Goal: Task Accomplishment & Management: Use online tool/utility

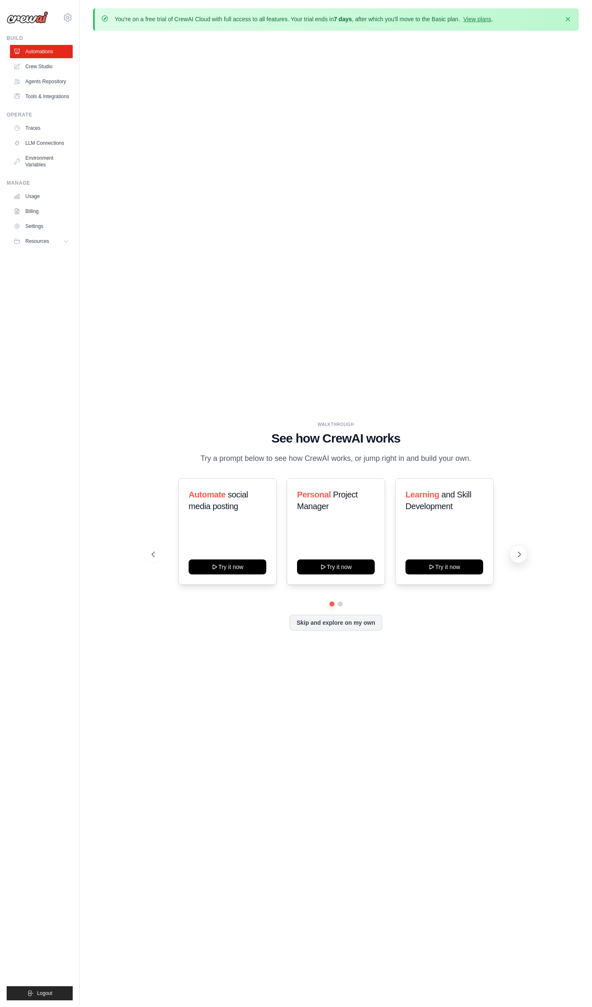
click at [520, 553] on icon at bounding box center [520, 554] width 2 height 5
click at [222, 571] on button "Try it now" at bounding box center [228, 565] width 78 height 15
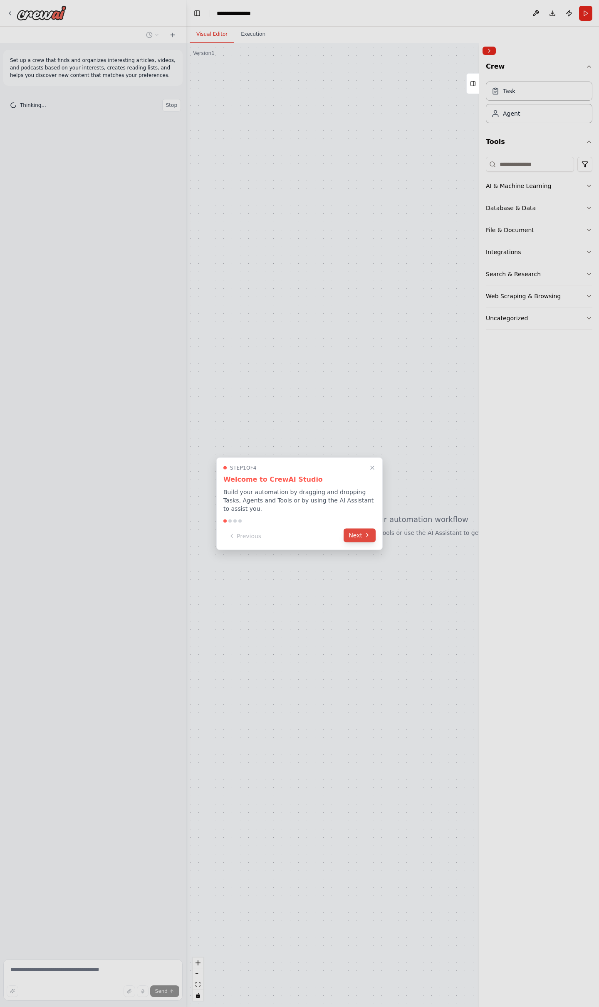
click at [361, 531] on button "Next" at bounding box center [359, 535] width 32 height 14
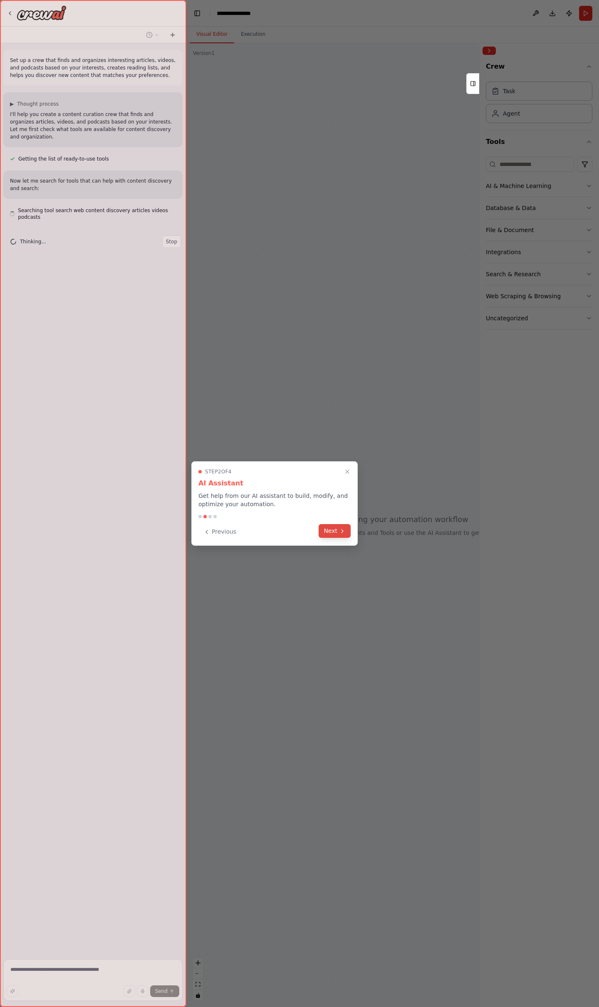
click at [335, 531] on button "Next" at bounding box center [334, 531] width 32 height 14
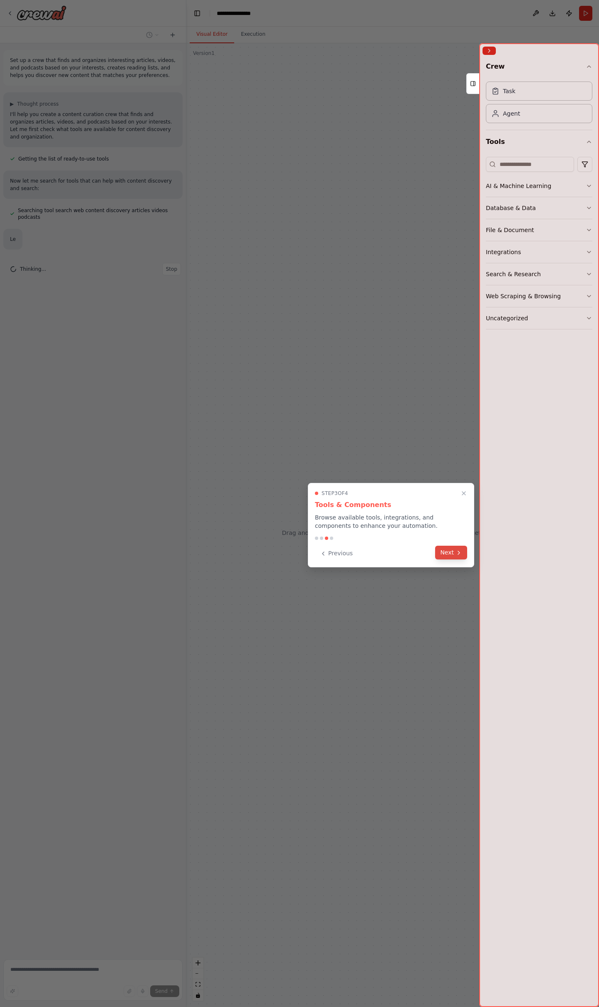
click at [448, 551] on button "Next" at bounding box center [451, 553] width 32 height 14
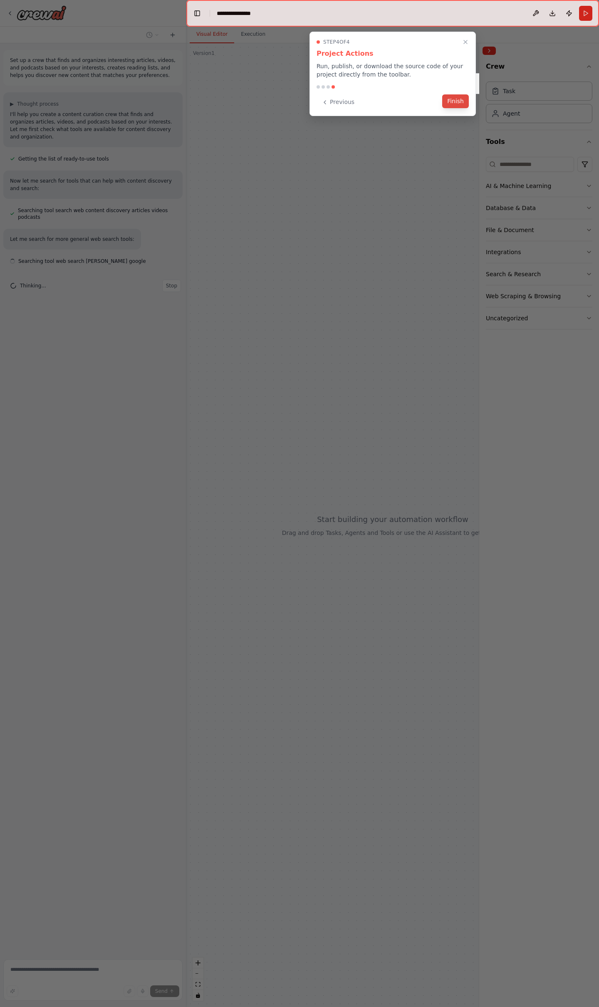
click at [459, 101] on button "Finish" at bounding box center [455, 101] width 27 height 14
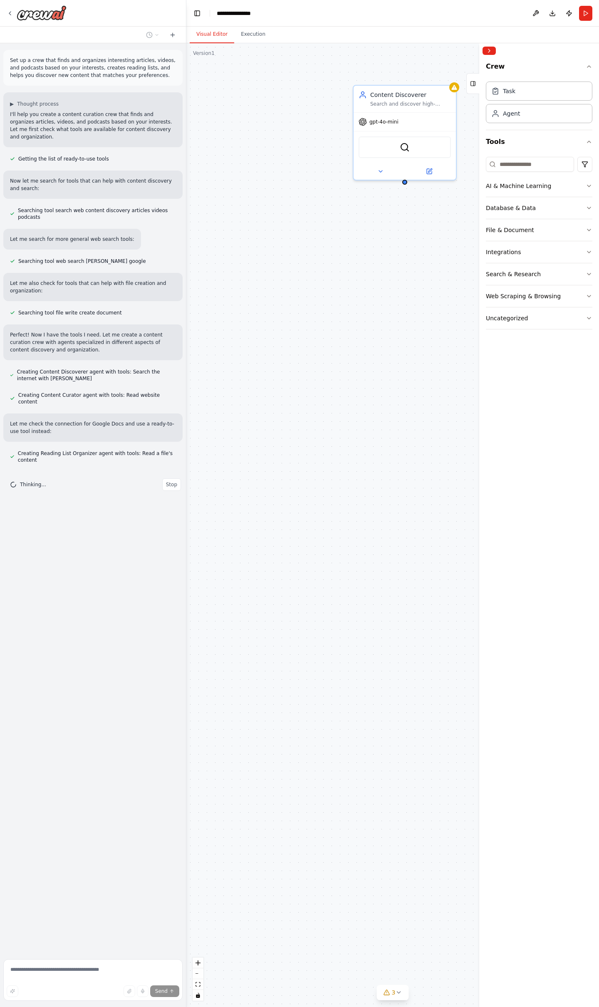
click at [399, 246] on div "Content Discoverer Search and discover high-quality articles, videos, and podca…" at bounding box center [392, 524] width 412 height 963
click at [390, 123] on span "gpt-4o-mini" at bounding box center [383, 120] width 29 height 7
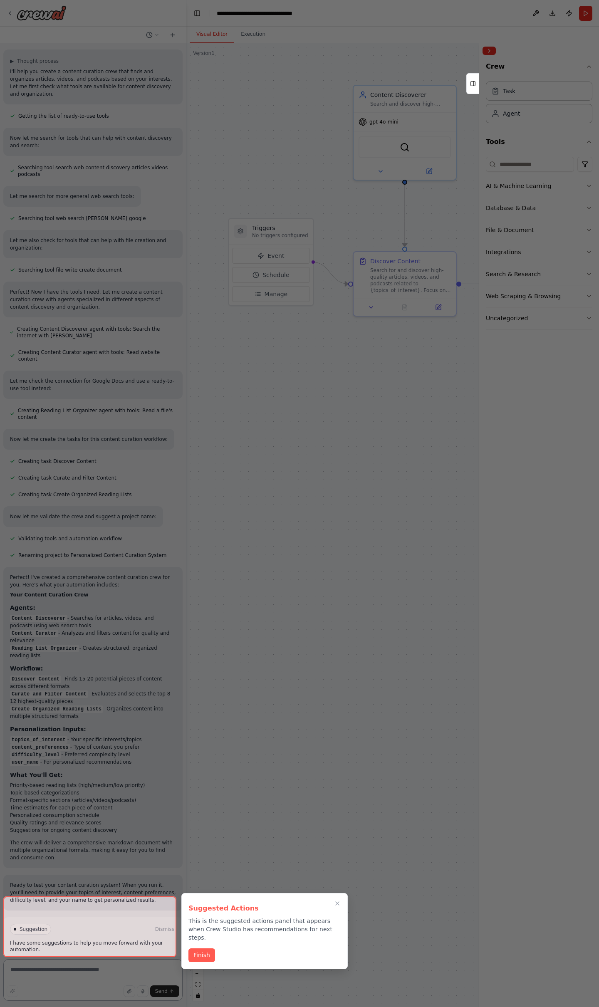
scroll to position [50, 0]
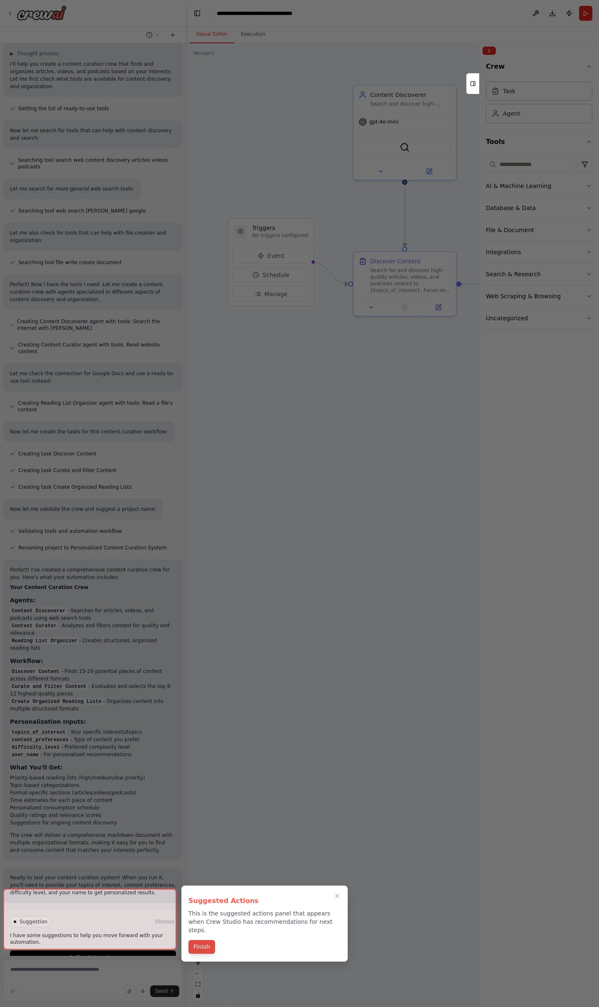
click at [207, 944] on button "Finish" at bounding box center [201, 947] width 27 height 14
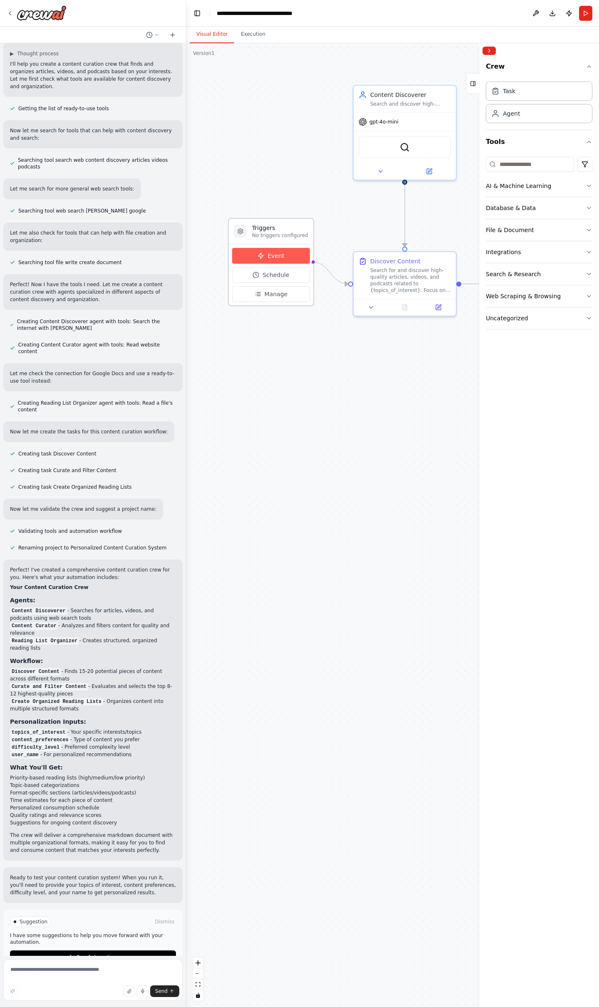
click at [275, 257] on span "Event" at bounding box center [275, 256] width 17 height 8
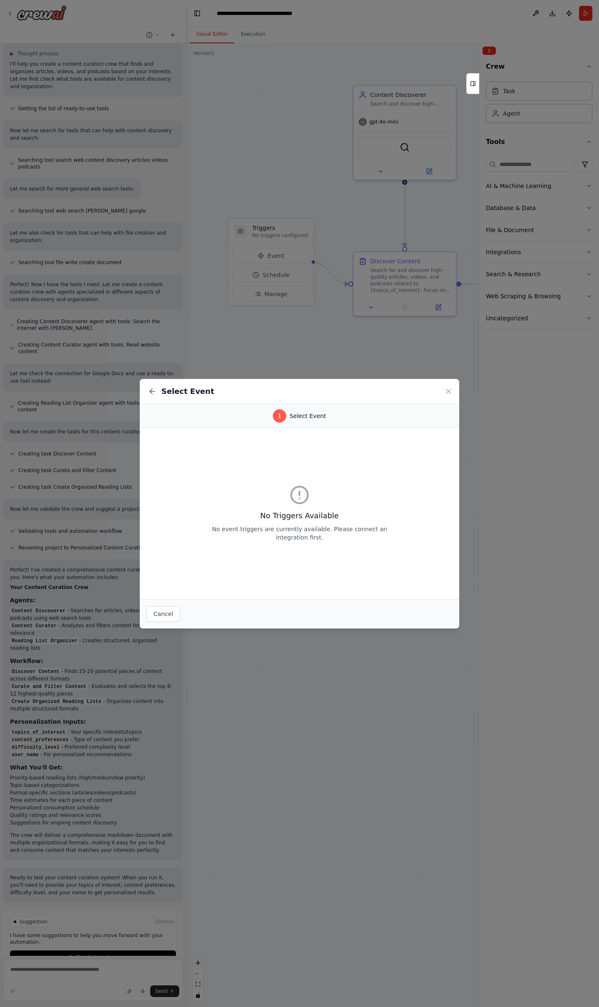
click at [299, 503] on circle at bounding box center [299, 494] width 17 height 17
click at [299, 524] on div "No Triggers Available No event triggers are currently available. Please connect…" at bounding box center [299, 513] width 186 height 57
click at [301, 532] on p "No event triggers are currently available. Please connect an integration first." at bounding box center [299, 533] width 186 height 17
click at [449, 393] on icon at bounding box center [448, 391] width 8 height 8
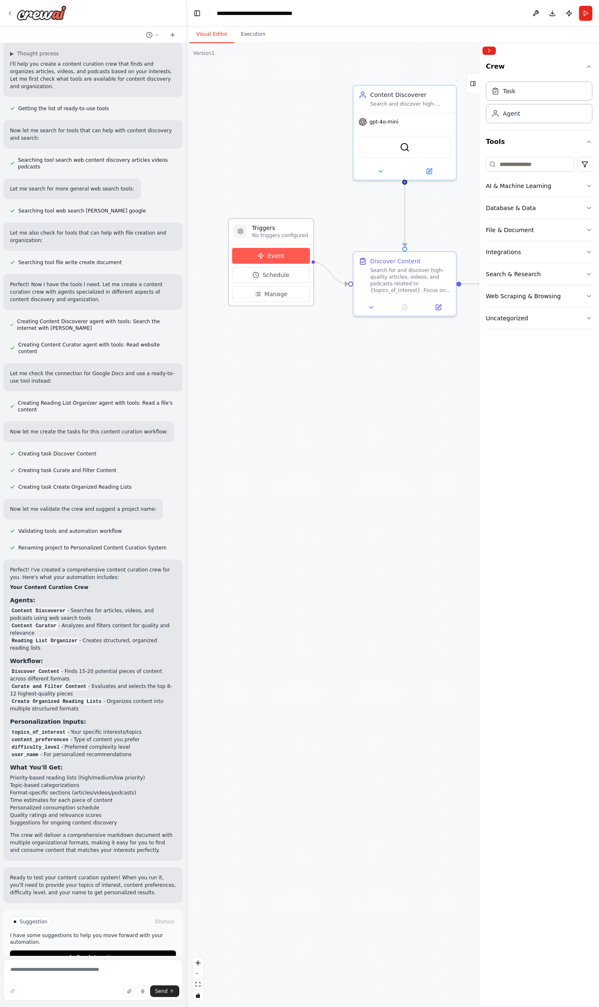
click at [276, 261] on button "Event" at bounding box center [271, 256] width 78 height 16
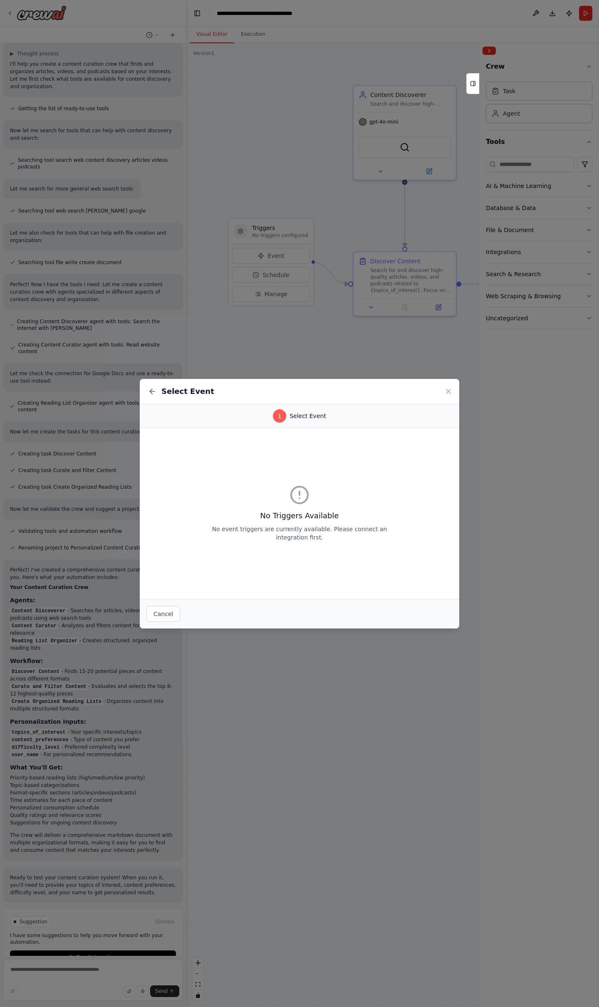
click at [308, 735] on div "Select Event 1 Select Event No Triggers Available No event triggers are current…" at bounding box center [299, 503] width 599 height 1007
click at [450, 394] on icon at bounding box center [448, 391] width 8 height 8
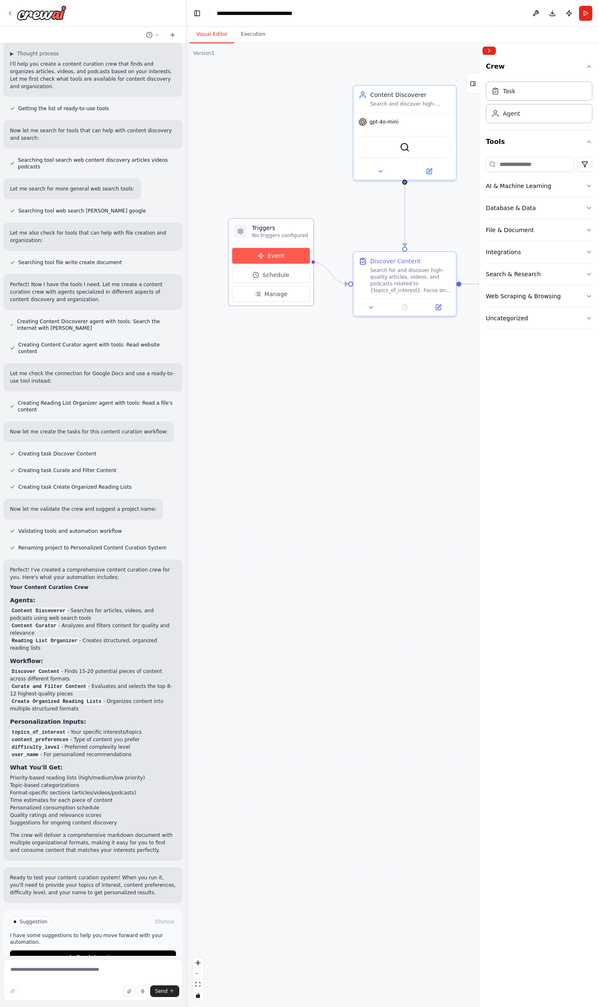
click at [267, 258] on button "Event" at bounding box center [271, 256] width 78 height 16
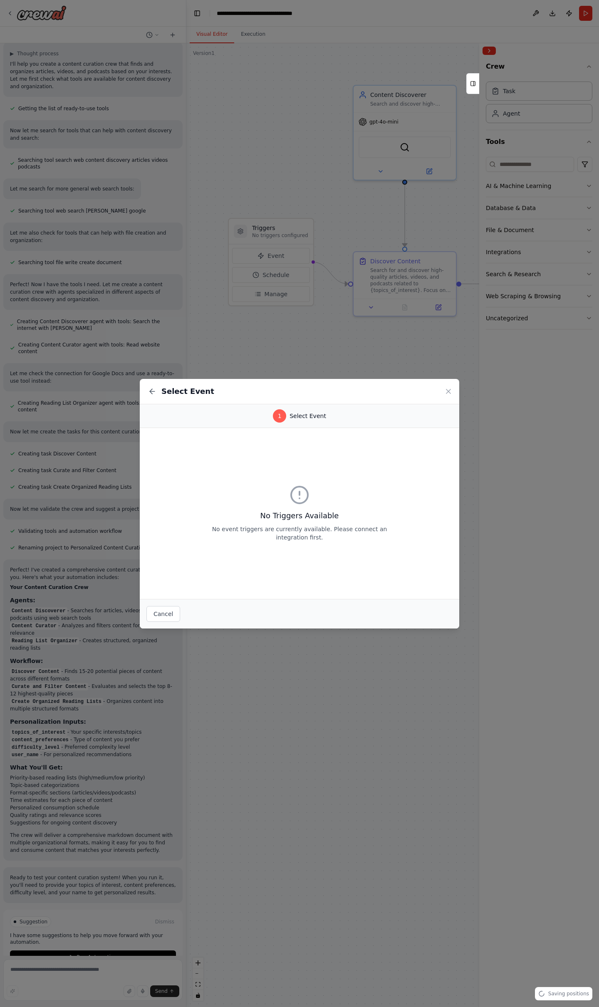
click at [276, 415] on div "1" at bounding box center [279, 415] width 13 height 13
click at [292, 423] on div "1 Select Event" at bounding box center [299, 416] width 319 height 24
click at [286, 422] on div "1 Select Event" at bounding box center [299, 416] width 319 height 24
click at [449, 391] on icon at bounding box center [448, 391] width 8 height 8
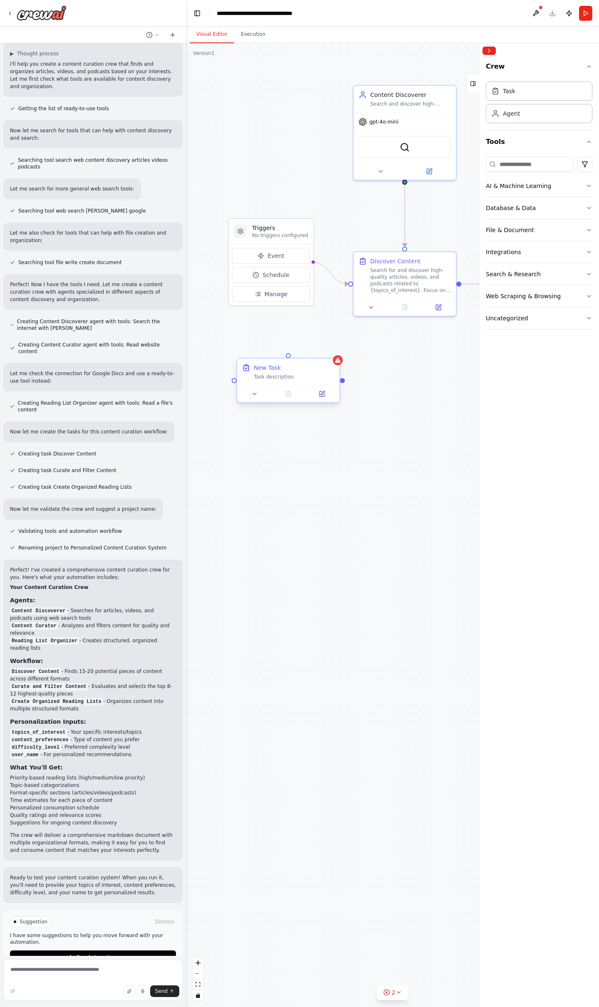
click at [314, 377] on div "Task description" at bounding box center [294, 376] width 81 height 7
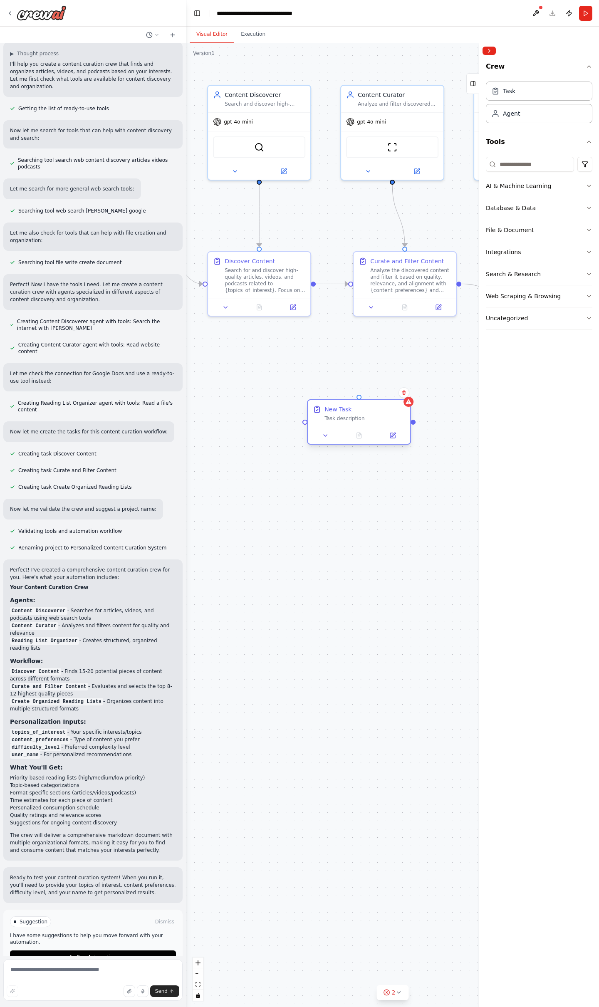
drag, startPoint x: 286, startPoint y: 386, endPoint x: 357, endPoint y: 427, distance: 82.3
click at [357, 427] on div at bounding box center [359, 435] width 102 height 17
click at [406, 396] on button at bounding box center [403, 392] width 11 height 11
click at [385, 399] on div "New Task Task description" at bounding box center [359, 421] width 104 height 45
click at [385, 394] on button "Confirm" at bounding box center [380, 393] width 30 height 10
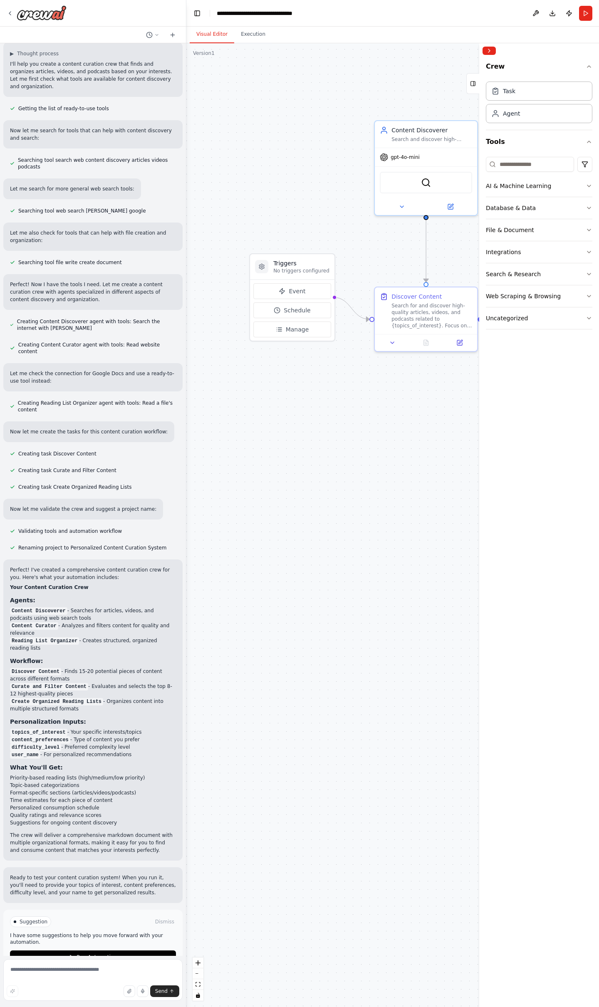
drag, startPoint x: 276, startPoint y: 431, endPoint x: 443, endPoint y: 466, distance: 170.4
click at [443, 466] on div ".deletable-edge-delete-btn { width: 20px; height: 20px; border: 0px solid #ffff…" at bounding box center [392, 524] width 412 height 963
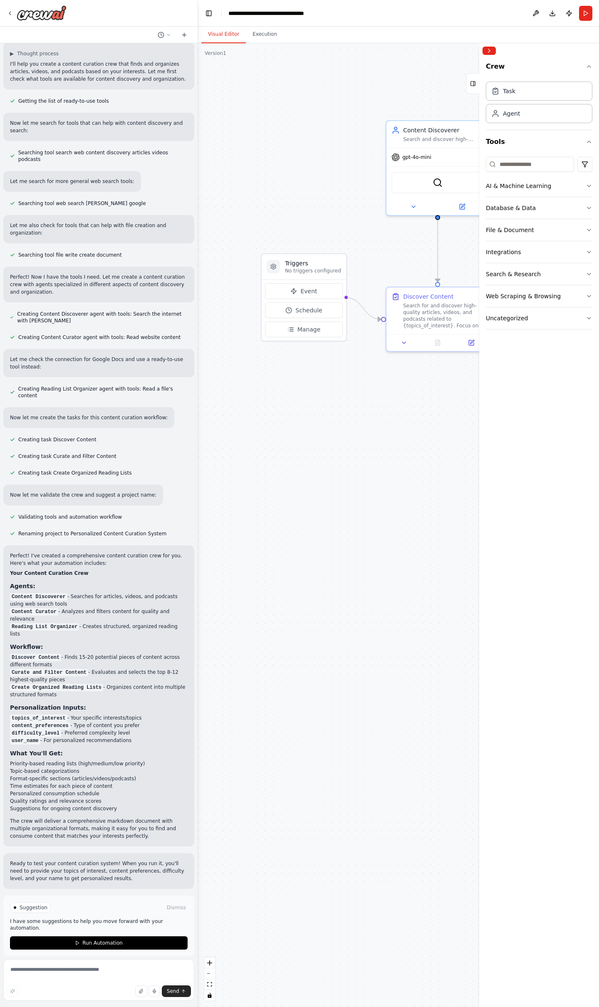
scroll to position [0, 0]
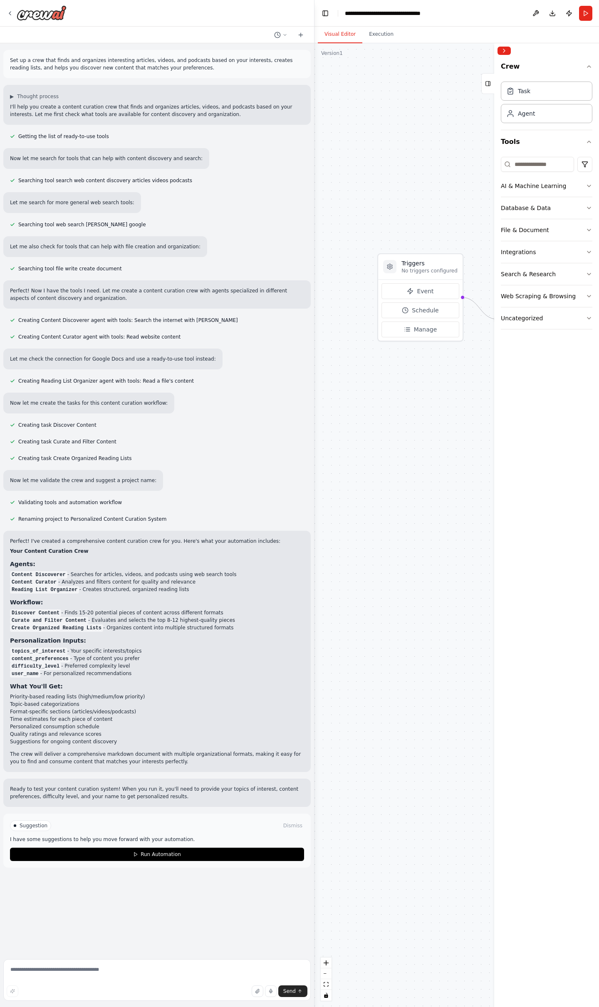
drag, startPoint x: 185, startPoint y: 423, endPoint x: 546, endPoint y: 455, distance: 361.9
click at [546, 455] on div "Set up a crew that finds and organizes interesting articles, videos, and podcas…" at bounding box center [299, 503] width 599 height 1007
click at [161, 640] on h3 "Personalization Inputs:" at bounding box center [157, 640] width 294 height 8
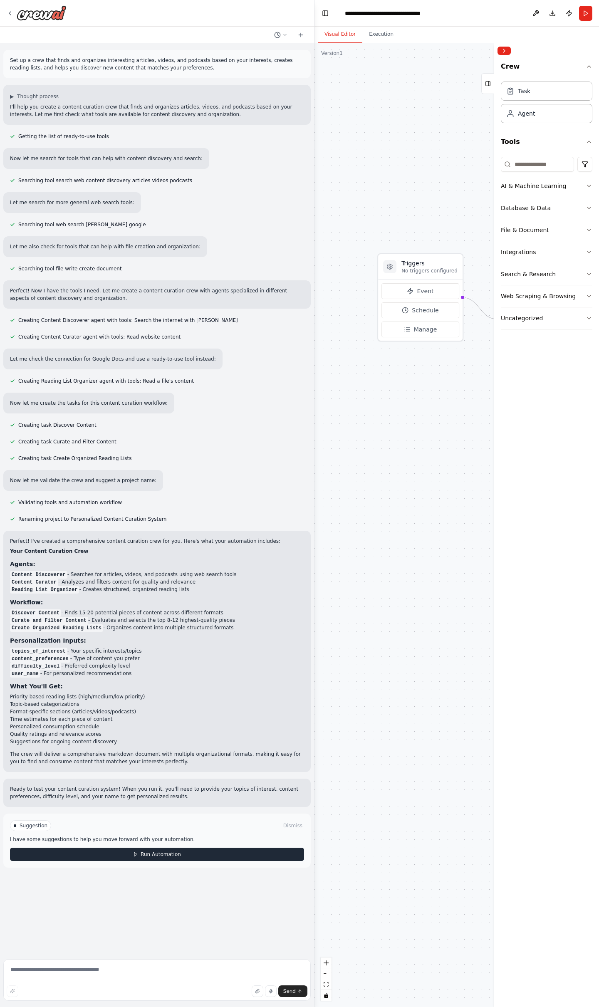
click at [178, 857] on button "Run Automation" at bounding box center [157, 853] width 294 height 13
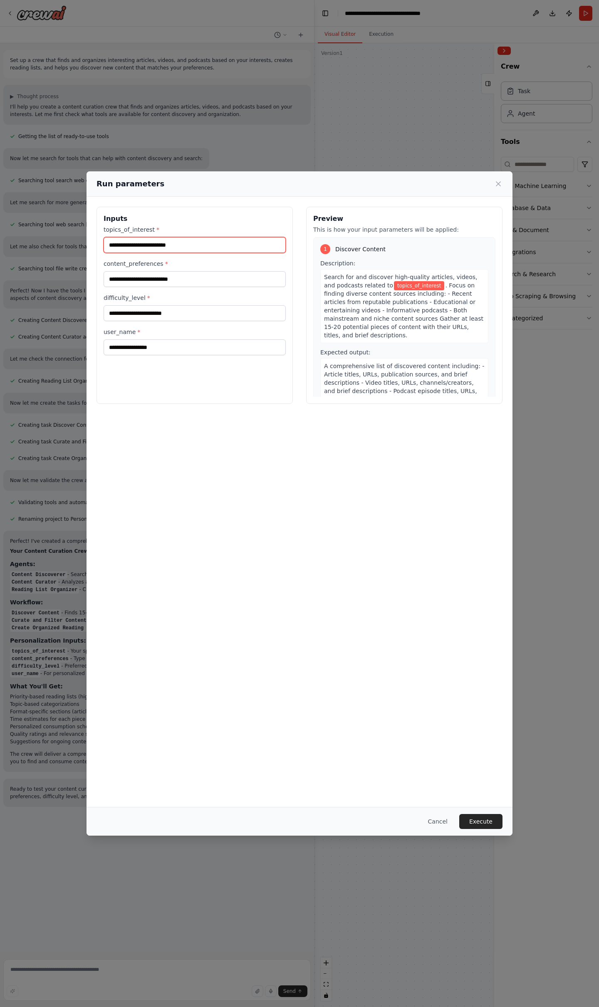
click at [138, 250] on input "topics_of_interest *" at bounding box center [195, 245] width 182 height 16
click at [173, 348] on input "user_name *" at bounding box center [195, 347] width 182 height 16
click at [152, 242] on input "topics_of_interest *" at bounding box center [195, 245] width 182 height 16
click at [109, 244] on input "*********" at bounding box center [195, 245] width 182 height 16
type input "**********"
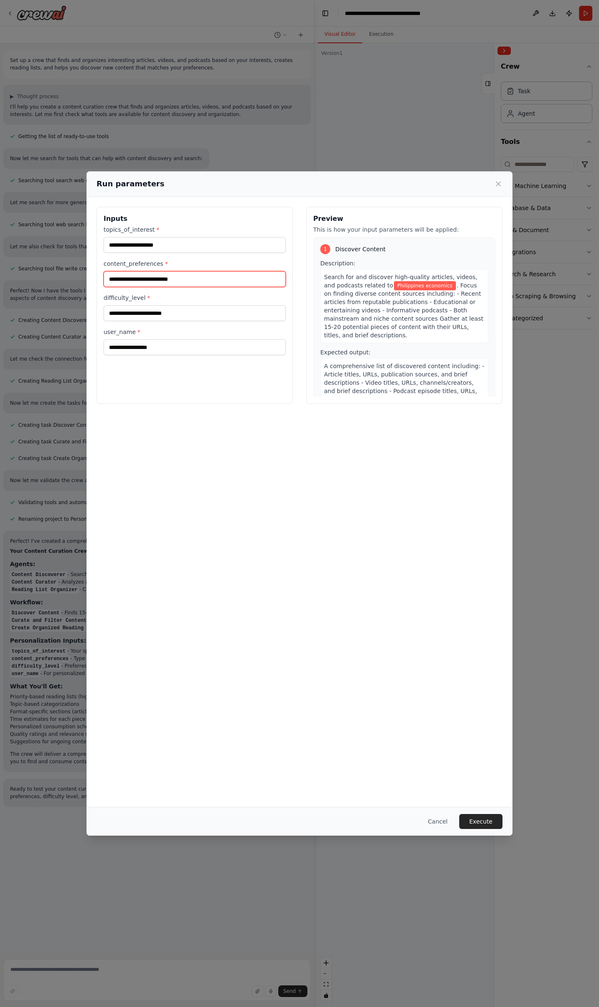
click at [145, 279] on input "content_preferences *" at bounding box center [195, 279] width 182 height 16
type input "****"
click at [171, 283] on input "****" at bounding box center [195, 279] width 182 height 16
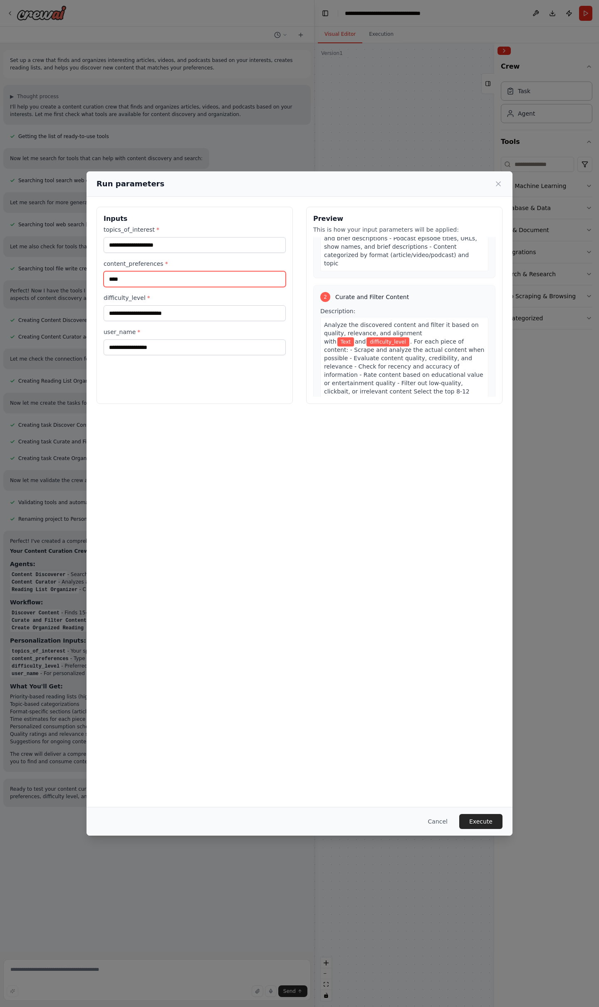
scroll to position [166, 0]
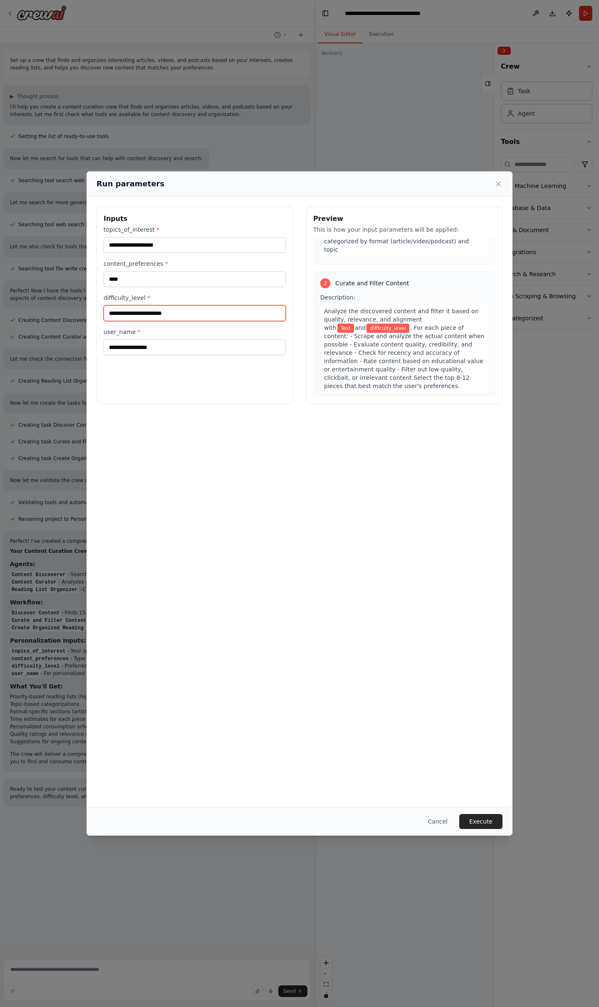
click at [165, 312] on input "difficulty_level *" at bounding box center [195, 313] width 182 height 16
type input "*"
type input "**********"
click at [158, 352] on input "user_name *" at bounding box center [195, 347] width 182 height 16
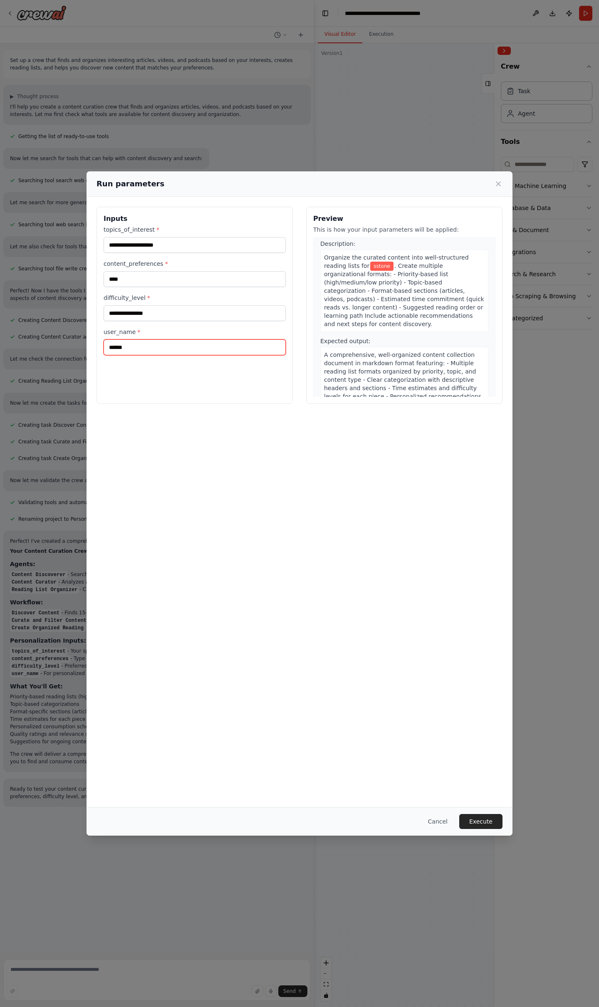
scroll to position [435, 0]
type input "******"
click at [486, 818] on button "Execute" at bounding box center [480, 821] width 43 height 15
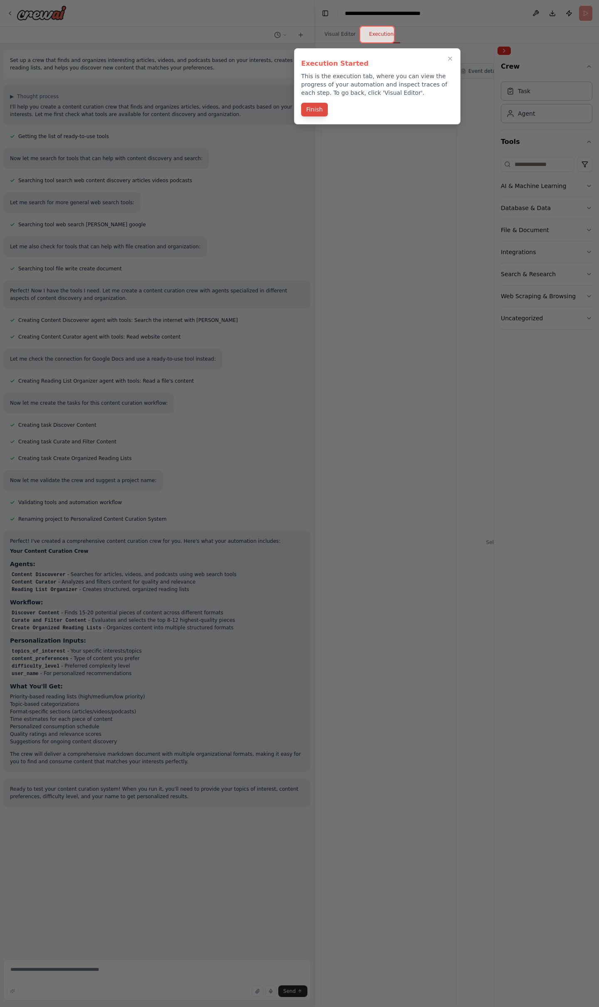
click at [319, 108] on button "Finish" at bounding box center [314, 110] width 27 height 14
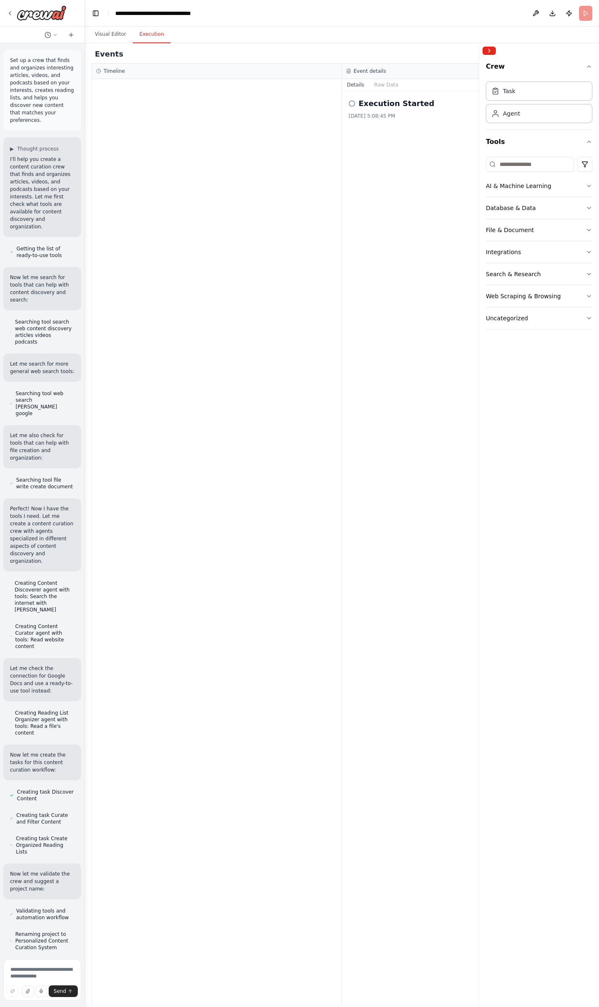
drag, startPoint x: 313, startPoint y: 210, endPoint x: 77, endPoint y: 203, distance: 235.8
click at [77, 203] on div "Set up a crew that finds and organizes interesting articles, videos, and podcas…" at bounding box center [42, 503] width 85 height 1007
click at [108, 35] on button "Visual Editor" at bounding box center [110, 34] width 44 height 17
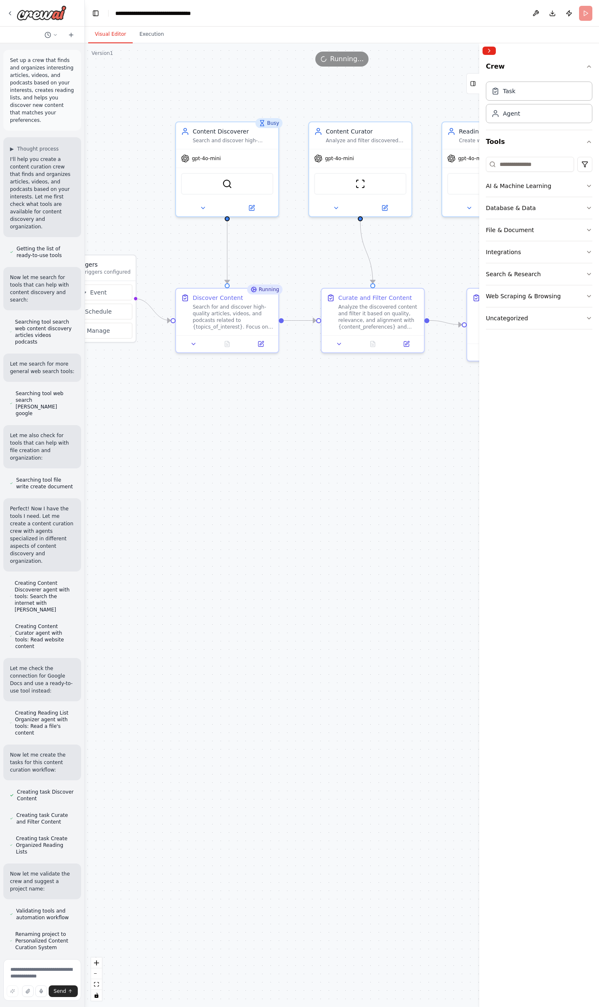
drag, startPoint x: 370, startPoint y: 427, endPoint x: 273, endPoint y: 428, distance: 97.3
click at [273, 428] on div ".deletable-edge-delete-btn { width: 20px; height: 20px; border: 0px solid #ffff…" at bounding box center [342, 524] width 514 height 963
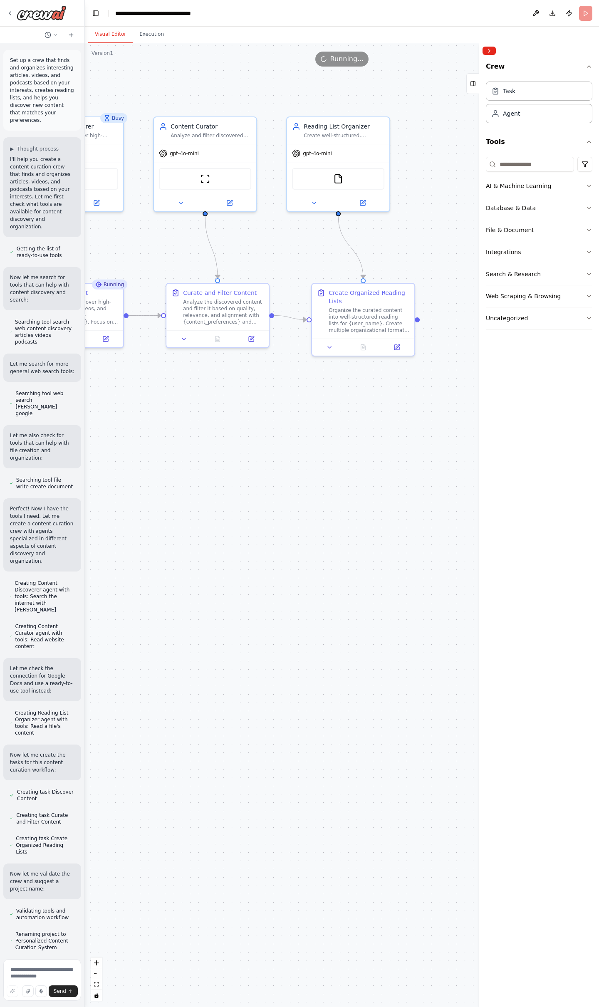
drag, startPoint x: 433, startPoint y: 434, endPoint x: 278, endPoint y: 429, distance: 155.2
click at [278, 429] on div ".deletable-edge-delete-btn { width: 20px; height: 20px; border: 0px solid #ffff…" at bounding box center [342, 524] width 514 height 963
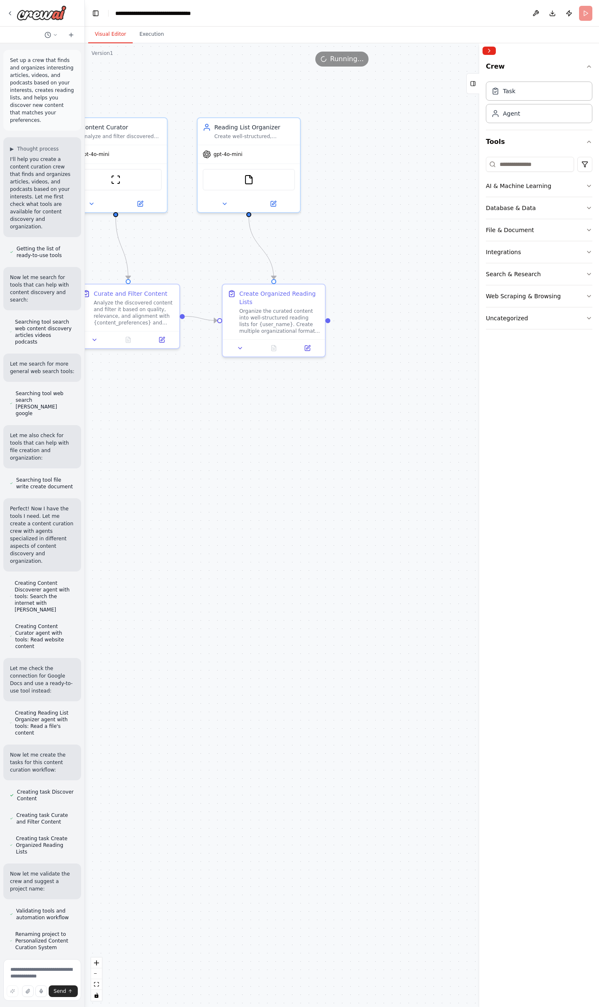
drag, startPoint x: 434, startPoint y: 431, endPoint x: 344, endPoint y: 432, distance: 89.4
click at [344, 432] on div ".deletable-edge-delete-btn { width: 20px; height: 20px; border: 0px solid #ffff…" at bounding box center [342, 524] width 514 height 963
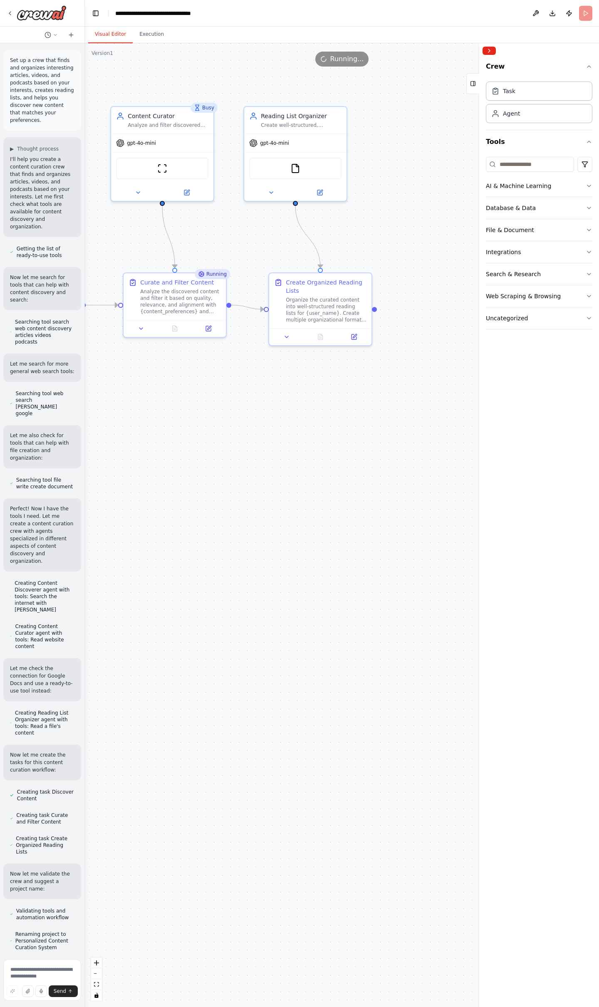
drag, startPoint x: 197, startPoint y: 438, endPoint x: 233, endPoint y: 433, distance: 36.0
click at [233, 433] on div ".deletable-edge-delete-btn { width: 20px; height: 20px; border: 0px solid #ffff…" at bounding box center [342, 524] width 514 height 963
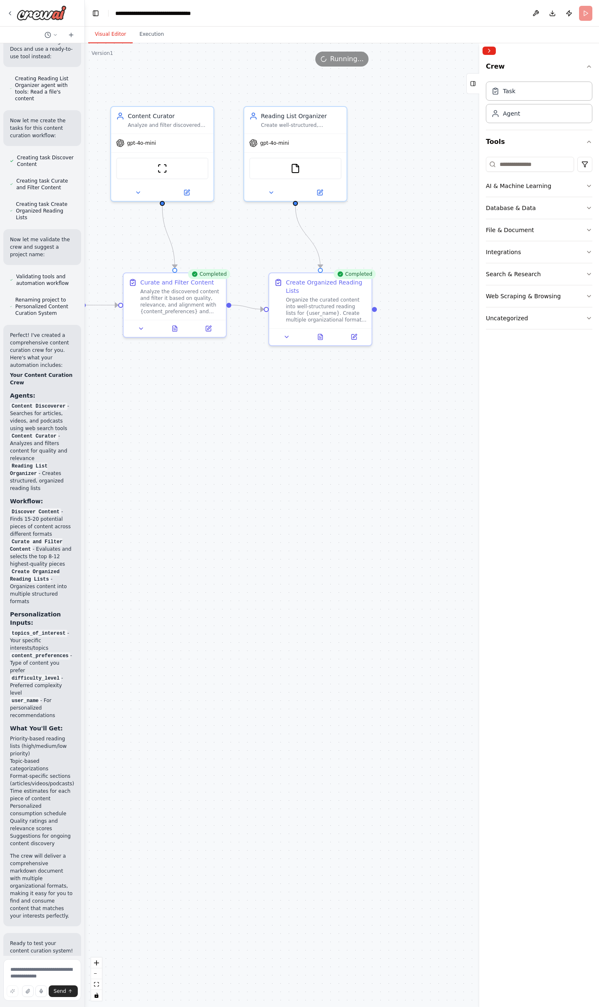
scroll to position [715, 0]
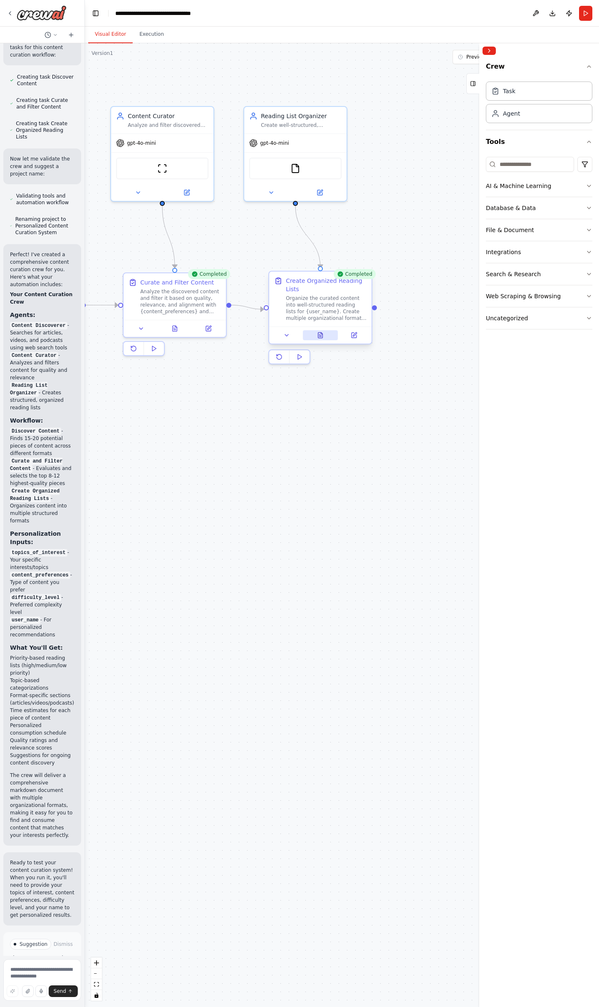
click at [321, 336] on icon at bounding box center [320, 336] width 2 height 0
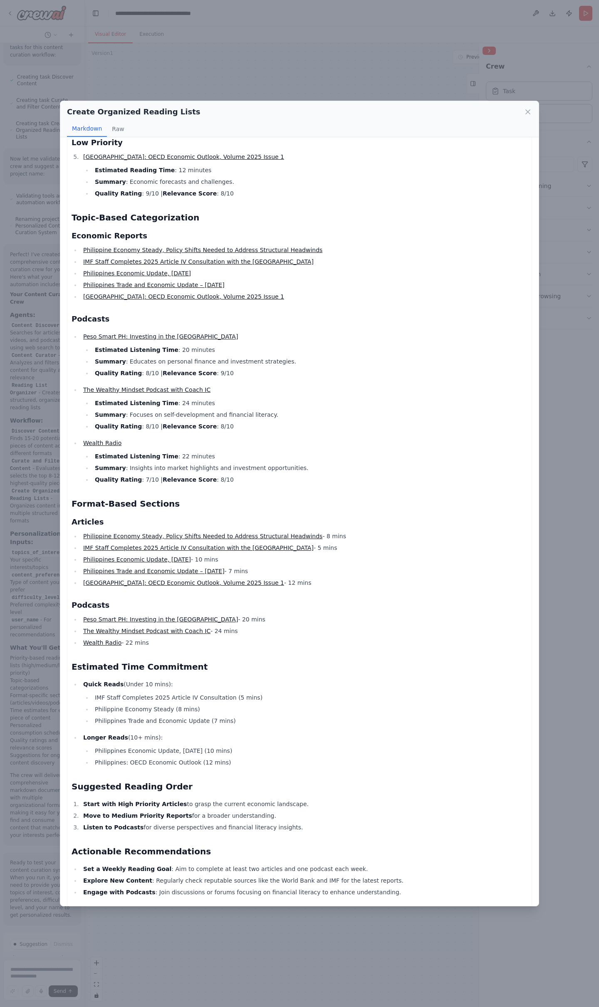
scroll to position [333, 0]
click at [111, 129] on button "Raw" at bounding box center [118, 129] width 22 height 16
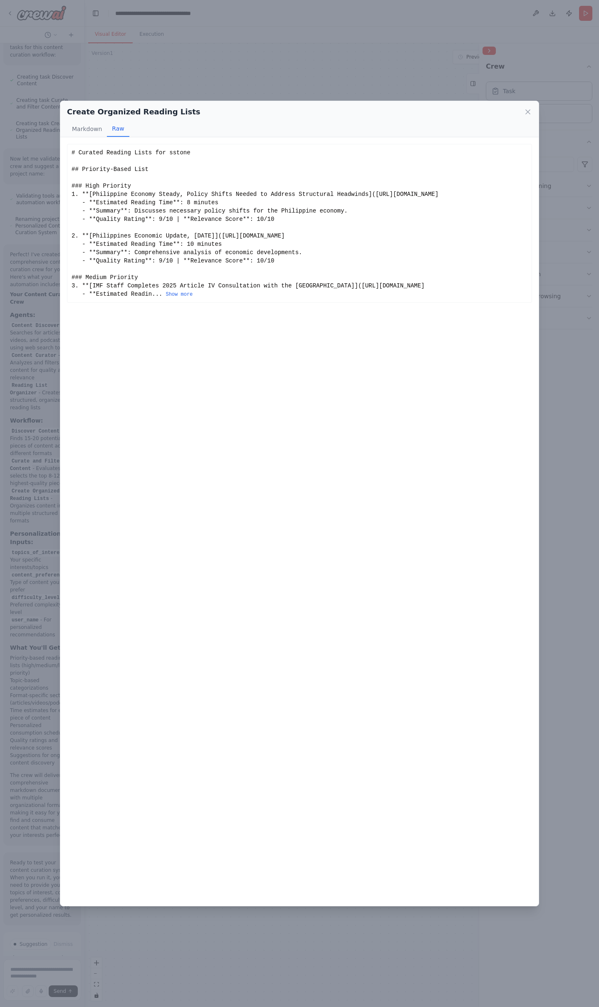
scroll to position [0, 0]
click at [171, 298] on button "Show more" at bounding box center [178, 294] width 27 height 7
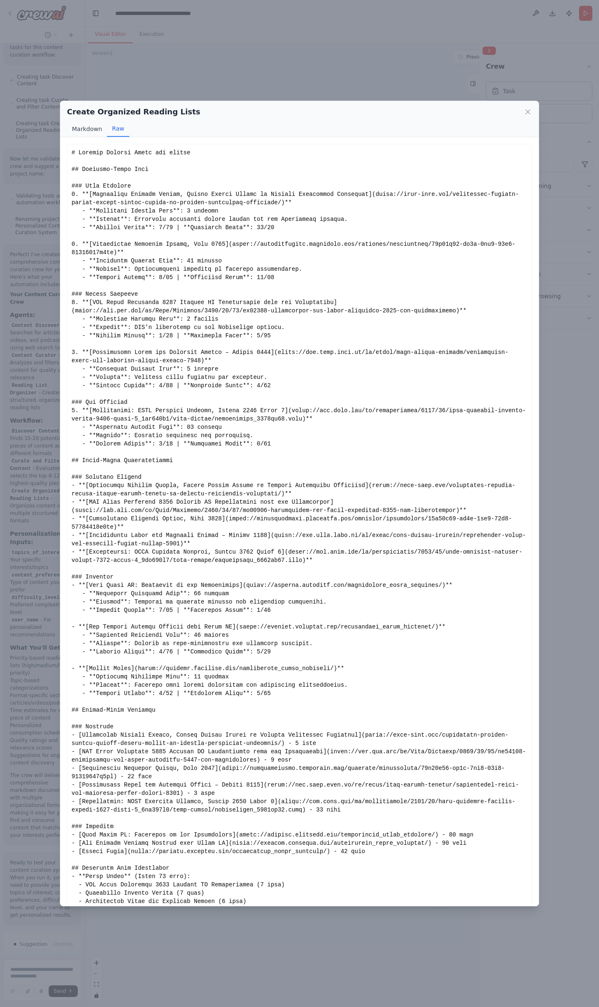
click at [89, 127] on button "Markdown" at bounding box center [87, 129] width 40 height 16
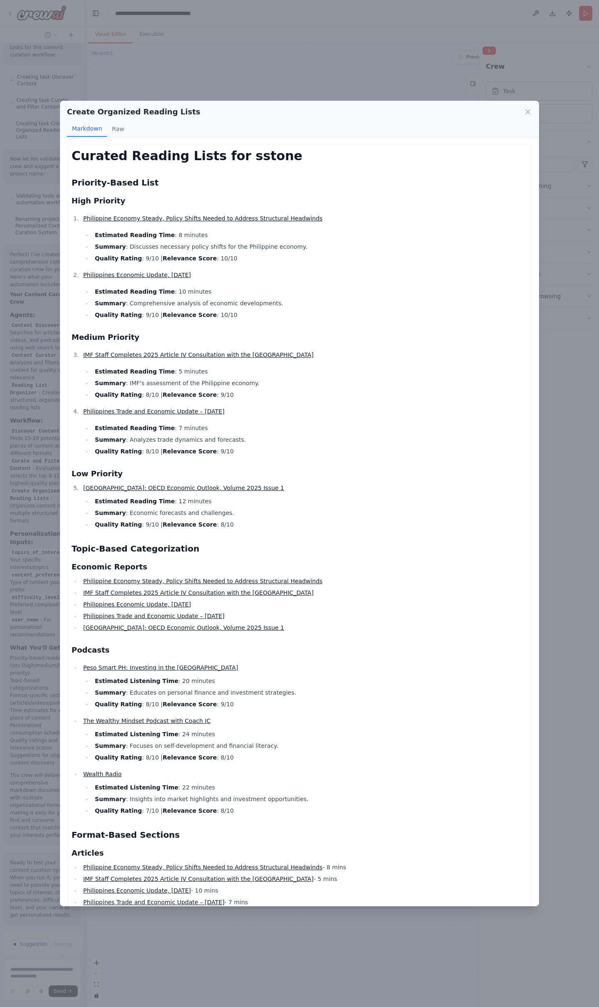
click at [297, 64] on div "Create Organized Reading Lists Markdown Raw Curated Reading Lists for sstone Pr…" at bounding box center [299, 503] width 599 height 1007
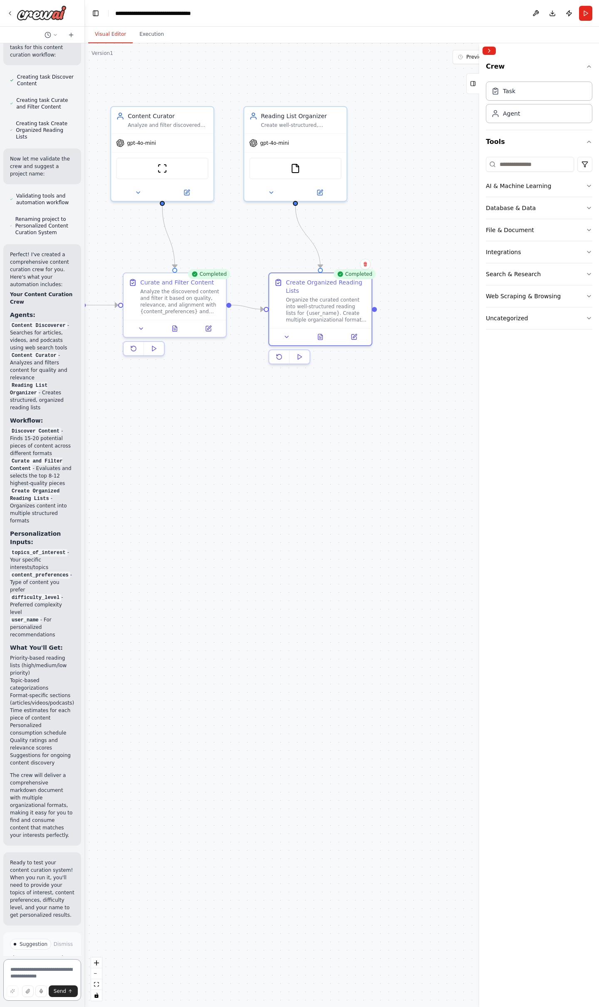
click at [41, 970] on textarea at bounding box center [42, 980] width 78 height 42
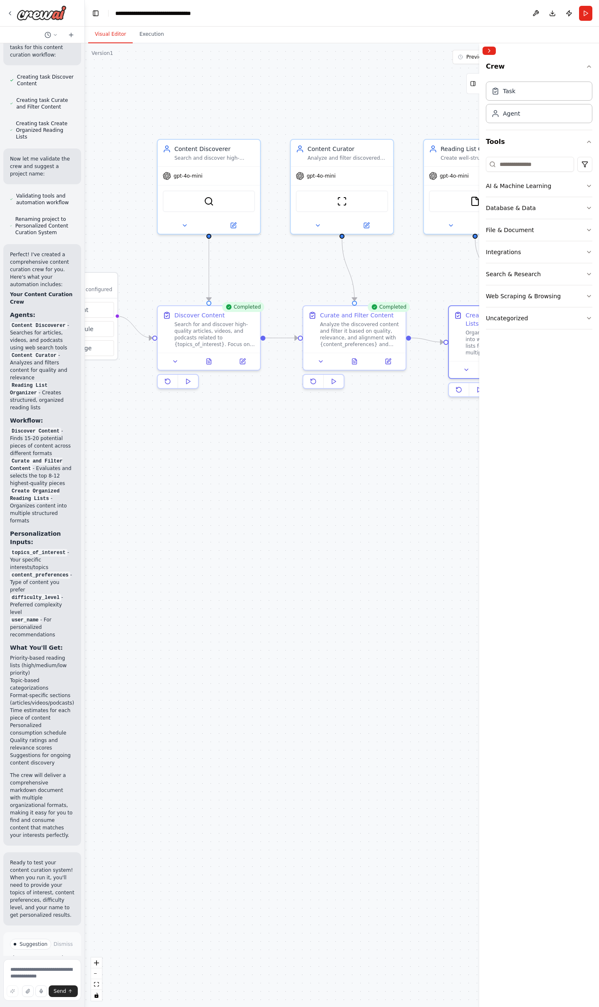
drag, startPoint x: 172, startPoint y: 429, endPoint x: 352, endPoint y: 462, distance: 182.6
click at [352, 462] on div ".deletable-edge-delete-btn { width: 20px; height: 20px; border: 0px solid #ffff…" at bounding box center [342, 524] width 514 height 963
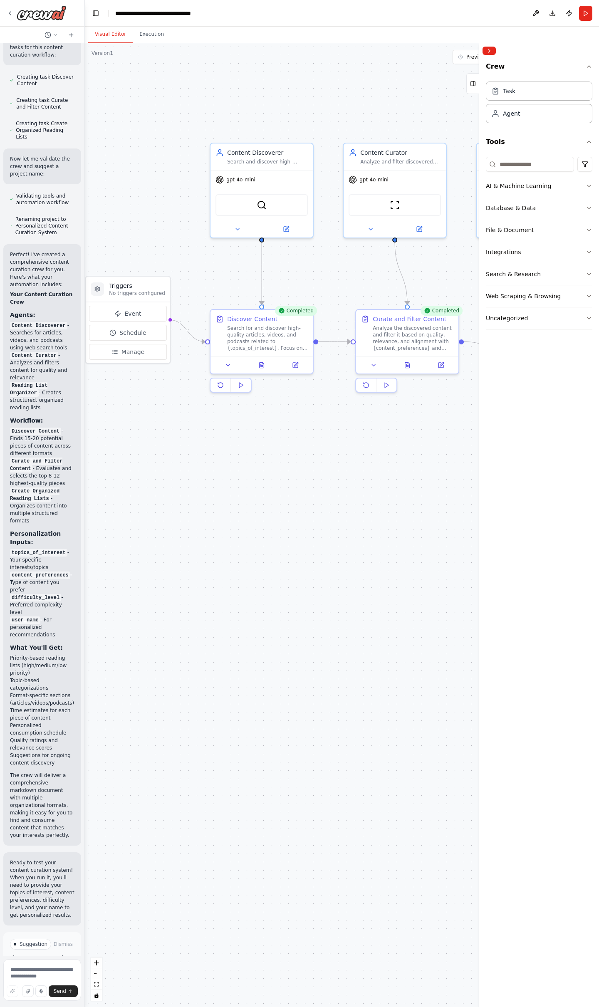
drag, startPoint x: 187, startPoint y: 454, endPoint x: 240, endPoint y: 457, distance: 52.9
click at [240, 457] on div ".deletable-edge-delete-btn { width: 20px; height: 20px; border: 0px solid #ffff…" at bounding box center [342, 524] width 514 height 963
click at [226, 367] on button at bounding box center [228, 363] width 29 height 10
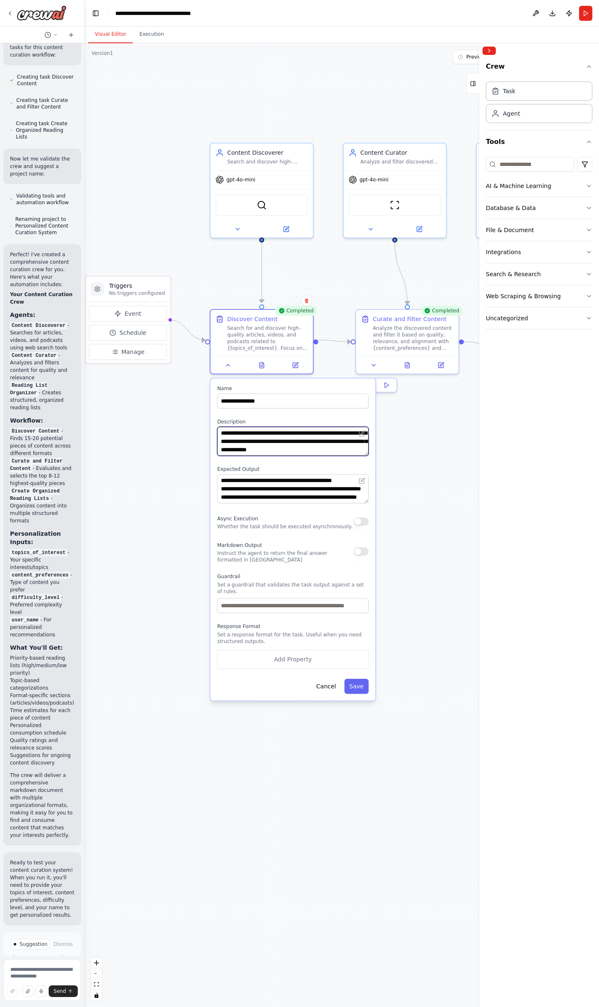
click at [291, 433] on textarea "**********" at bounding box center [292, 441] width 151 height 29
type textarea "**********"
click at [361, 680] on button "Save" at bounding box center [356, 686] width 24 height 15
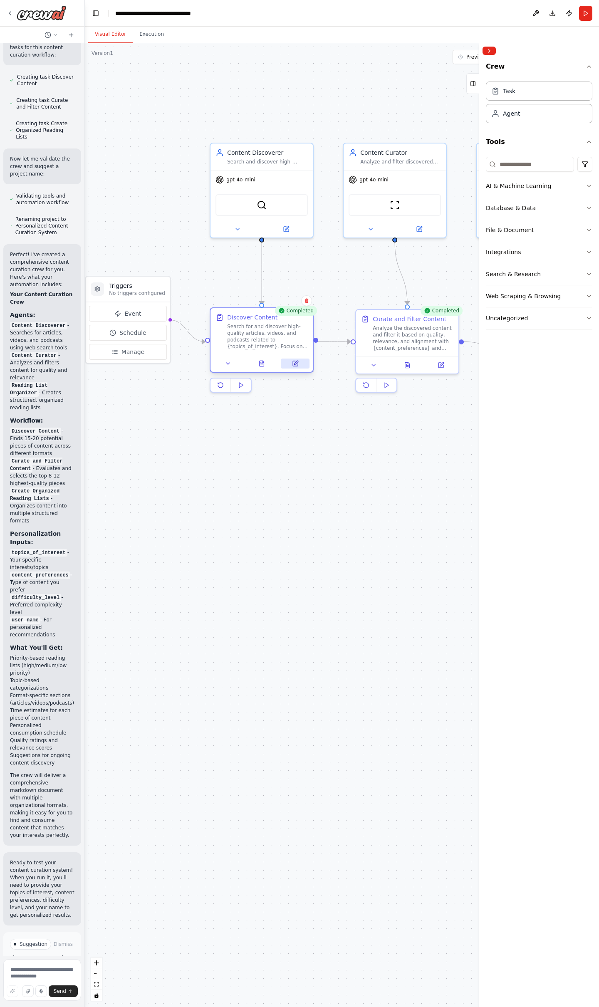
click at [296, 363] on icon at bounding box center [295, 363] width 5 height 5
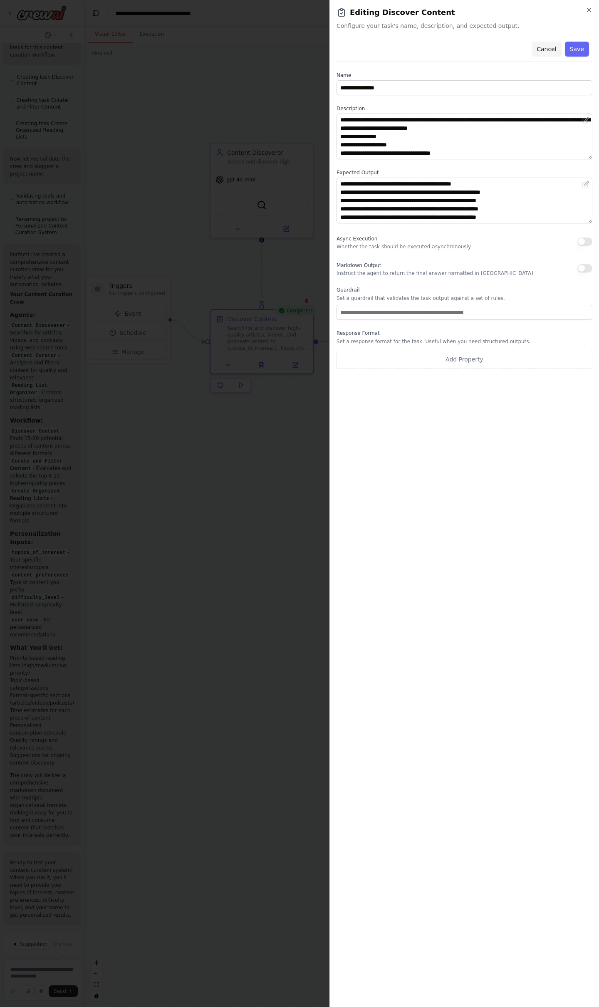
click at [553, 47] on button "Cancel" at bounding box center [546, 49] width 30 height 15
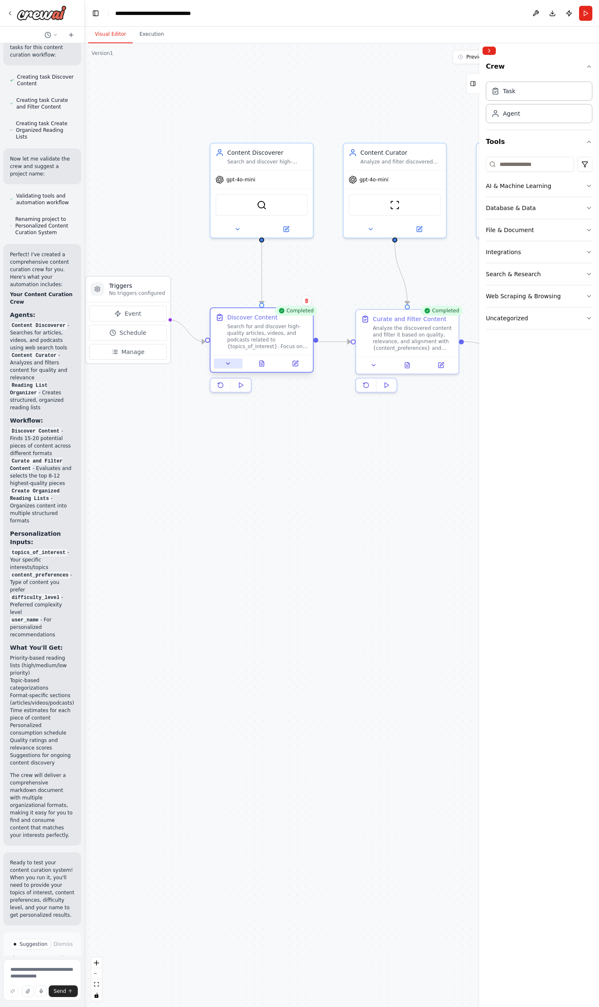
click at [228, 366] on icon at bounding box center [228, 363] width 7 height 7
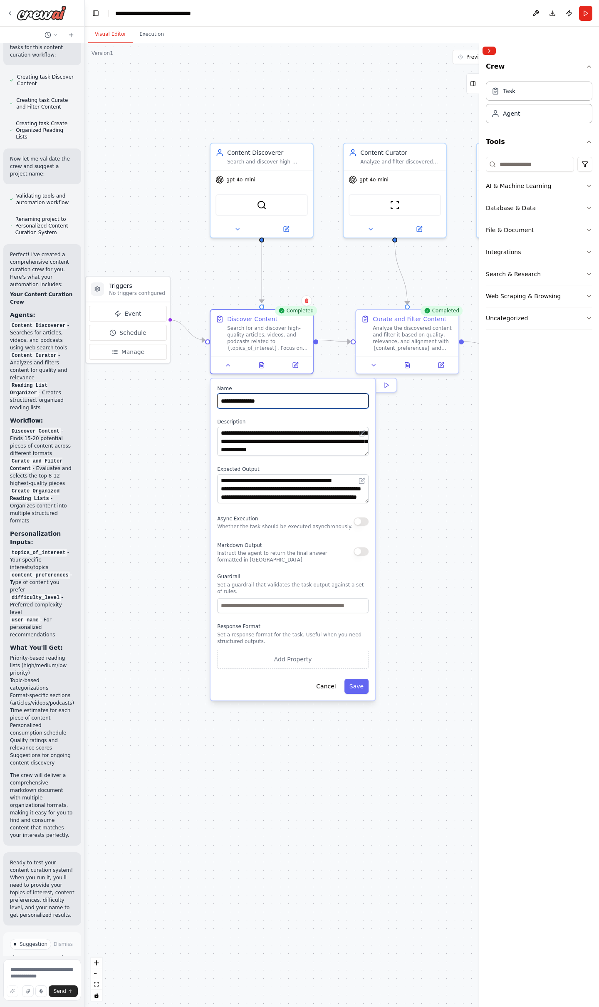
click at [268, 402] on input "**********" at bounding box center [292, 400] width 151 height 15
click at [328, 442] on textarea "**********" at bounding box center [292, 441] width 151 height 29
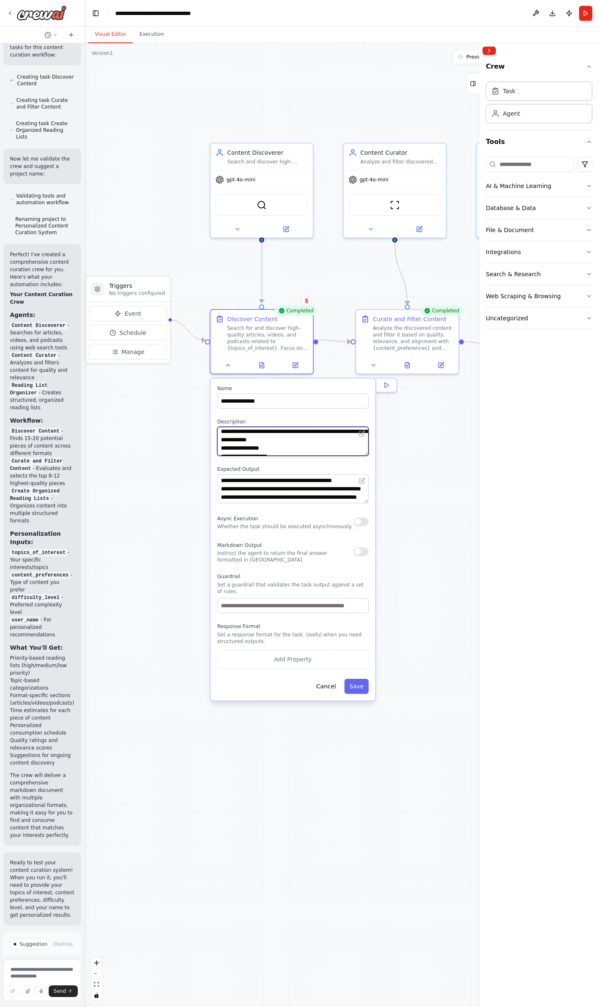
scroll to position [2, 0]
type textarea "**********"
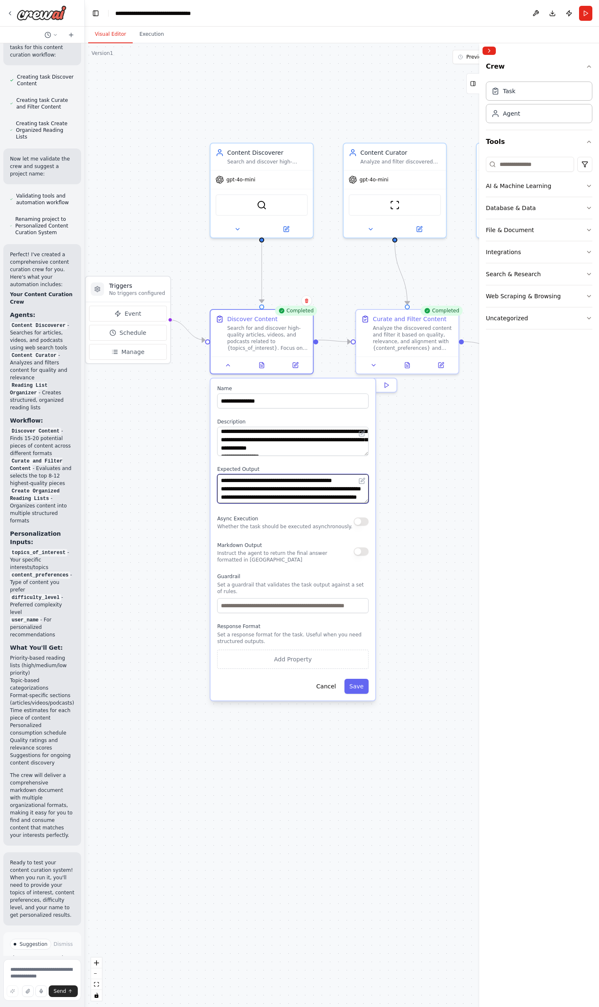
click at [271, 489] on textarea "**********" at bounding box center [292, 488] width 151 height 29
click at [270, 601] on input "text" at bounding box center [292, 605] width 151 height 15
click at [363, 684] on button "Save" at bounding box center [356, 686] width 24 height 15
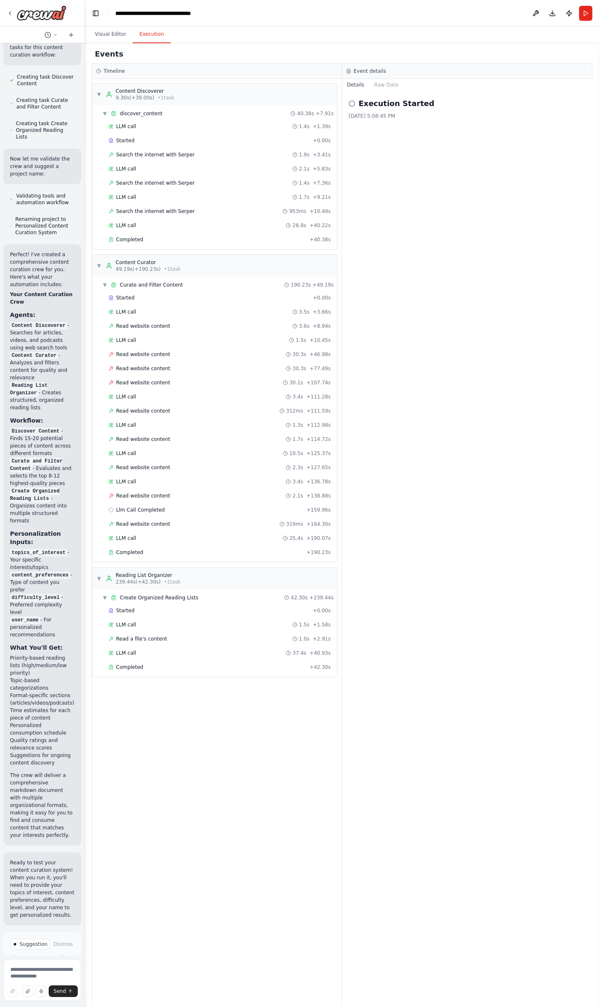
click at [148, 35] on button "Execution" at bounding box center [152, 34] width 38 height 17
click at [111, 32] on button "Visual Editor" at bounding box center [110, 34] width 44 height 17
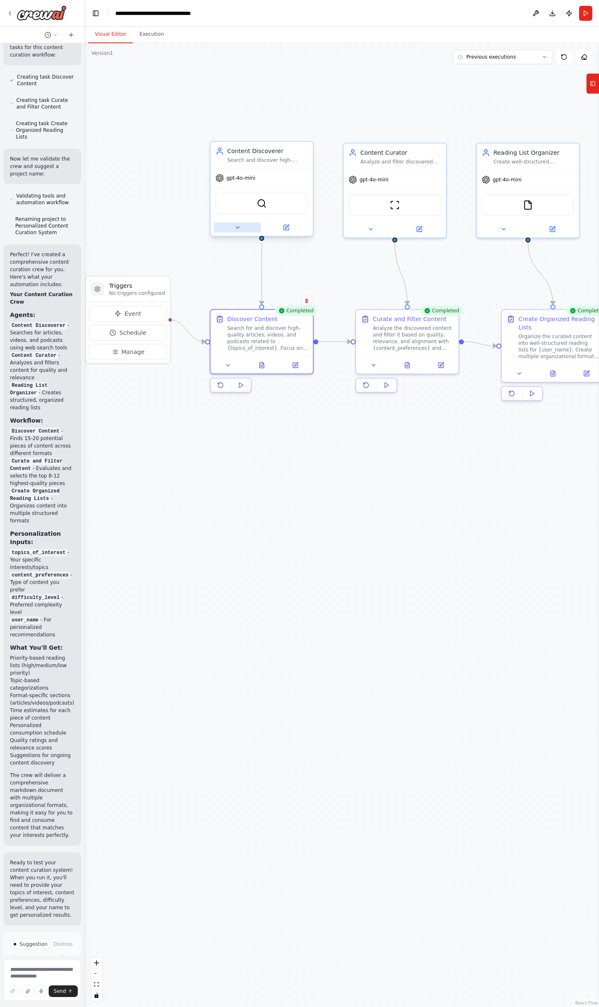
click at [246, 227] on button at bounding box center [237, 227] width 47 height 10
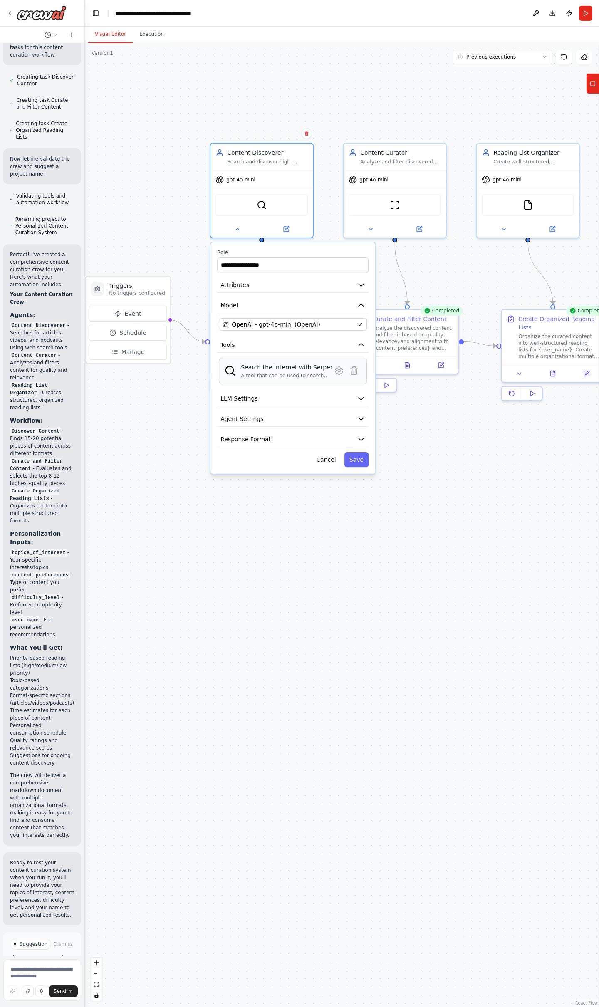
click at [298, 373] on div "A tool that can be used to search the internet with a search_query. Supports di…" at bounding box center [286, 375] width 91 height 7
click at [356, 398] on button "LLM Settings" at bounding box center [292, 398] width 151 height 15
click at [338, 480] on button "Agent Settings" at bounding box center [292, 476] width 151 height 15
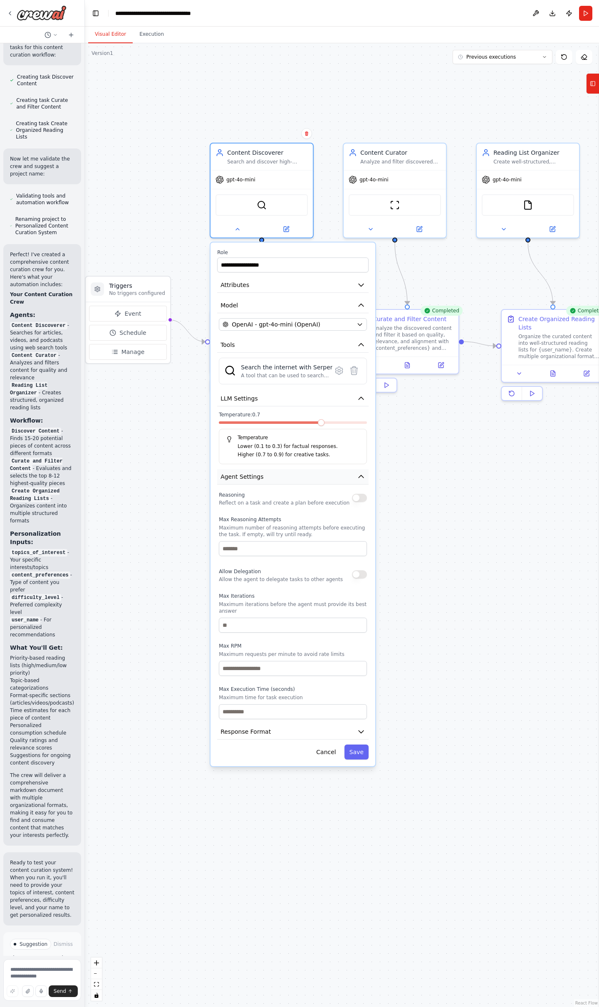
click at [331, 479] on button "Agent Settings" at bounding box center [292, 476] width 151 height 15
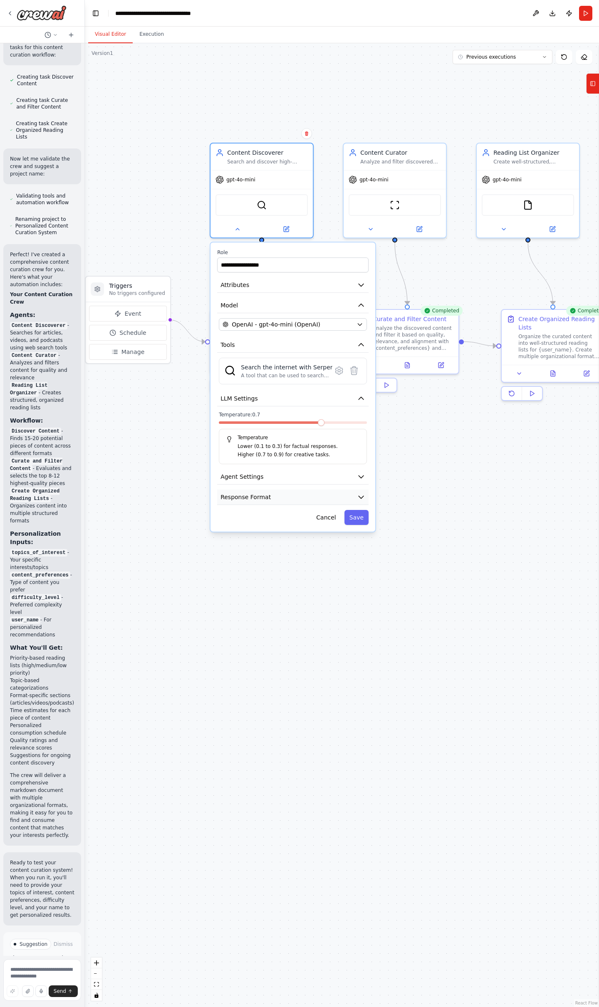
click at [312, 495] on button "Response Format" at bounding box center [292, 496] width 151 height 15
click at [359, 285] on icon "button" at bounding box center [361, 285] width 8 height 8
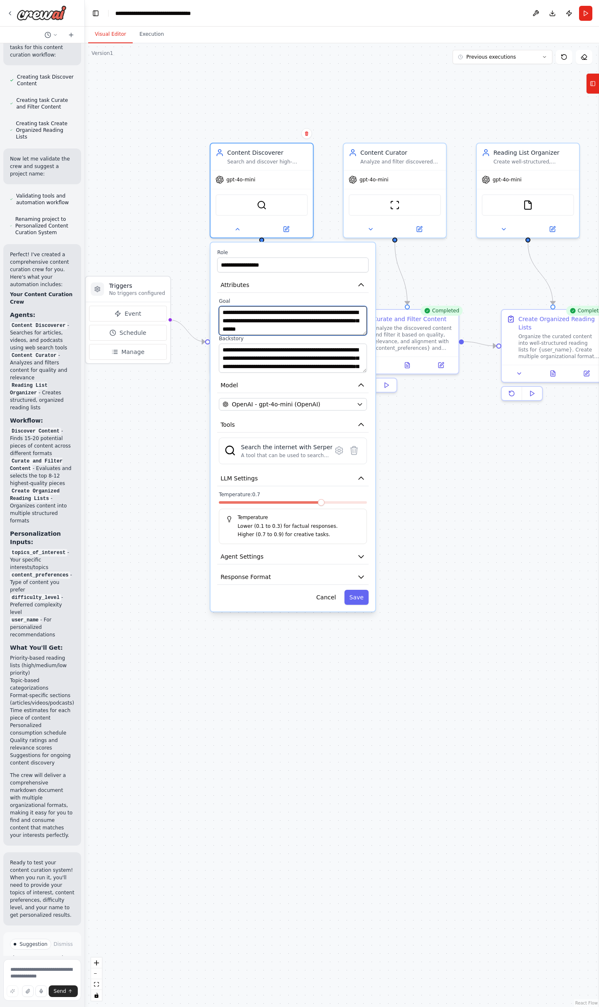
click at [329, 314] on textarea "**********" at bounding box center [293, 320] width 148 height 29
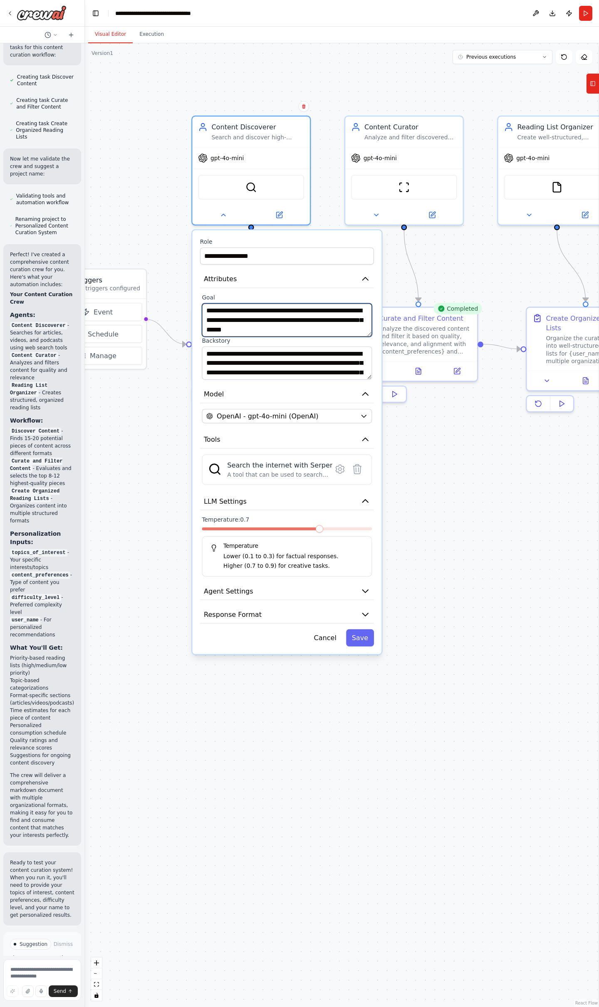
click at [310, 328] on textarea "**********" at bounding box center [287, 319] width 170 height 33
click at [334, 354] on textarea "**********" at bounding box center [287, 362] width 170 height 33
click at [339, 471] on icon at bounding box center [340, 469] width 8 height 9
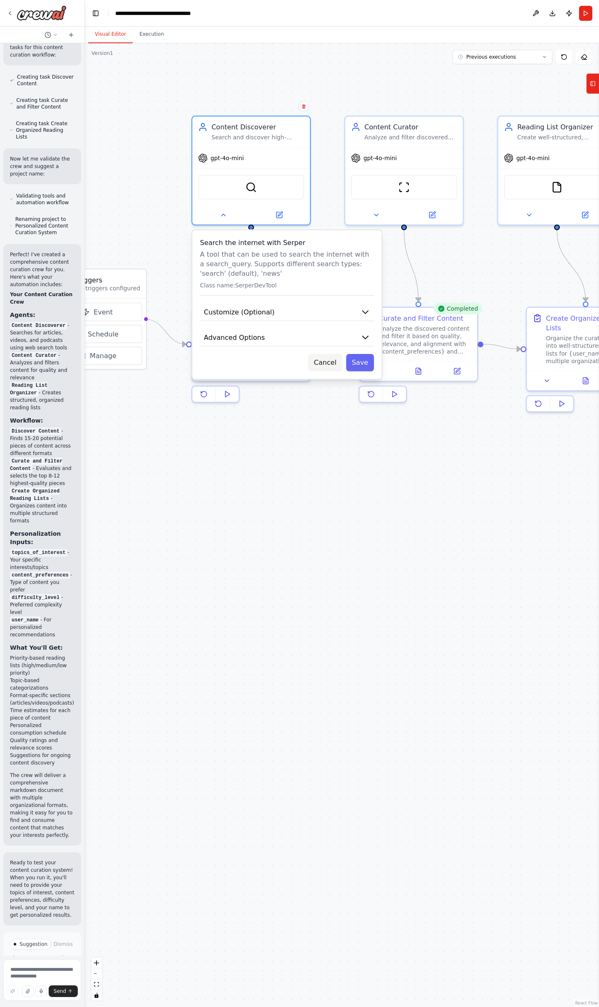
click at [331, 365] on button "Cancel" at bounding box center [325, 362] width 34 height 17
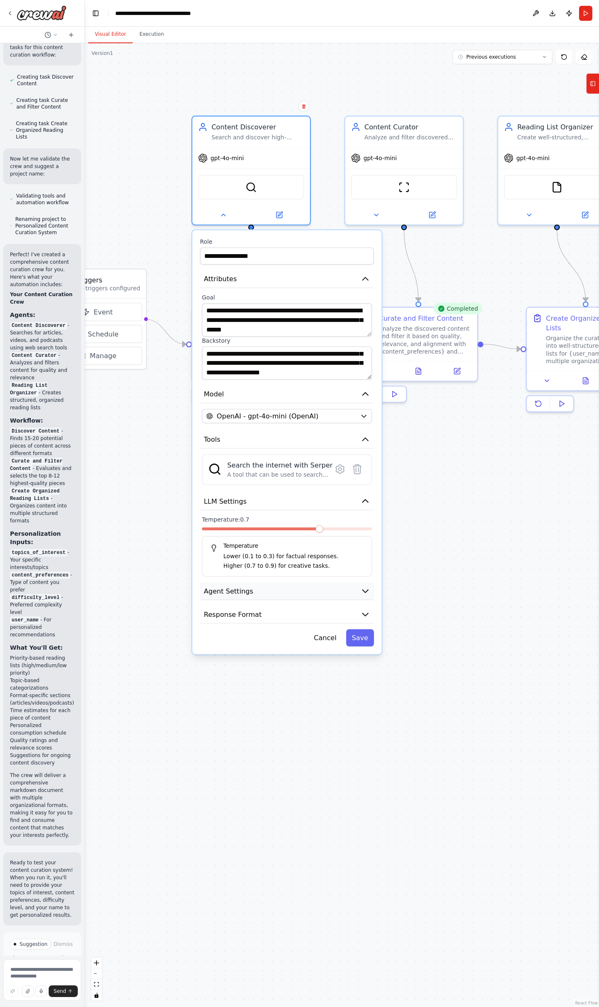
click at [331, 595] on button "Agent Settings" at bounding box center [287, 591] width 174 height 18
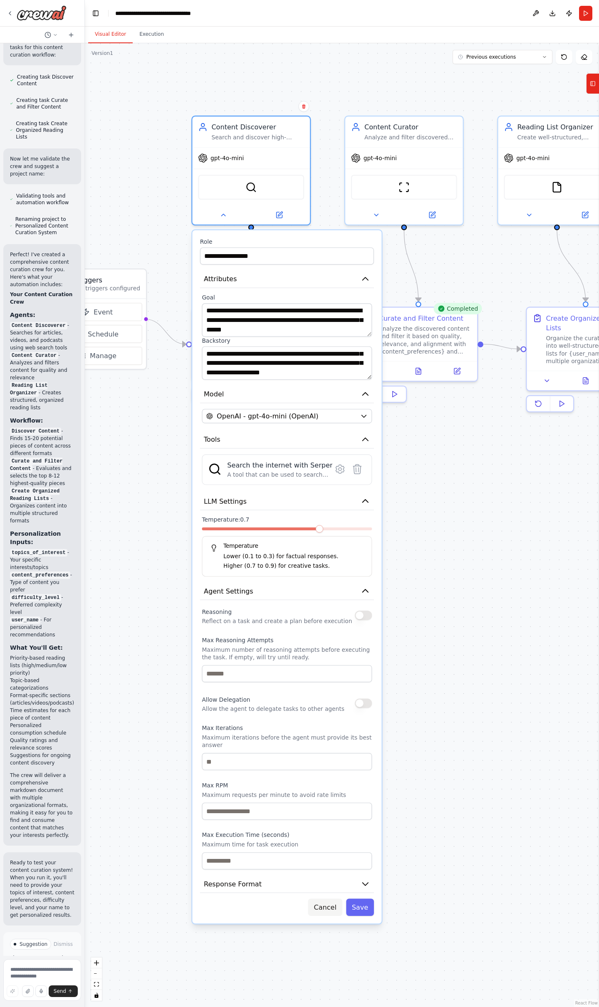
click at [328, 905] on button "Cancel" at bounding box center [325, 907] width 34 height 17
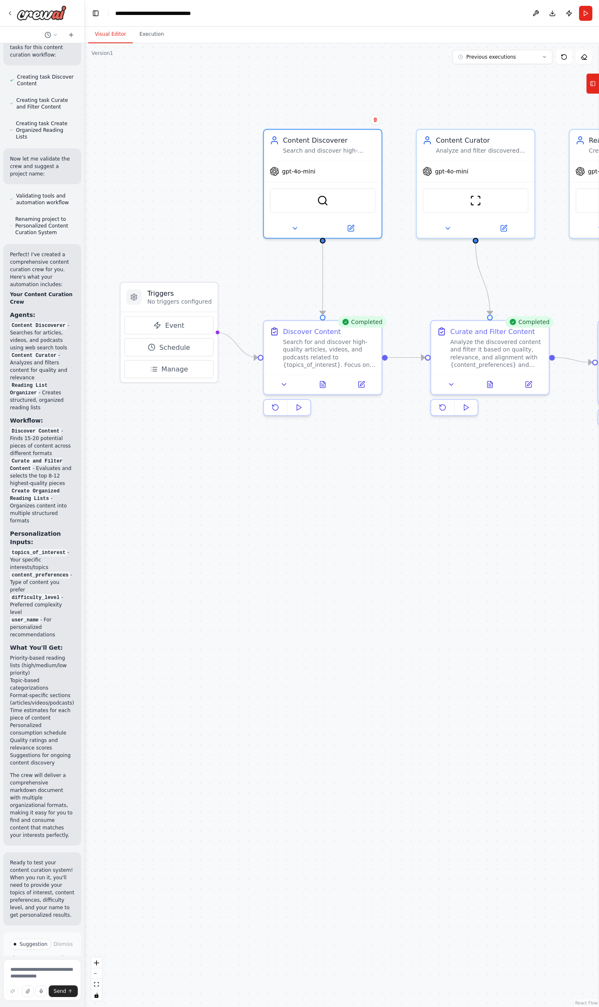
drag, startPoint x: 435, startPoint y: 517, endPoint x: 560, endPoint y: 544, distance: 127.2
click at [560, 544] on div ".deletable-edge-delete-btn { width: 20px; height: 20px; border: 0px solid #ffff…" at bounding box center [342, 524] width 514 height 963
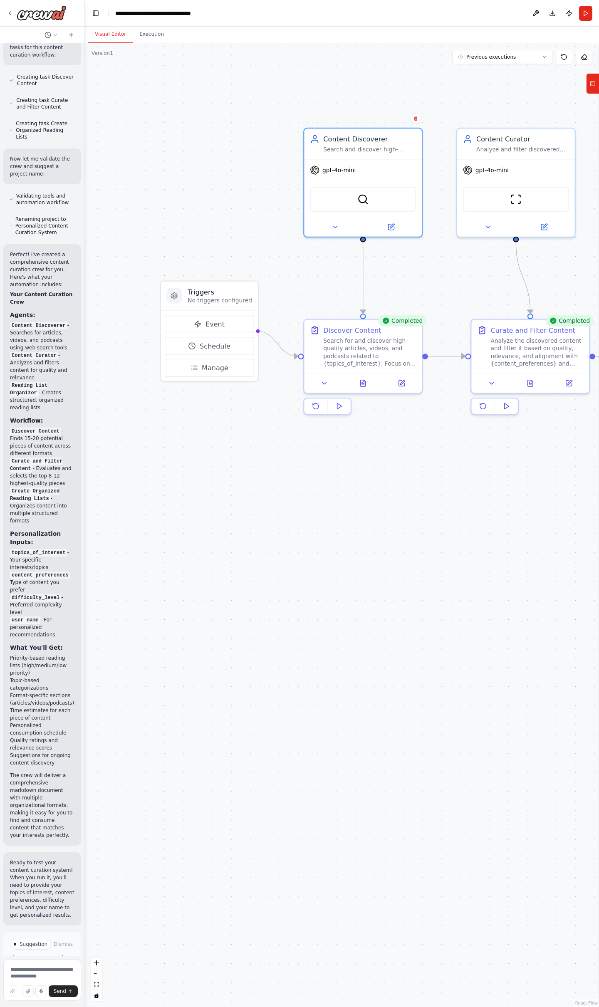
drag, startPoint x: 254, startPoint y: 517, endPoint x: 299, endPoint y: 516, distance: 44.9
click at [299, 516] on div ".deletable-edge-delete-btn { width: 20px; height: 20px; border: 0px solid #ffff…" at bounding box center [342, 524] width 514 height 963
click at [227, 292] on h3 "Triggers" at bounding box center [224, 292] width 64 height 10
click at [219, 367] on span "Manage" at bounding box center [219, 368] width 27 height 10
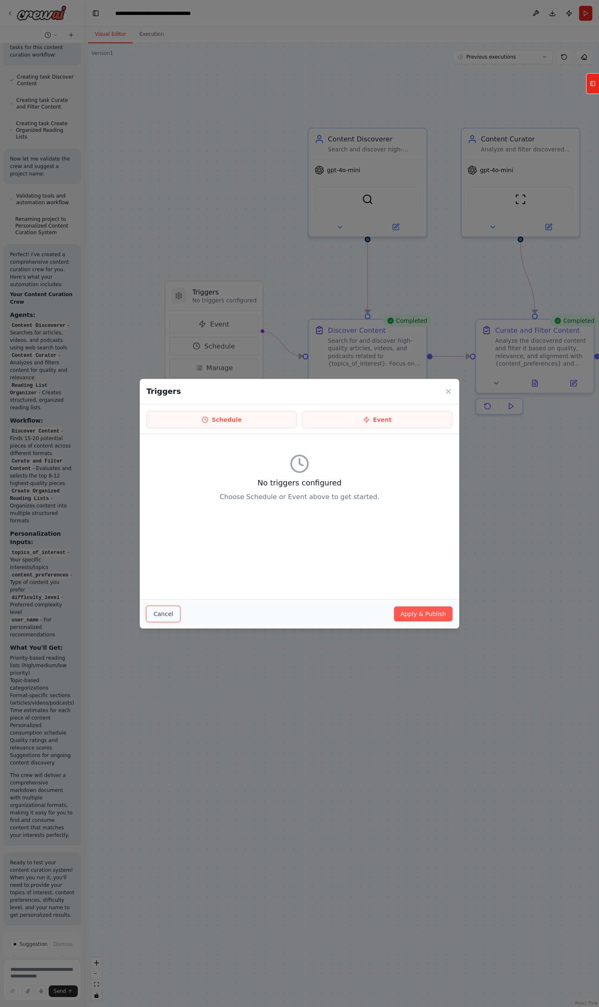
click at [165, 615] on button "Cancel" at bounding box center [163, 614] width 34 height 16
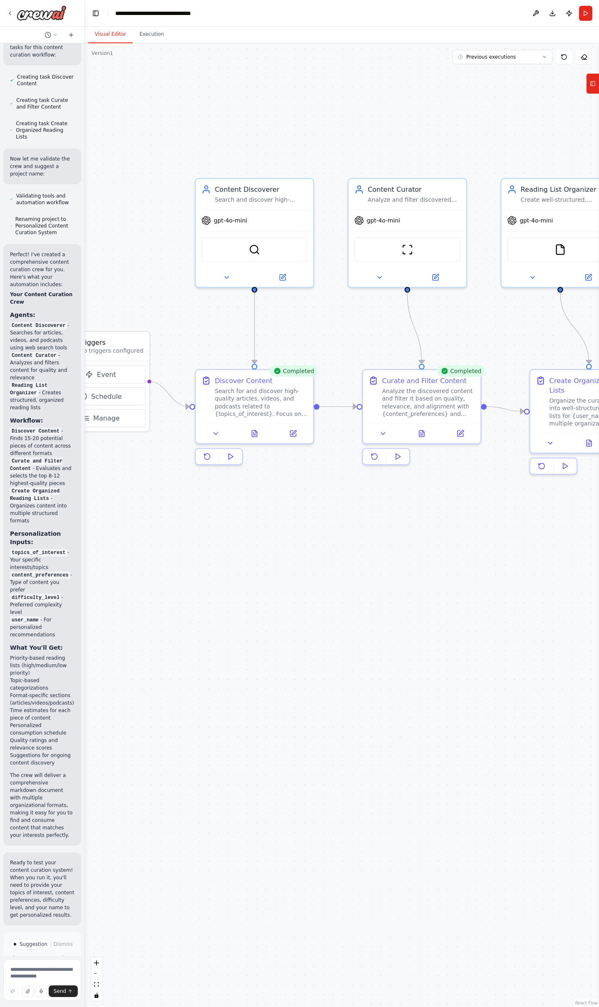
drag, startPoint x: 404, startPoint y: 592, endPoint x: 291, endPoint y: 642, distance: 124.3
click at [291, 642] on div ".deletable-edge-delete-btn { width: 20px; height: 20px; border: 0px solid #ffff…" at bounding box center [342, 524] width 514 height 963
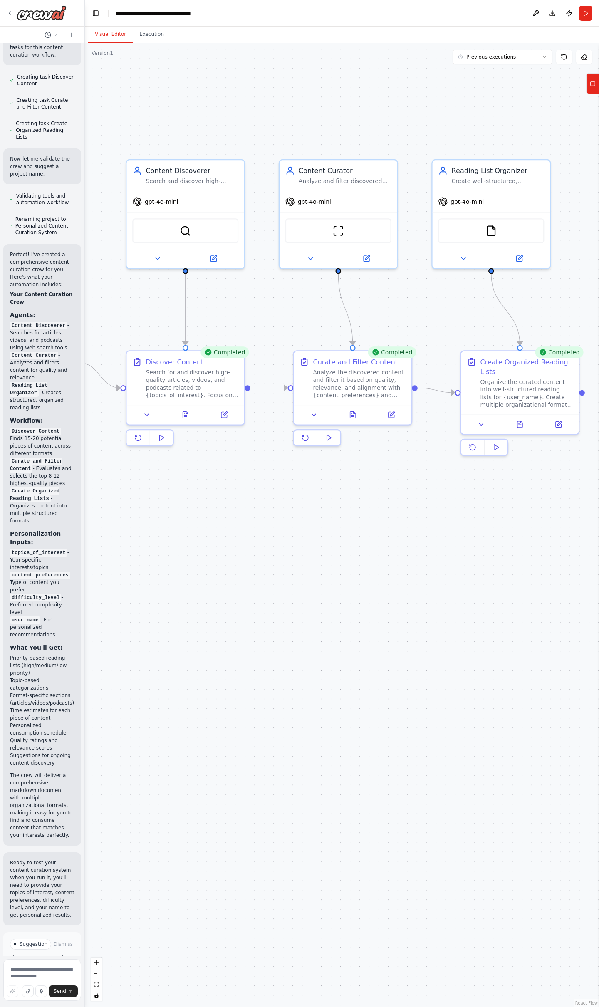
drag, startPoint x: 471, startPoint y: 564, endPoint x: 402, endPoint y: 545, distance: 71.2
click at [402, 545] on div ".deletable-edge-delete-btn { width: 20px; height: 20px; border: 0px solid #ffff…" at bounding box center [342, 524] width 514 height 963
click at [42, 972] on textarea at bounding box center [42, 980] width 78 height 42
type textarea "**********"
click at [67, 990] on button "Send" at bounding box center [63, 991] width 29 height 12
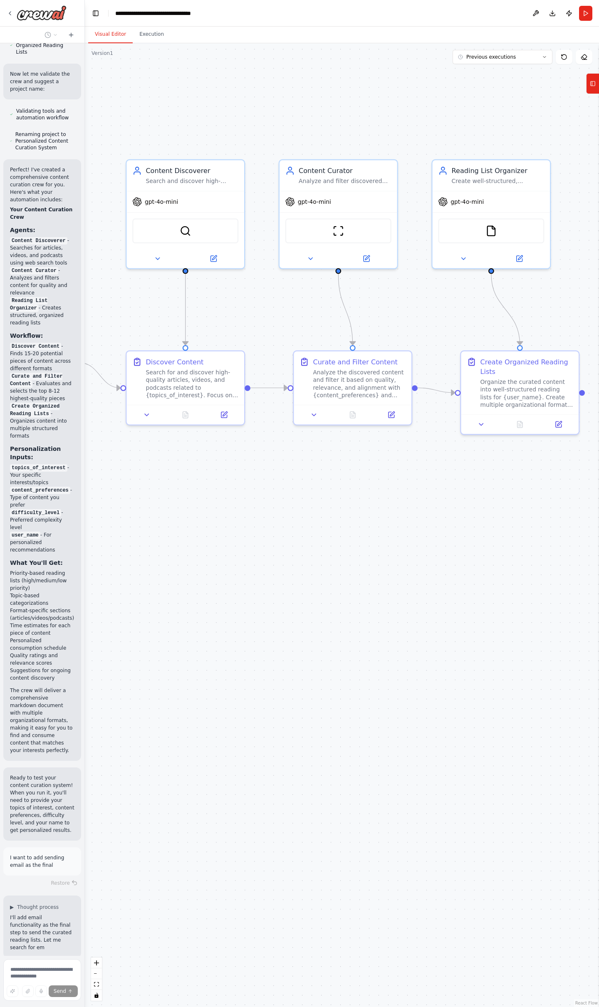
scroll to position [807, 0]
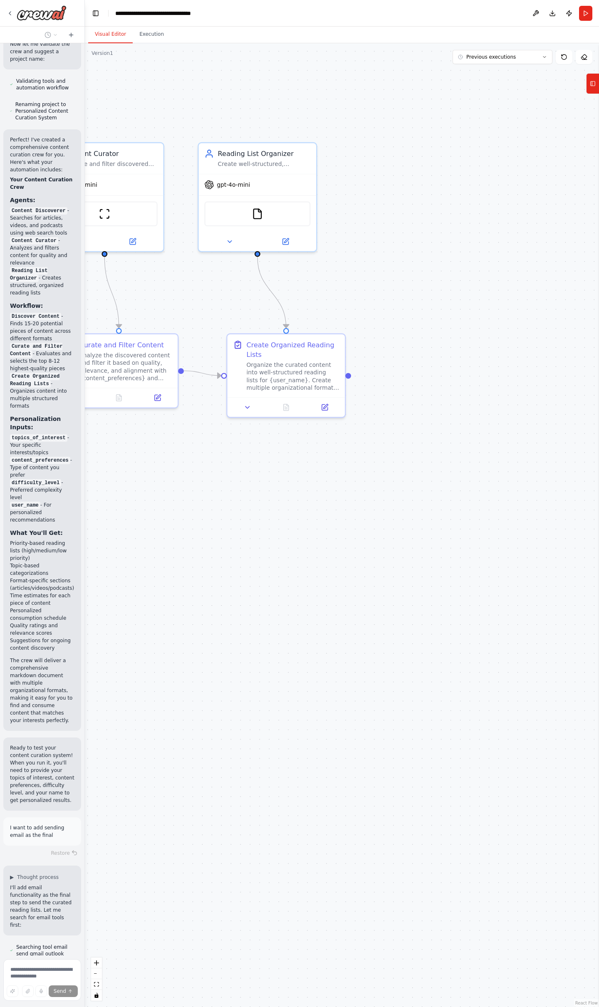
drag, startPoint x: 528, startPoint y: 531, endPoint x: 257, endPoint y: 544, distance: 272.3
click at [257, 544] on div ".deletable-edge-delete-btn { width: 20px; height: 20px; border: 0px solid #ffff…" at bounding box center [342, 524] width 514 height 963
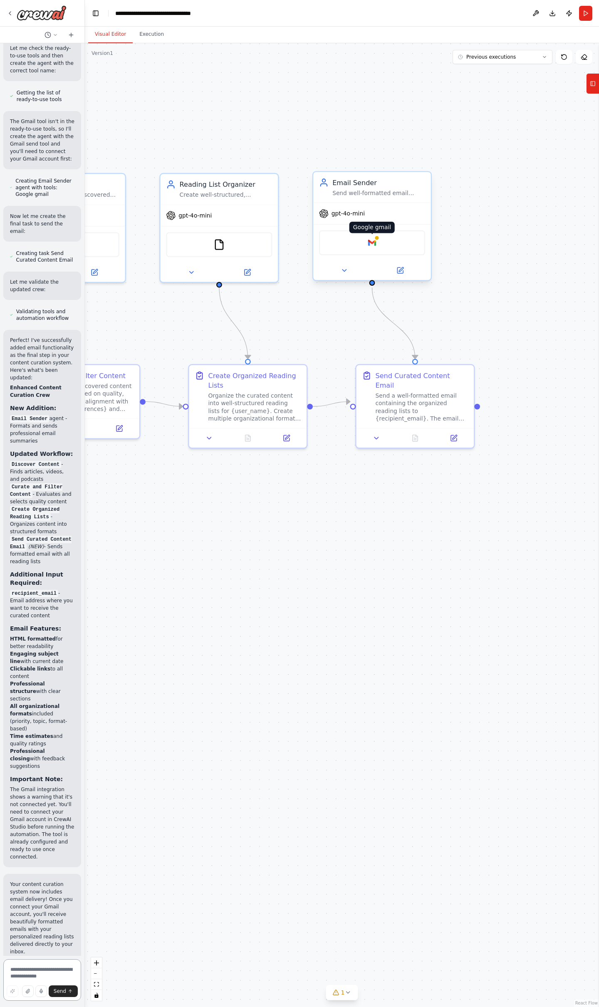
scroll to position [1822, 0]
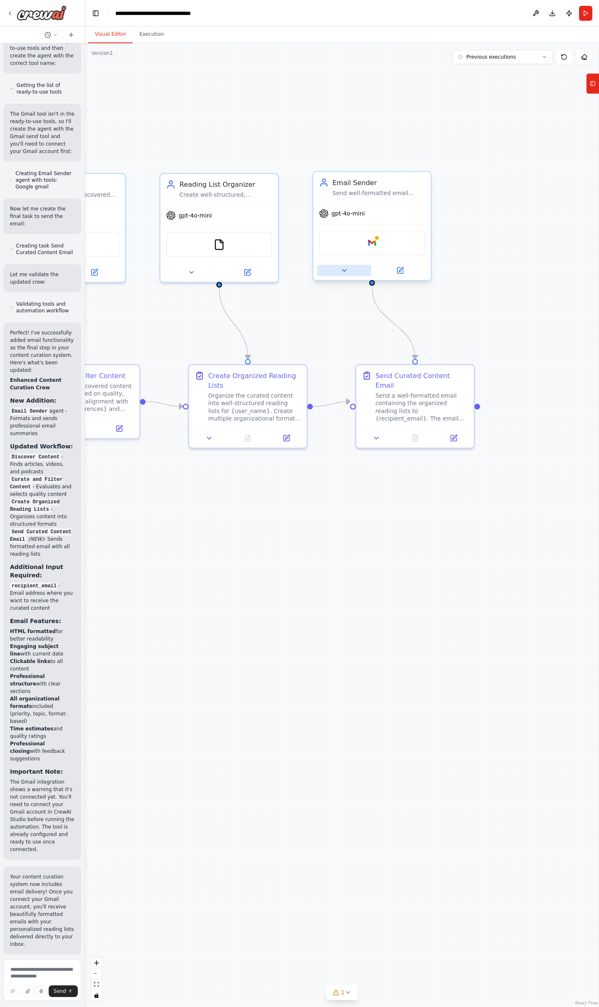
click at [344, 271] on icon at bounding box center [344, 270] width 4 height 2
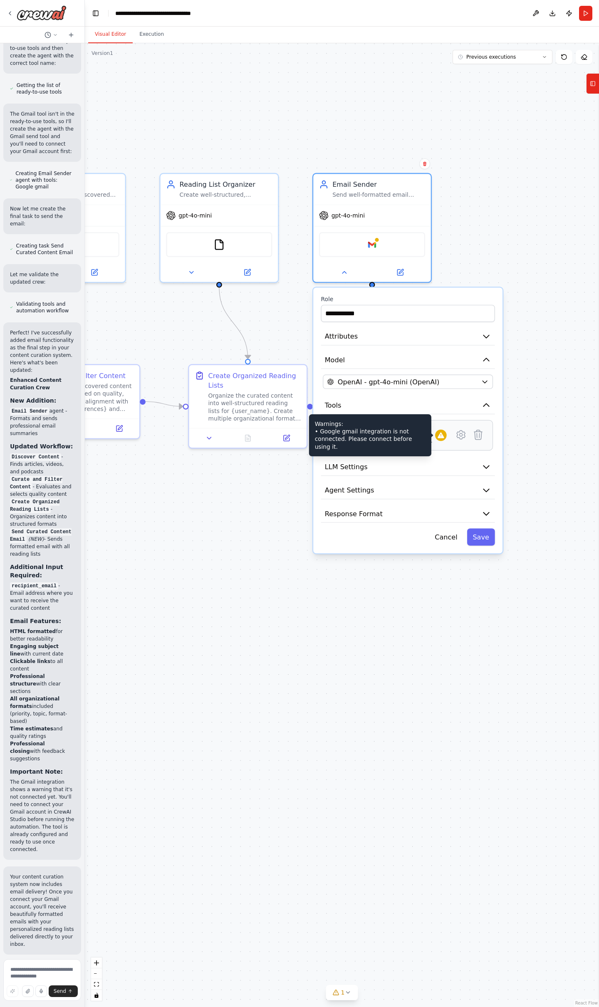
click at [443, 439] on div at bounding box center [441, 436] width 12 height 12
click at [462, 436] on icon at bounding box center [461, 434] width 8 height 9
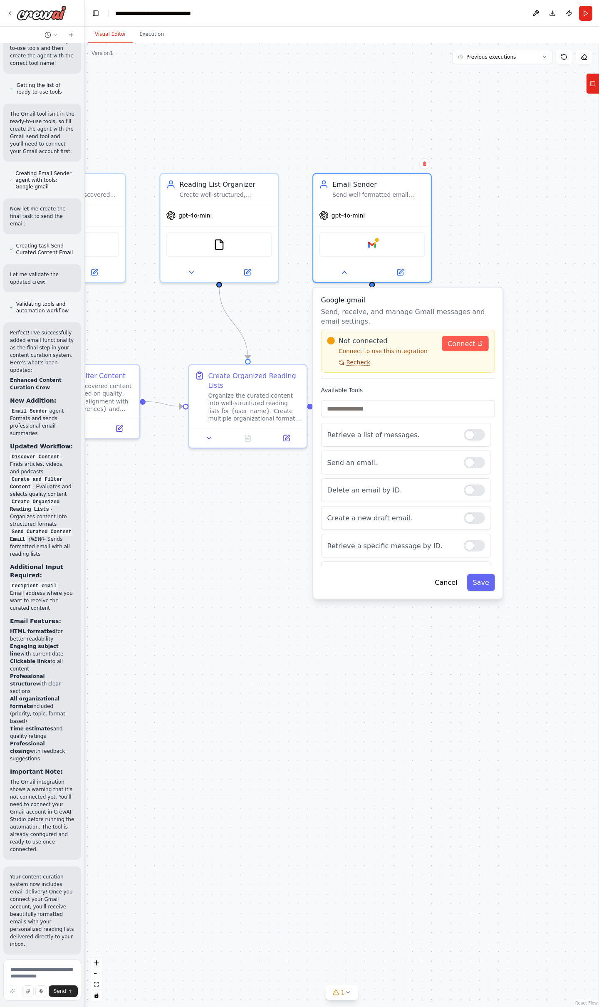
click at [358, 364] on span "Recheck" at bounding box center [358, 362] width 24 height 7
click at [481, 342] on icon at bounding box center [480, 343] width 4 height 4
click at [469, 343] on span "Connect" at bounding box center [460, 343] width 27 height 10
click at [364, 410] on input "text" at bounding box center [408, 408] width 174 height 17
click at [420, 315] on p "Send, receive, and manage Gmail messages and email settings." at bounding box center [408, 316] width 174 height 19
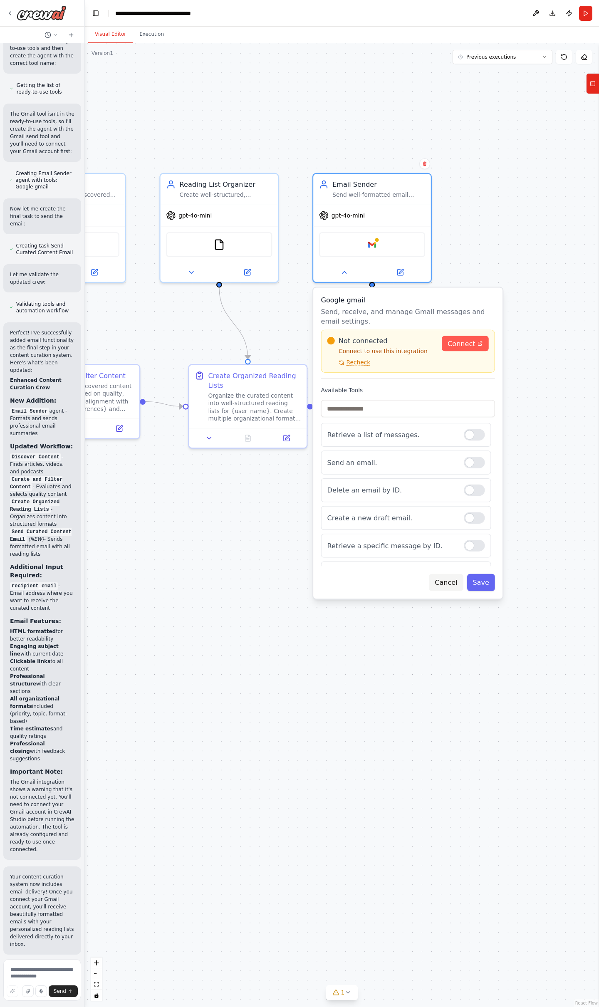
click at [452, 582] on button "Cancel" at bounding box center [446, 582] width 34 height 17
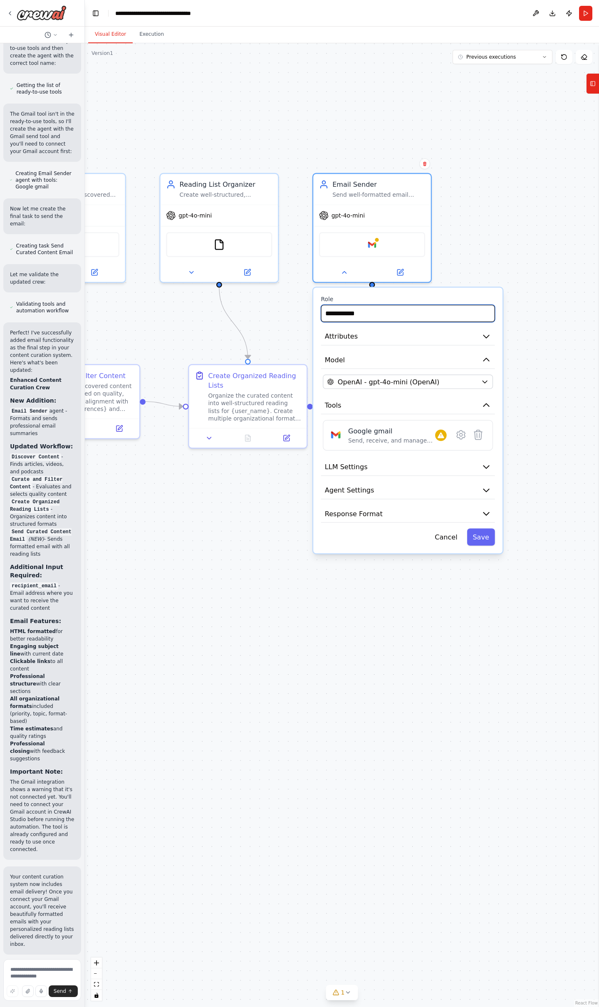
click at [452, 316] on input "**********" at bounding box center [408, 313] width 174 height 17
click at [462, 436] on icon at bounding box center [460, 434] width 3 height 3
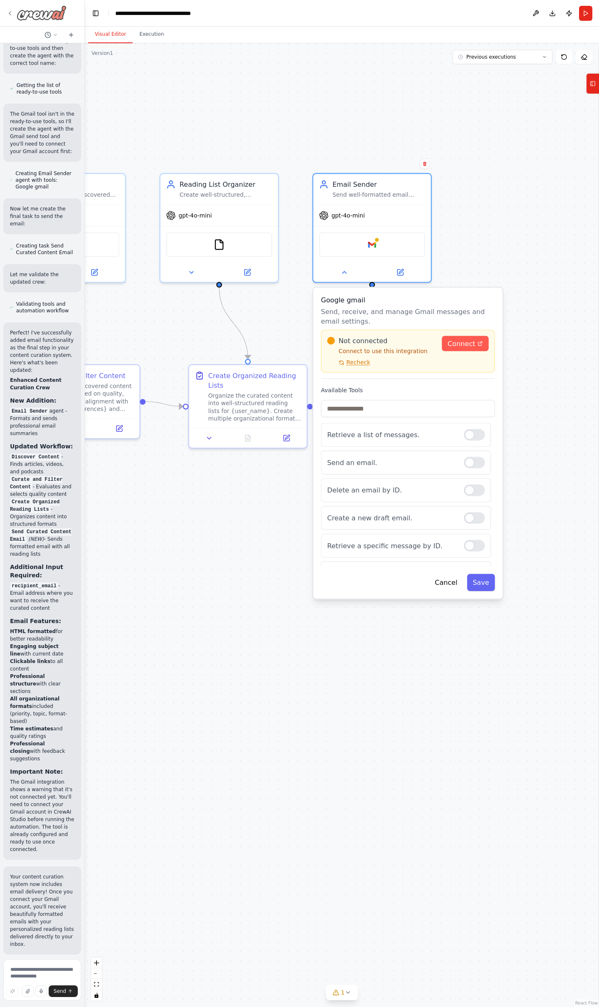
click at [10, 12] on icon at bounding box center [10, 13] width 7 height 7
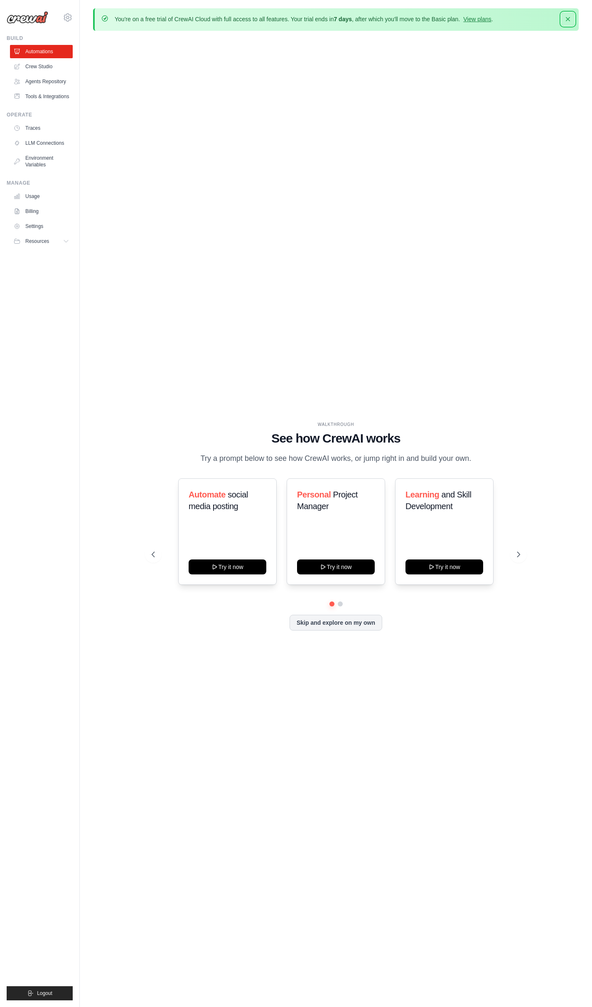
drag, startPoint x: 571, startPoint y: 19, endPoint x: 506, endPoint y: 20, distance: 64.5
click at [570, 19] on icon "button" at bounding box center [568, 19] width 8 height 8
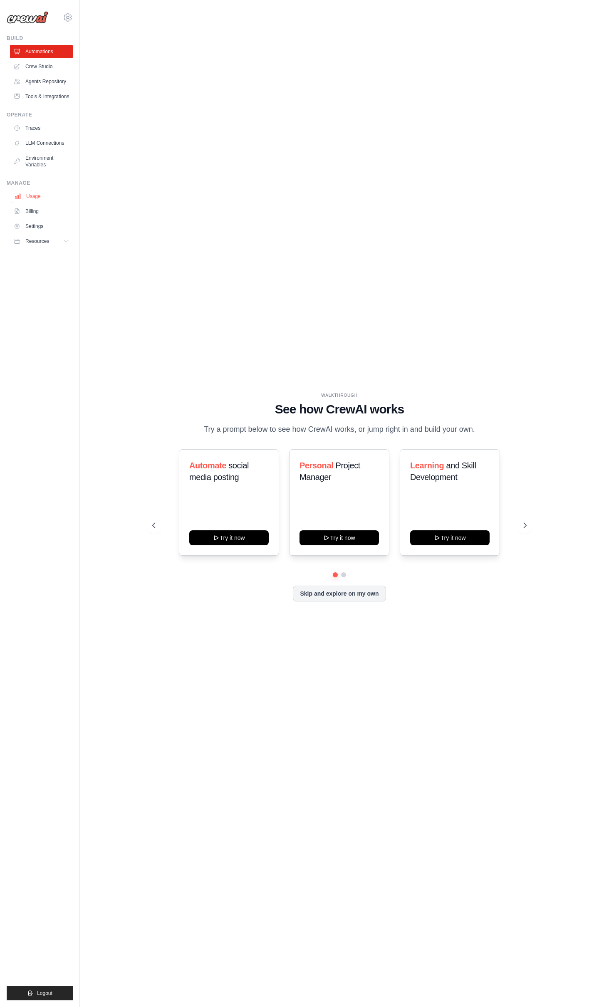
click at [36, 198] on link "Usage" at bounding box center [42, 196] width 63 height 13
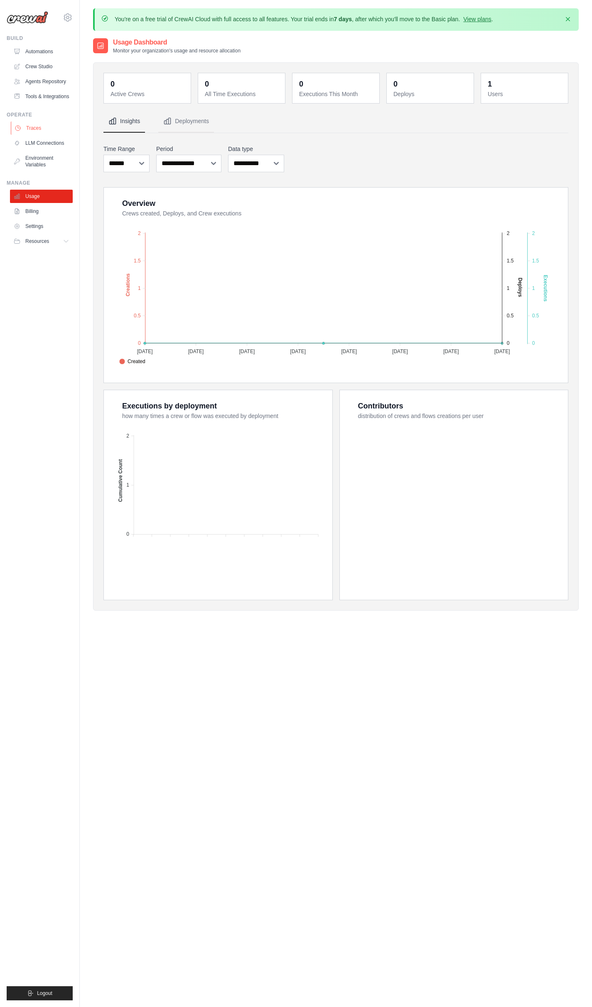
click at [35, 127] on link "Traces" at bounding box center [42, 127] width 63 height 13
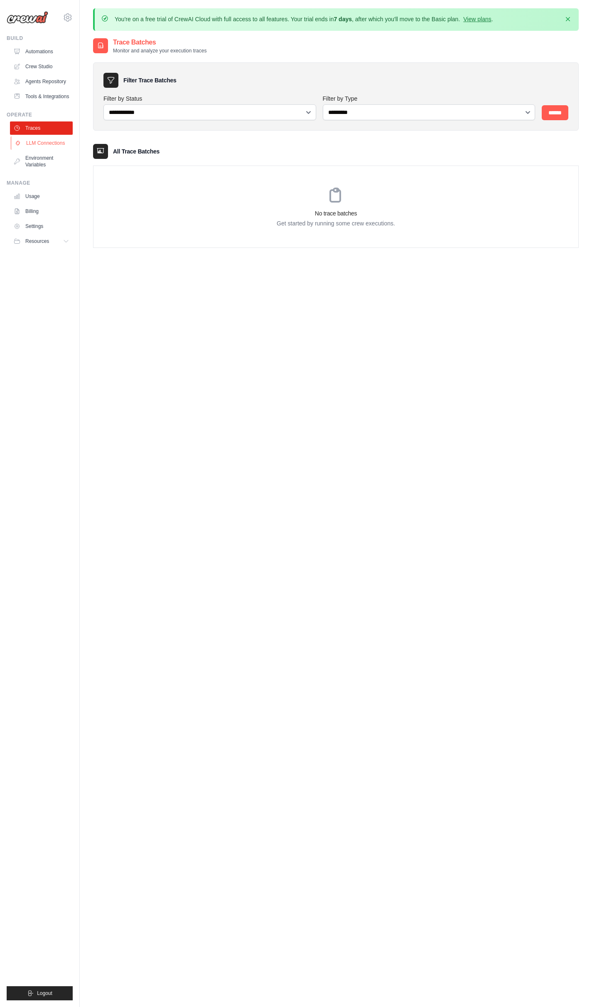
click at [36, 144] on link "LLM Connections" at bounding box center [42, 142] width 63 height 13
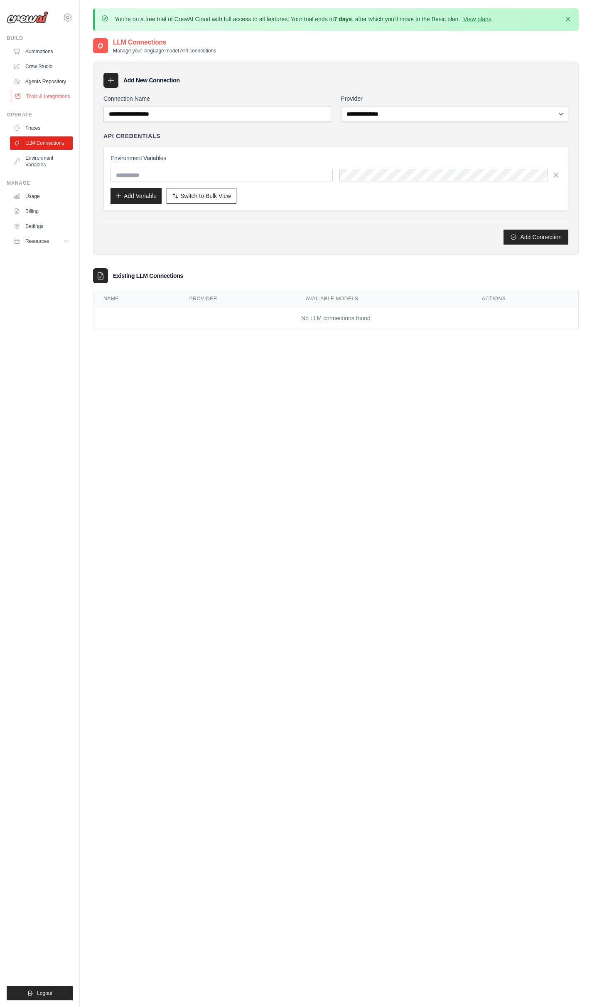
click at [39, 96] on link "Tools & Integrations" at bounding box center [42, 96] width 63 height 13
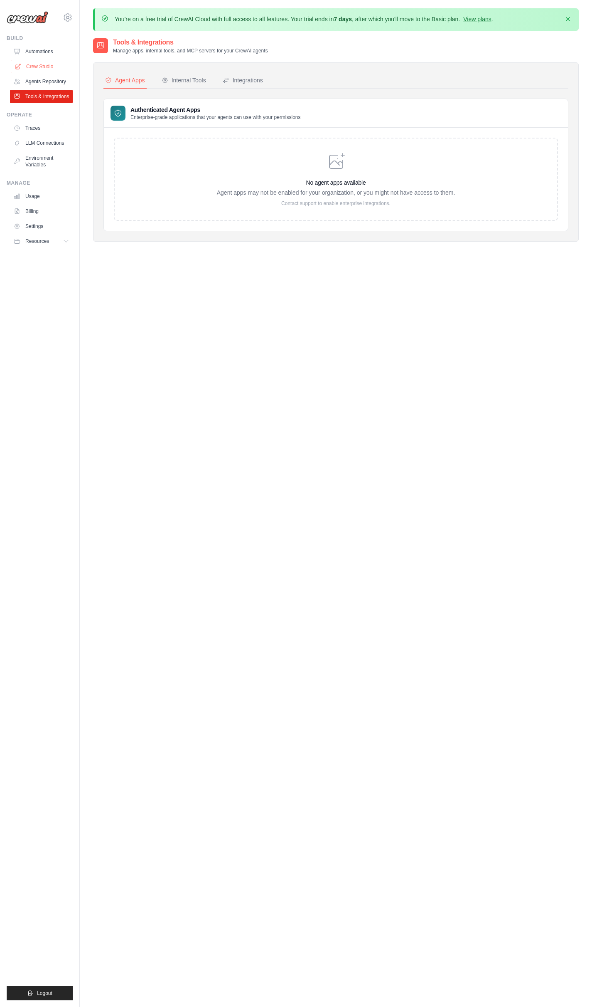
click at [37, 67] on link "Crew Studio" at bounding box center [42, 66] width 63 height 13
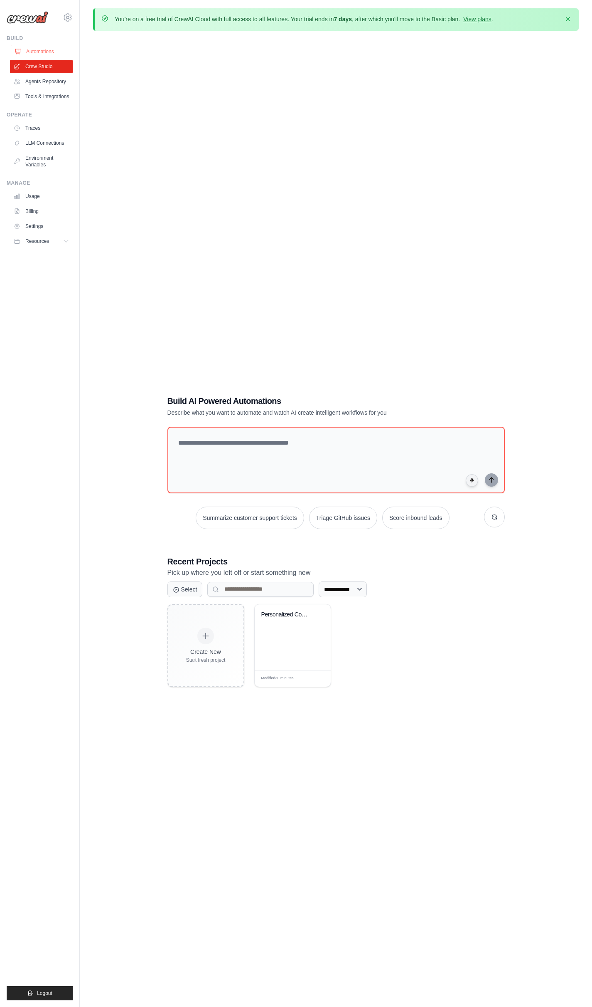
click at [43, 52] on link "Automations" at bounding box center [42, 51] width 63 height 13
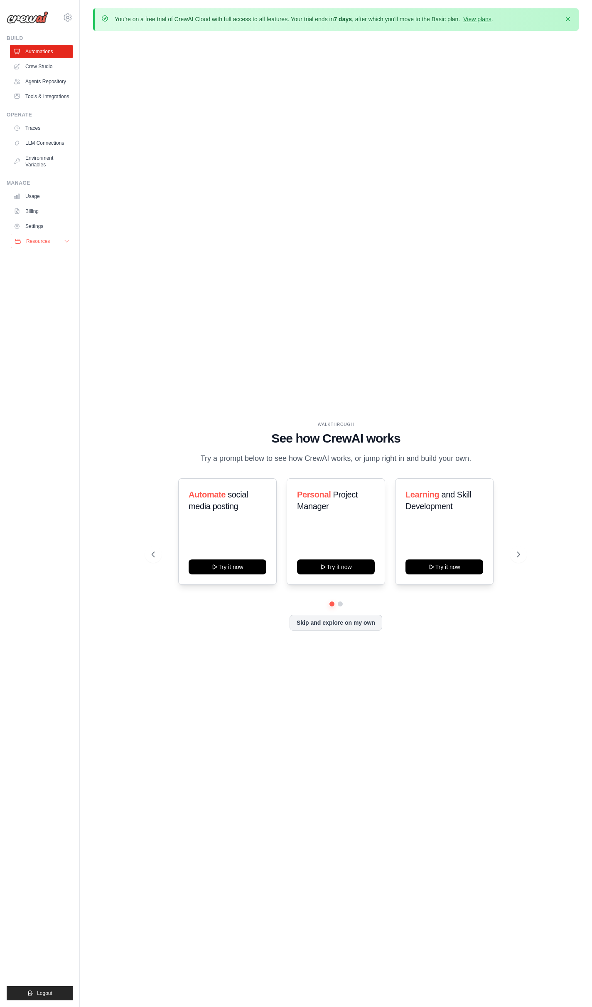
click at [42, 240] on span "Resources" at bounding box center [38, 241] width 24 height 7
click at [272, 266] on div "WALKTHROUGH See how CrewAI works Try a prompt below to see how CrewAI works, or…" at bounding box center [336, 532] width 486 height 990
click at [570, 18] on icon "button" at bounding box center [568, 19] width 8 height 8
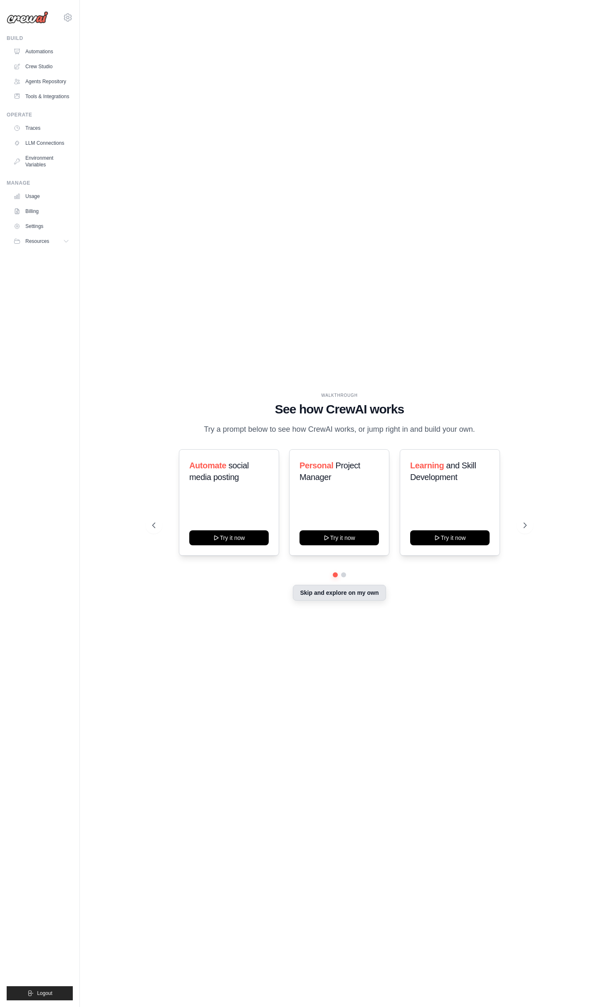
click at [341, 591] on button "Skip and explore on my own" at bounding box center [339, 593] width 93 height 16
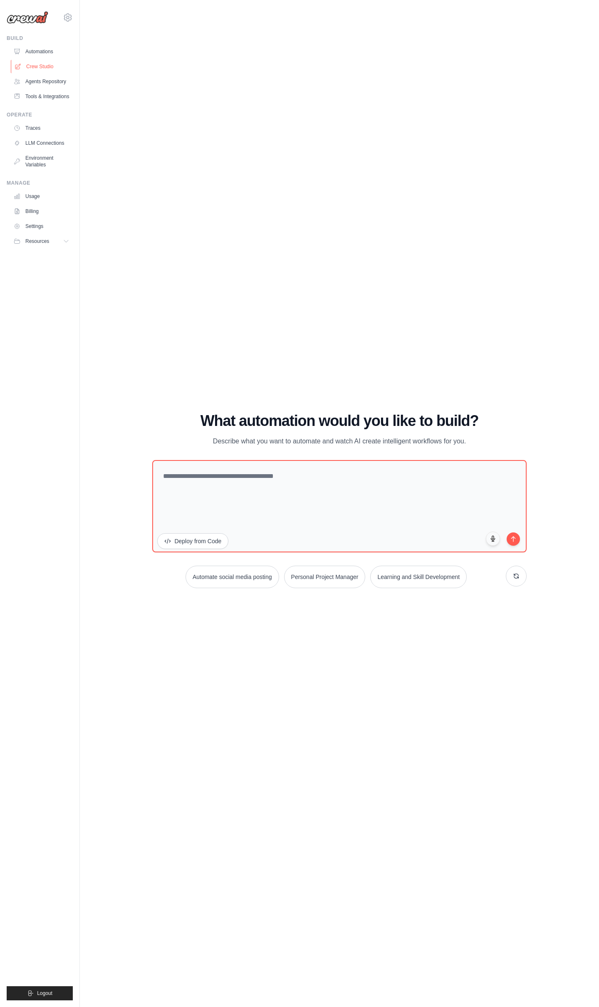
click at [42, 68] on link "Crew Studio" at bounding box center [42, 66] width 63 height 13
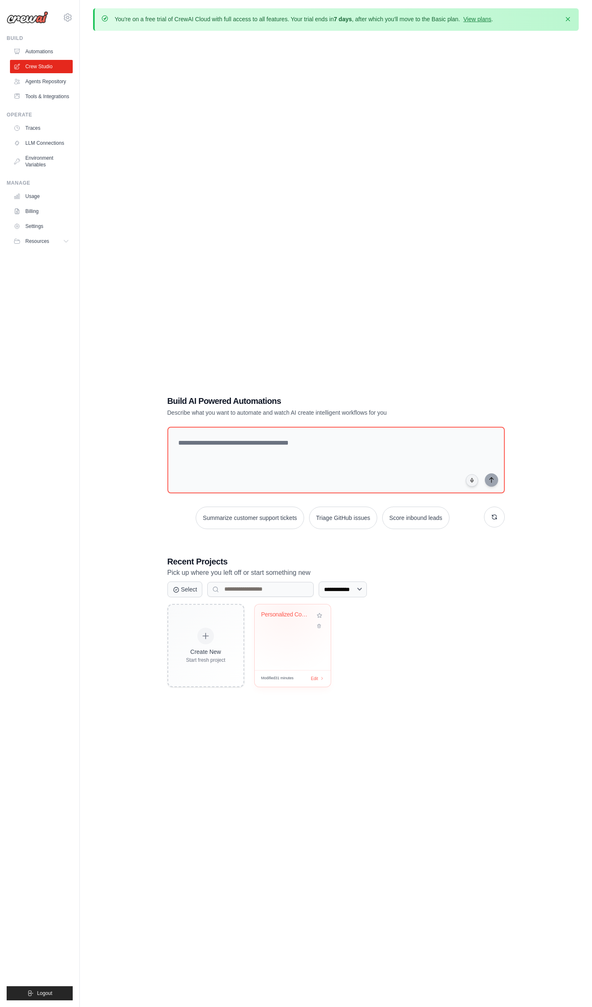
click at [286, 613] on div "Personalized Content Curation Syste..." at bounding box center [287, 614] width 50 height 7
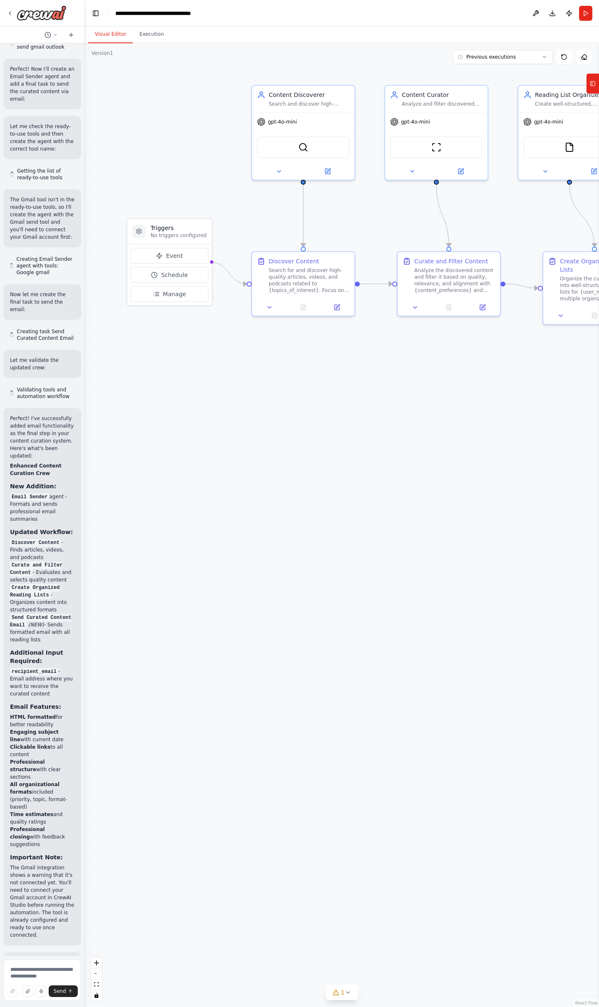
scroll to position [1748, 0]
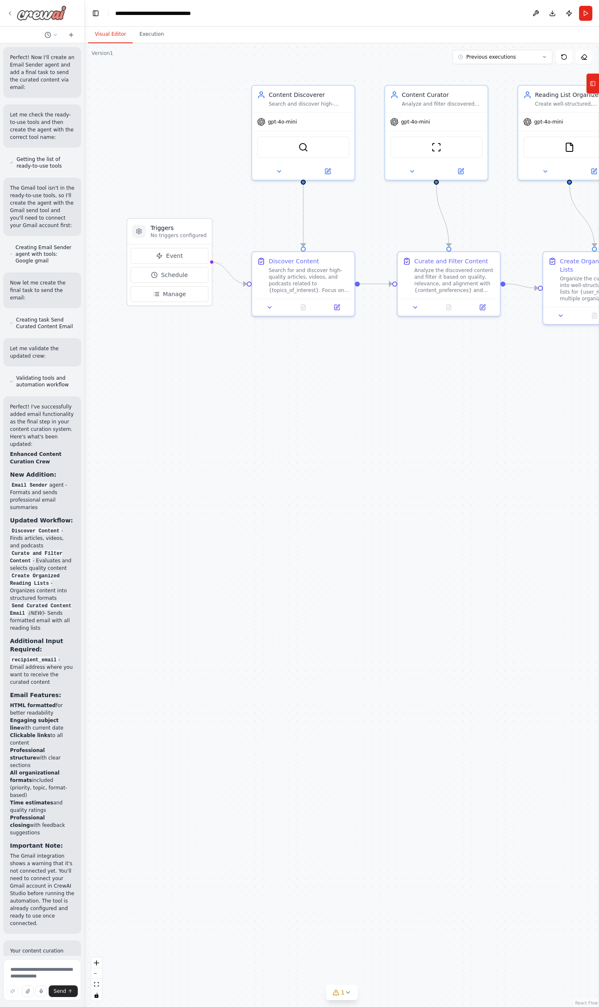
click at [7, 12] on icon at bounding box center [10, 13] width 7 height 7
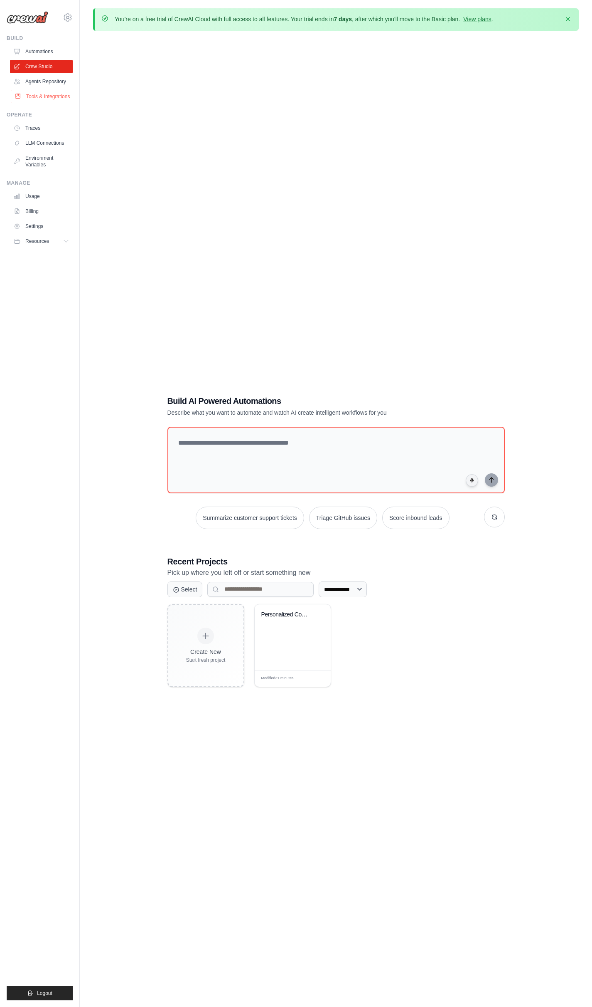
click at [43, 97] on link "Tools & Integrations" at bounding box center [42, 96] width 63 height 13
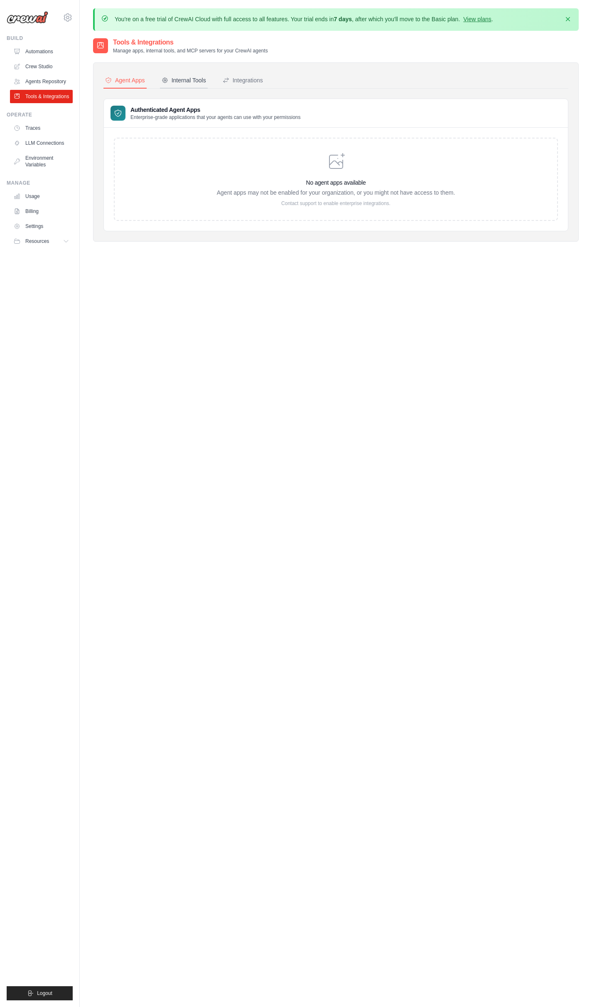
click at [180, 81] on div "Internal Tools" at bounding box center [184, 80] width 44 height 8
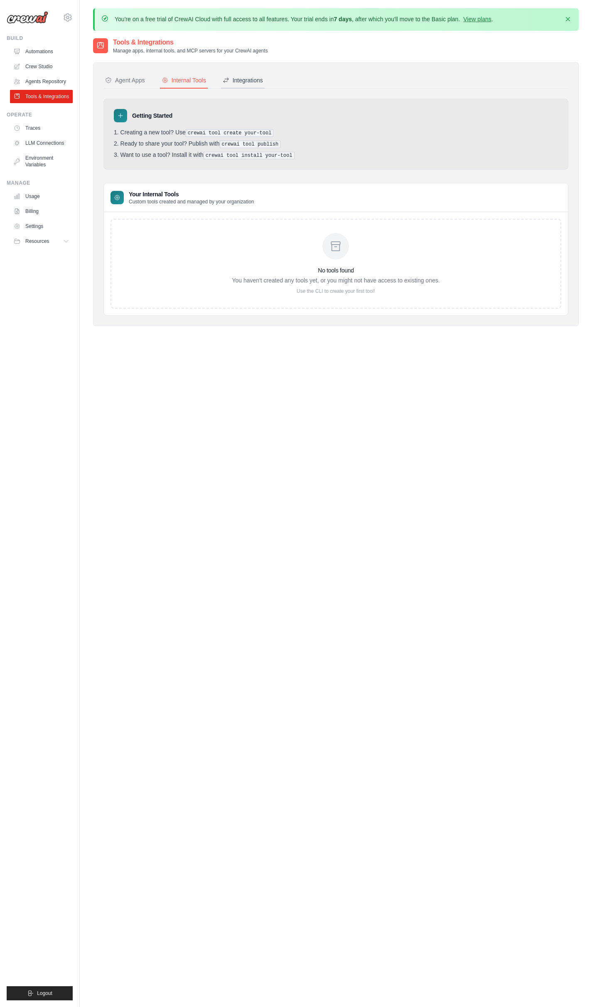
click at [246, 82] on div "Integrations" at bounding box center [243, 80] width 40 height 8
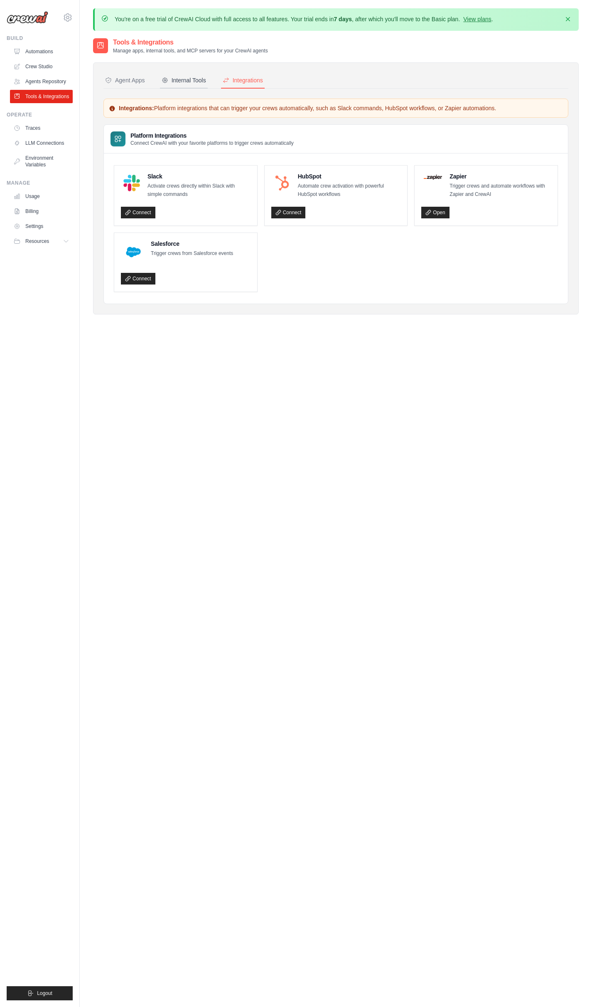
click at [183, 80] on div "Internal Tools" at bounding box center [184, 80] width 44 height 8
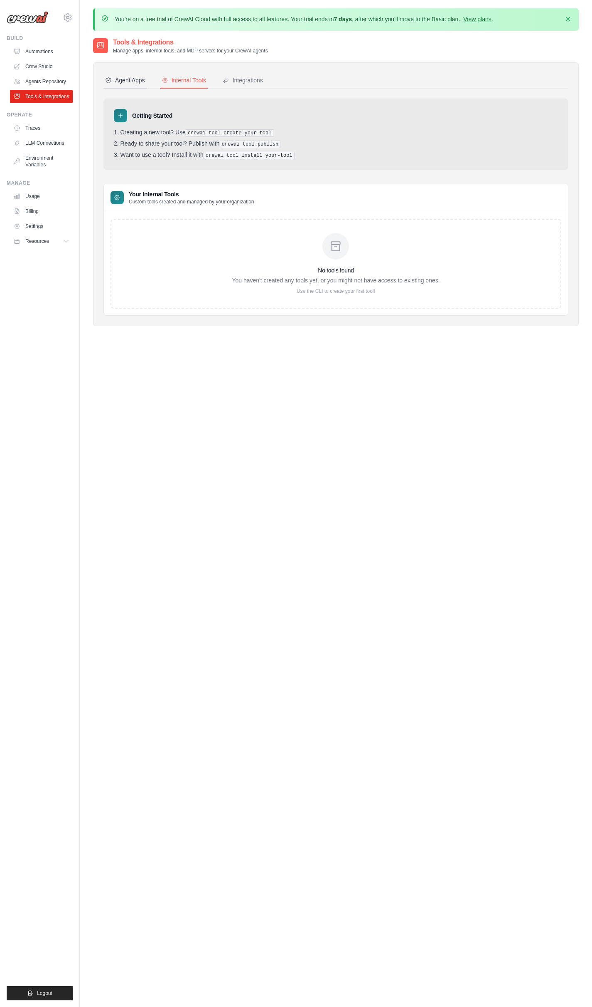
click at [130, 84] on button "Agent Apps" at bounding box center [125, 81] width 43 height 16
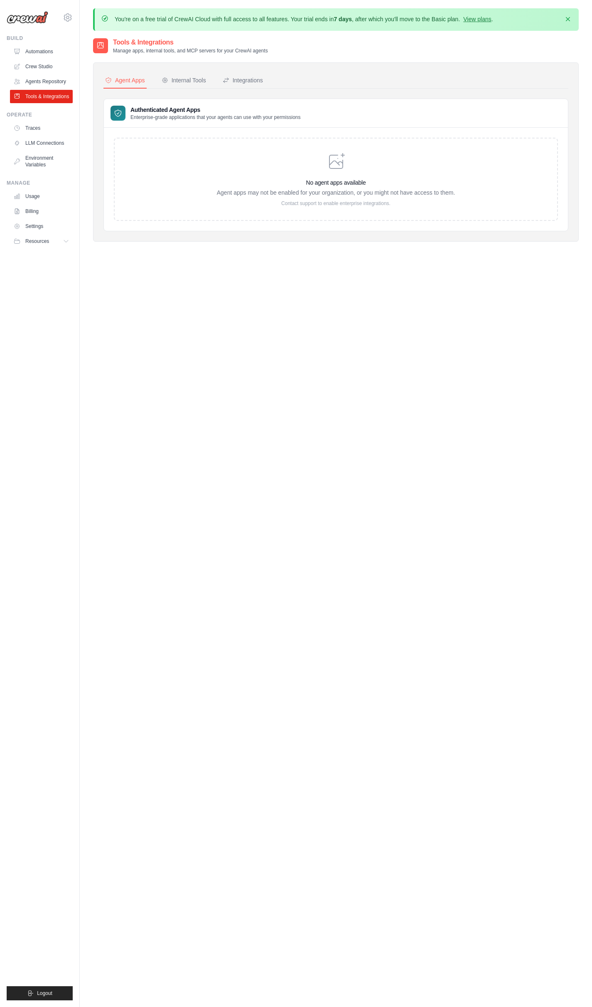
click at [334, 163] on icon at bounding box center [336, 162] width 20 height 20
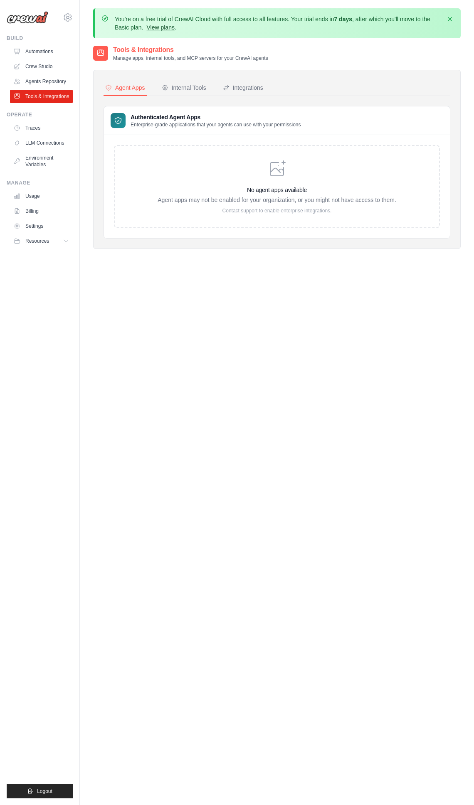
click at [165, 26] on link "View plans" at bounding box center [160, 27] width 28 height 7
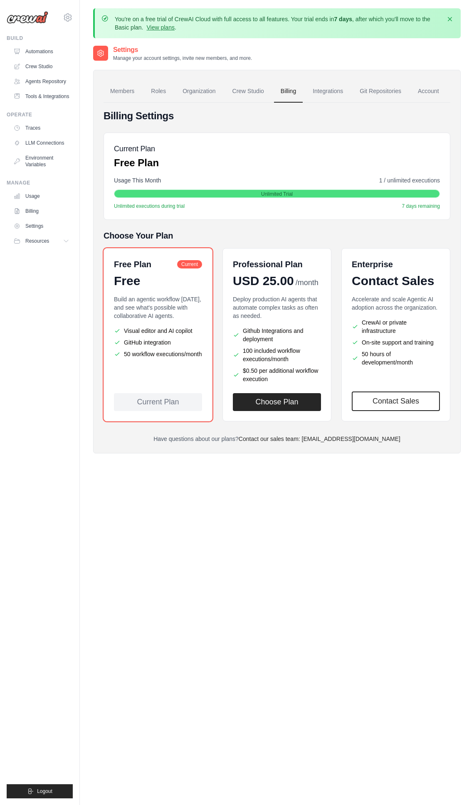
click at [165, 320] on div "Build an agentic workflow today, and see what's possible with collaborative AI …" at bounding box center [158, 339] width 88 height 88
click at [279, 341] on li "Github Integrations and deployment" at bounding box center [277, 335] width 88 height 17
click at [173, 333] on li "Visual editor and AI copilot" at bounding box center [158, 331] width 88 height 8
click at [131, 90] on link "Members" at bounding box center [122, 91] width 37 height 22
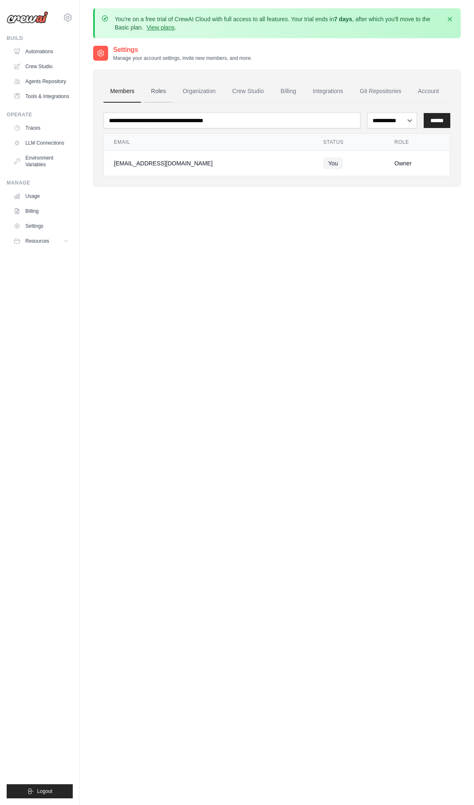
click at [161, 89] on link "Roles" at bounding box center [158, 91] width 28 height 22
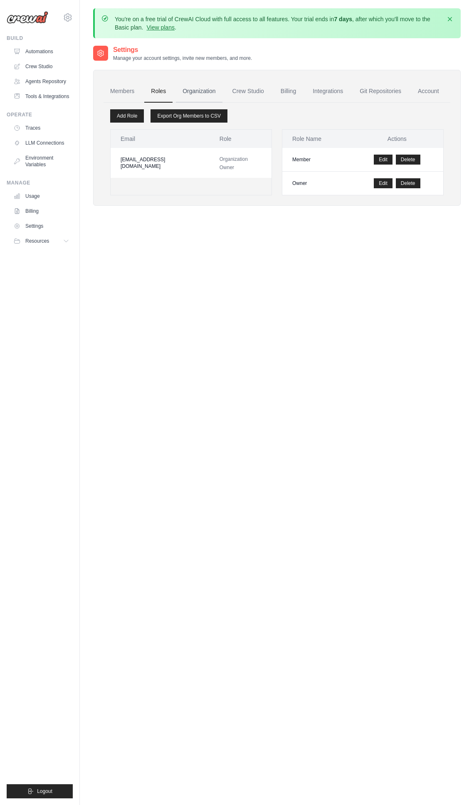
click at [209, 89] on link "Organization" at bounding box center [199, 91] width 46 height 22
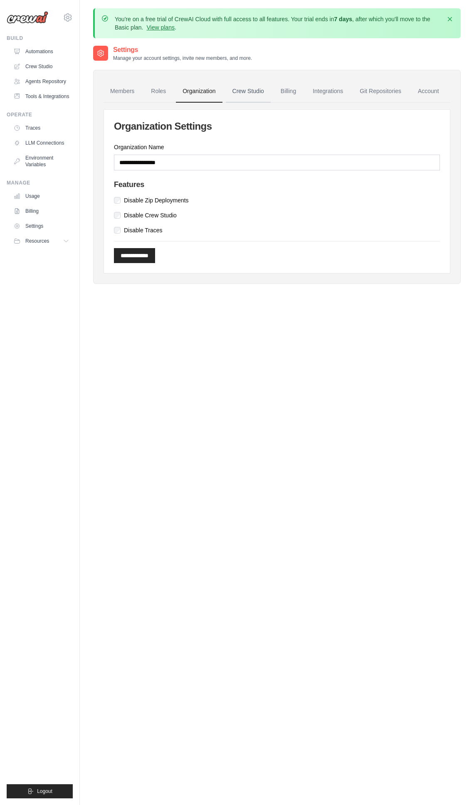
click at [240, 90] on link "Crew Studio" at bounding box center [248, 91] width 45 height 22
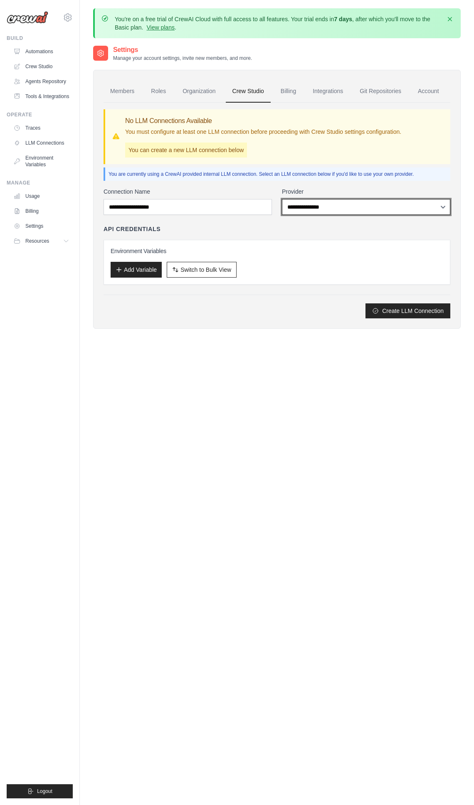
click at [413, 204] on select "**********" at bounding box center [366, 207] width 168 height 16
click at [246, 457] on div "Settings Manage your account settings, invite new members, and more. Members Ro…" at bounding box center [277, 447] width 368 height 805
click at [37, 17] on img at bounding box center [28, 17] width 42 height 12
drag, startPoint x: 449, startPoint y: 20, endPoint x: 447, endPoint y: 45, distance: 25.0
click at [447, 45] on div "You're on a free trial of CrewAI Cloud with full access to all features. Your t…" at bounding box center [277, 429] width 394 height 842
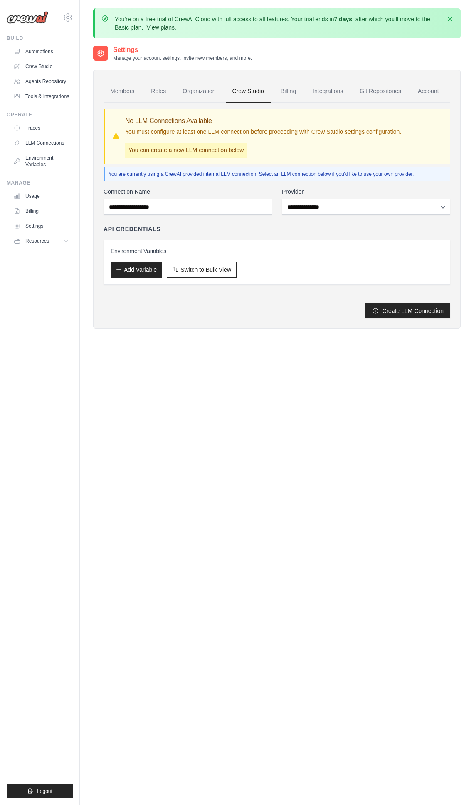
click at [163, 28] on link "View plans" at bounding box center [160, 27] width 28 height 7
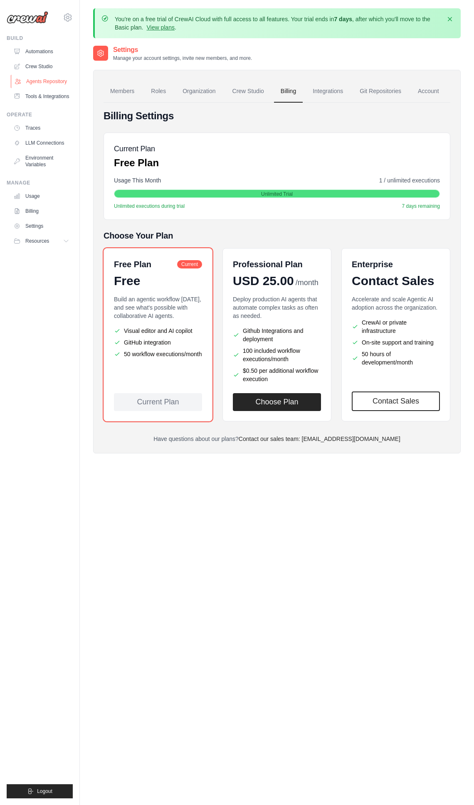
click at [41, 83] on link "Agents Repository" at bounding box center [42, 81] width 63 height 13
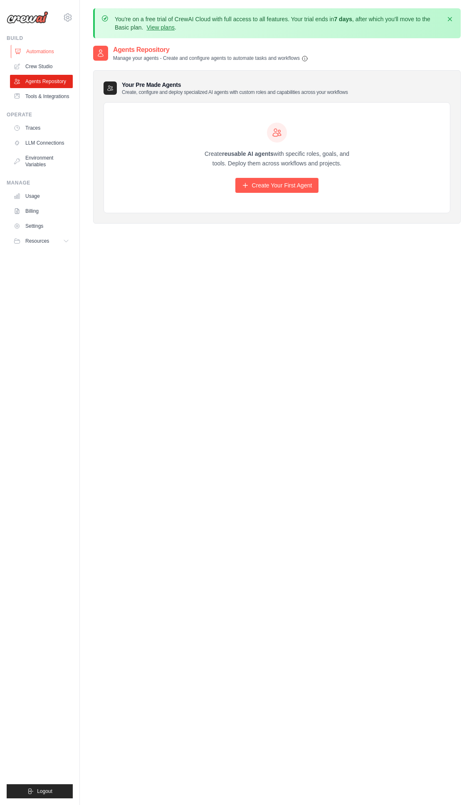
click at [39, 50] on link "Automations" at bounding box center [42, 51] width 63 height 13
click at [36, 130] on link "Traces" at bounding box center [42, 127] width 63 height 13
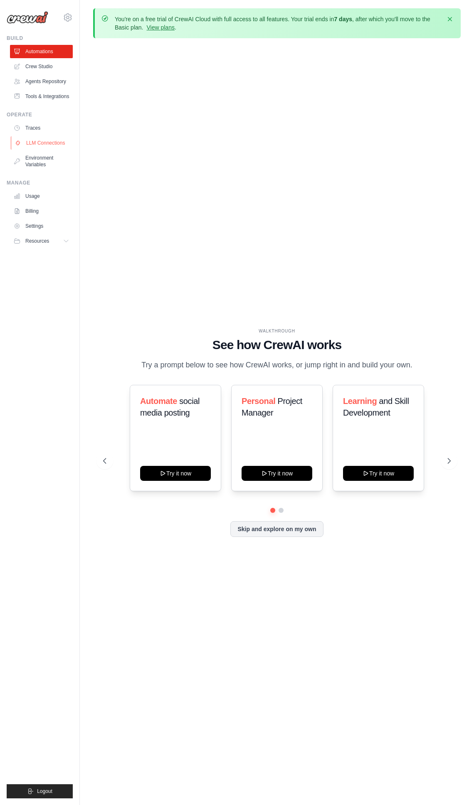
click at [34, 146] on link "LLM Connections" at bounding box center [42, 142] width 63 height 13
click at [35, 163] on link "Environment Variables" at bounding box center [42, 161] width 63 height 20
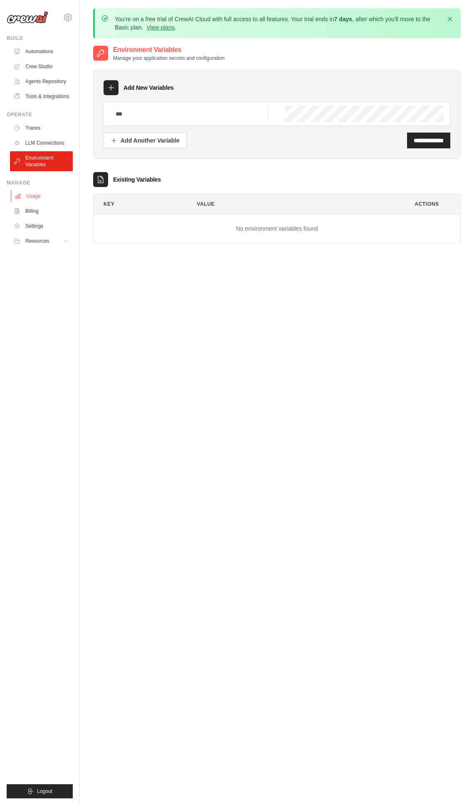
click at [35, 195] on link "Usage" at bounding box center [42, 196] width 63 height 13
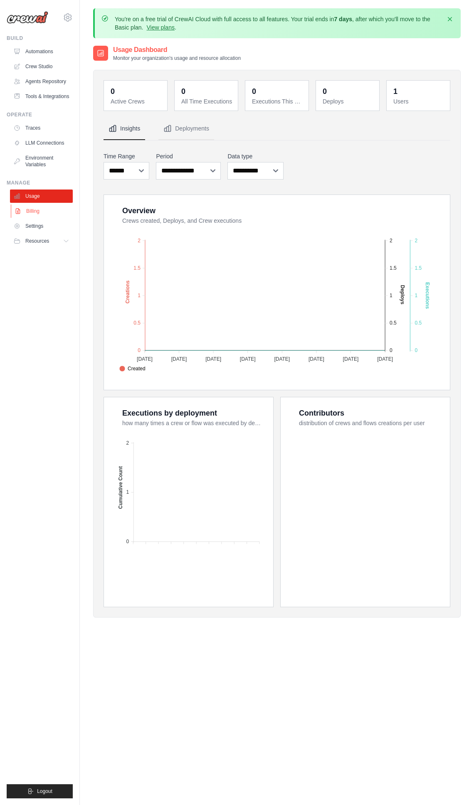
click at [34, 208] on link "Billing" at bounding box center [42, 211] width 63 height 13
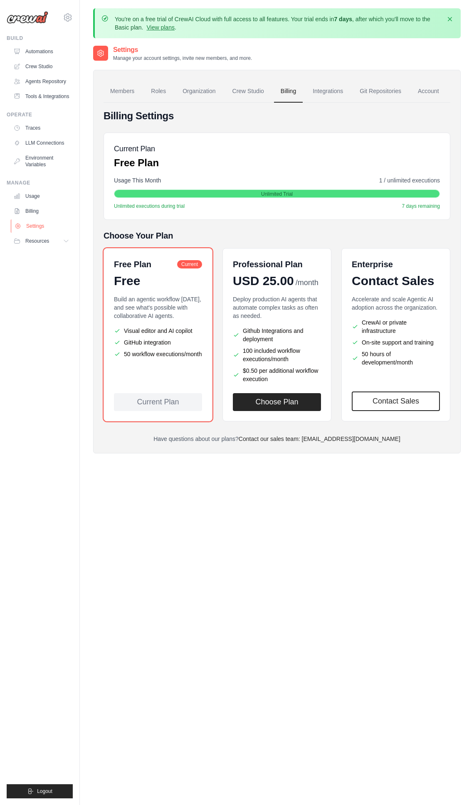
click at [32, 227] on link "Settings" at bounding box center [42, 226] width 63 height 13
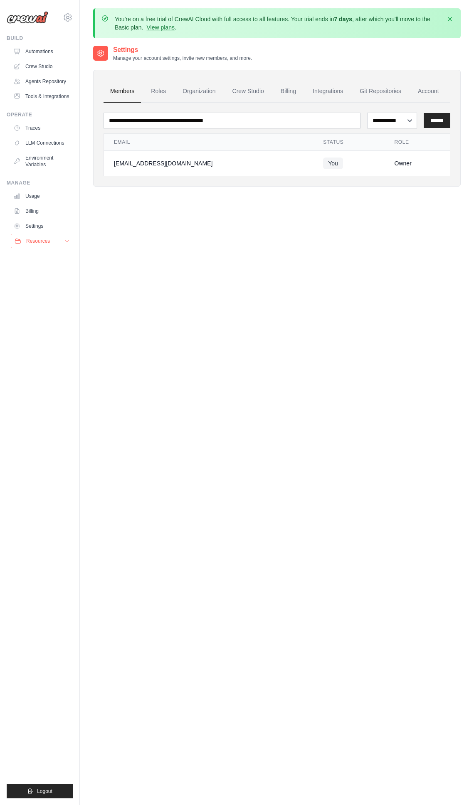
click at [68, 241] on icon at bounding box center [67, 241] width 4 height 2
click at [143, 217] on div "**********" at bounding box center [277, 447] width 368 height 805
click at [42, 51] on link "Automations" at bounding box center [42, 51] width 63 height 13
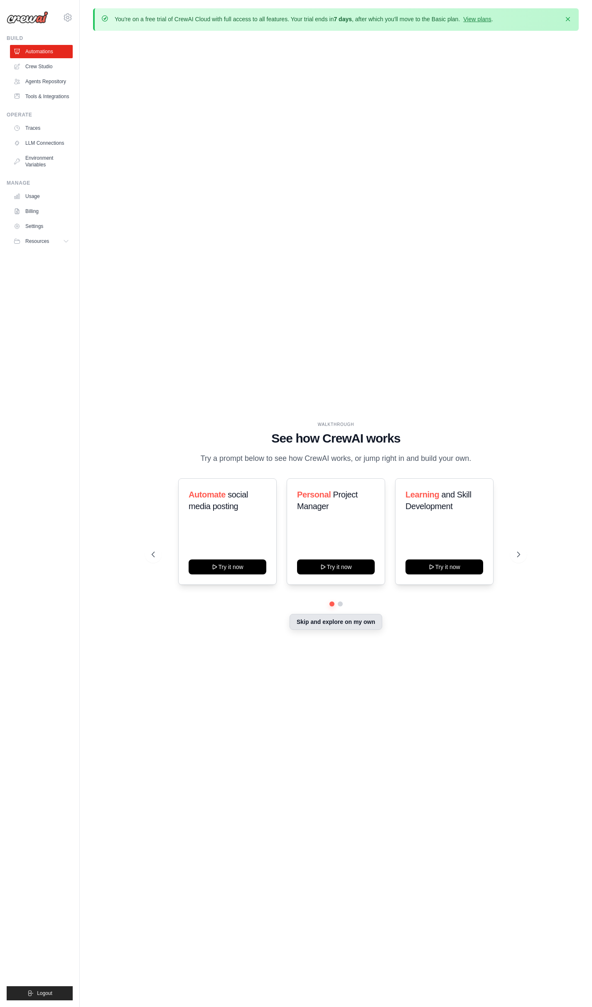
click at [343, 621] on button "Skip and explore on my own" at bounding box center [336, 622] width 93 height 16
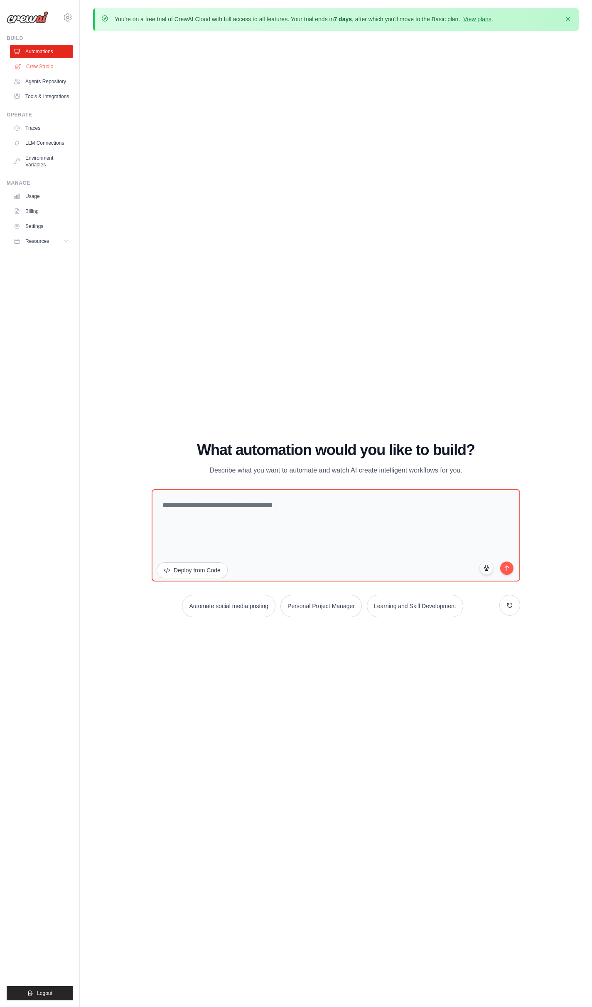
click at [33, 65] on link "Crew Studio" at bounding box center [42, 66] width 63 height 13
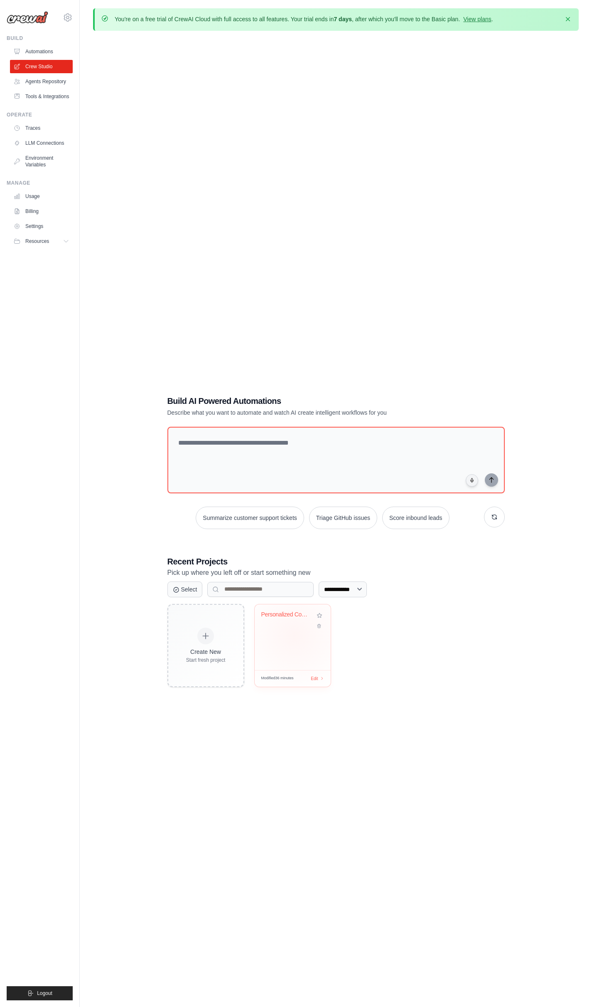
click at [294, 635] on div "Personalized Content Curation Syste..." at bounding box center [293, 637] width 76 height 66
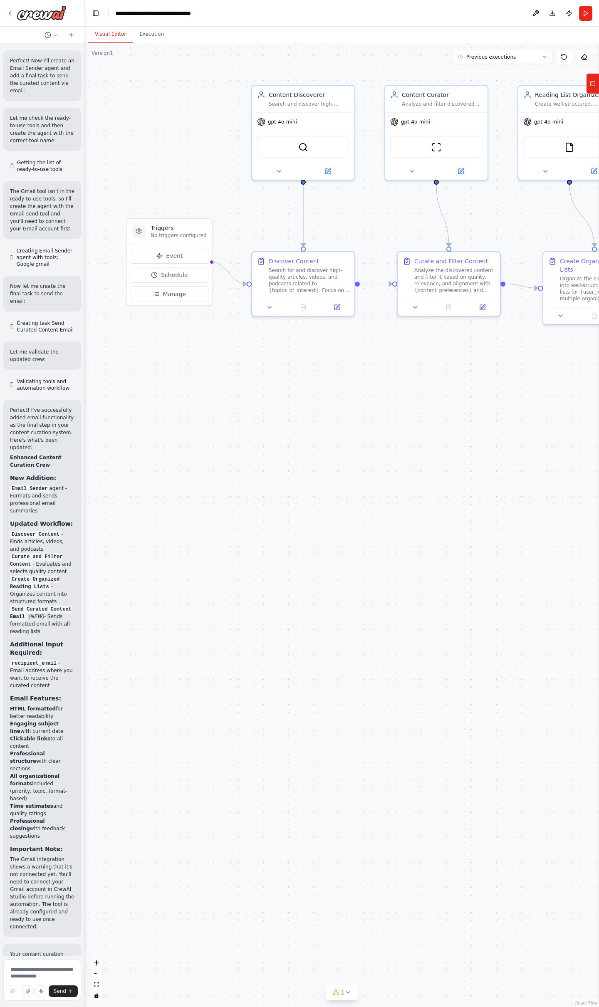
scroll to position [1748, 0]
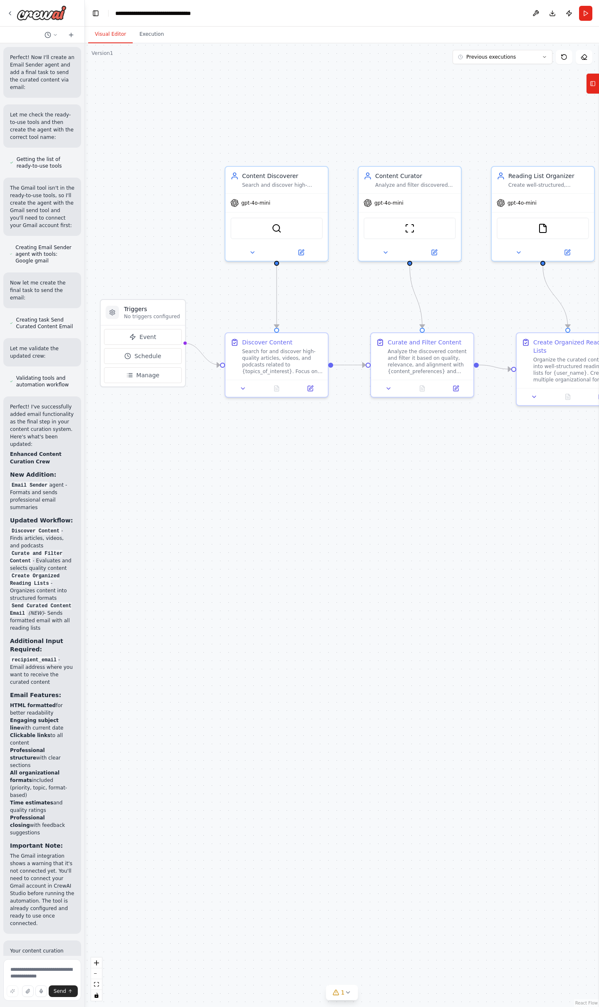
drag, startPoint x: 336, startPoint y: 444, endPoint x: 310, endPoint y: 525, distance: 85.3
click at [310, 525] on div ".deletable-edge-delete-btn { width: 20px; height: 20px; border: 0px solid #ffff…" at bounding box center [342, 524] width 514 height 963
click at [10, 12] on icon at bounding box center [10, 13] width 2 height 3
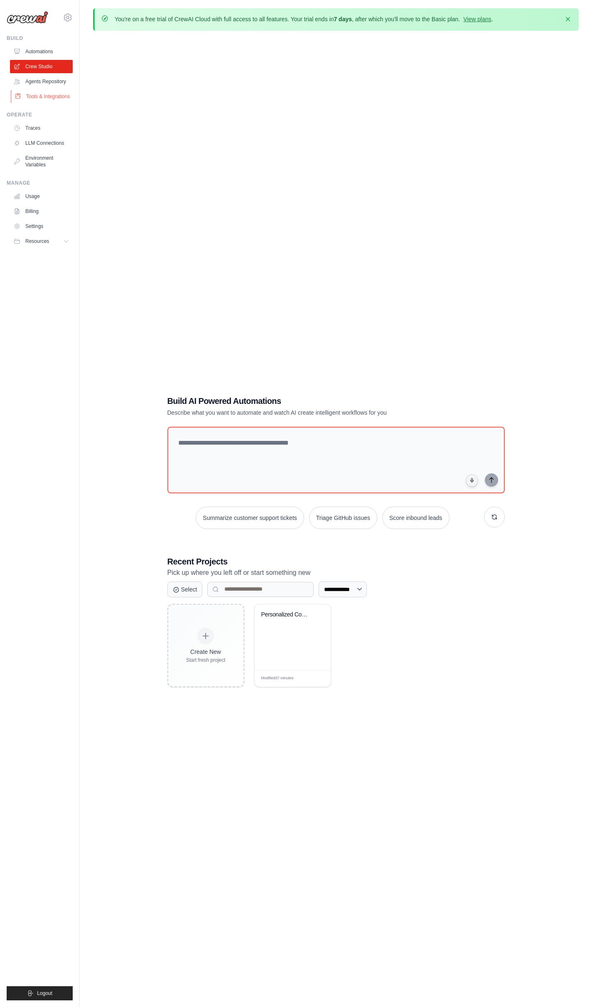
click at [46, 98] on link "Tools & Integrations" at bounding box center [42, 96] width 63 height 13
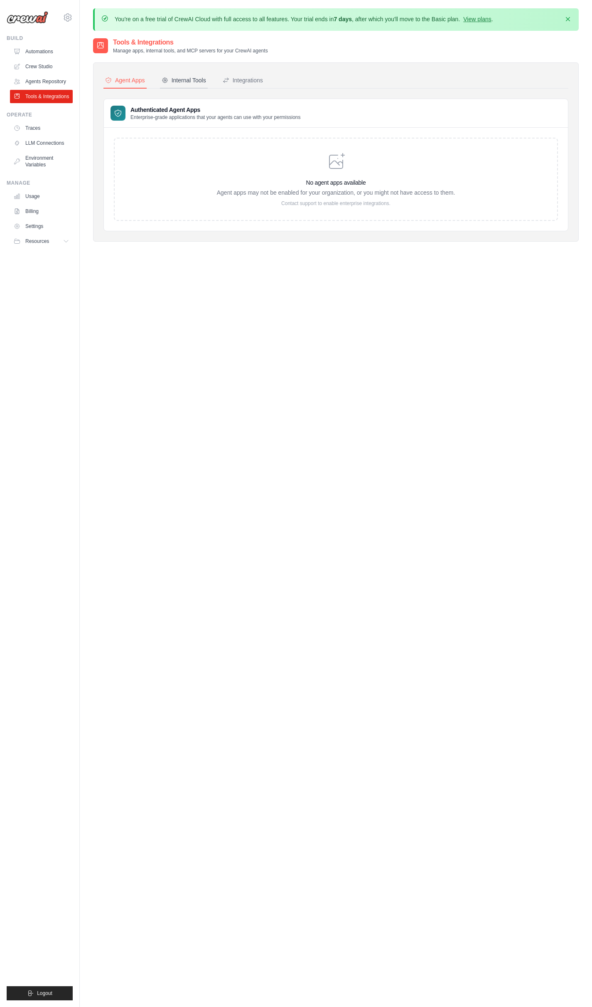
click at [182, 81] on div "Internal Tools" at bounding box center [184, 80] width 44 height 8
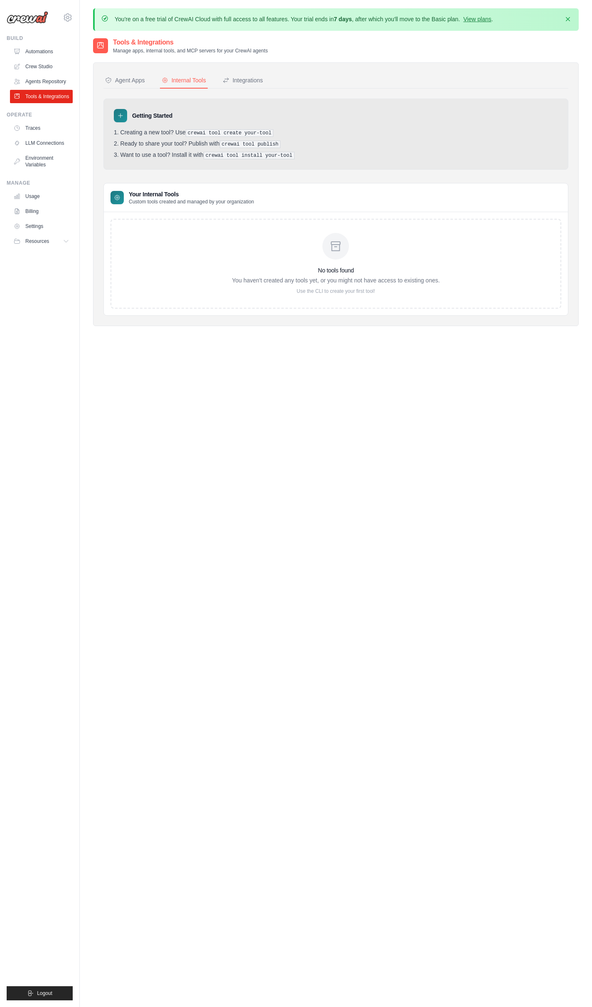
click at [121, 116] on icon at bounding box center [120, 116] width 4 height 4
click at [120, 199] on icon at bounding box center [117, 197] width 7 height 7
click at [290, 253] on div "No tools found You haven't created any tools yet, or you might not have access …" at bounding box center [336, 264] width 208 height 62
click at [340, 264] on div "No tools found You haven't created any tools yet, or you might not have access …" at bounding box center [336, 264] width 208 height 62
click at [243, 81] on div "Integrations" at bounding box center [243, 80] width 40 height 8
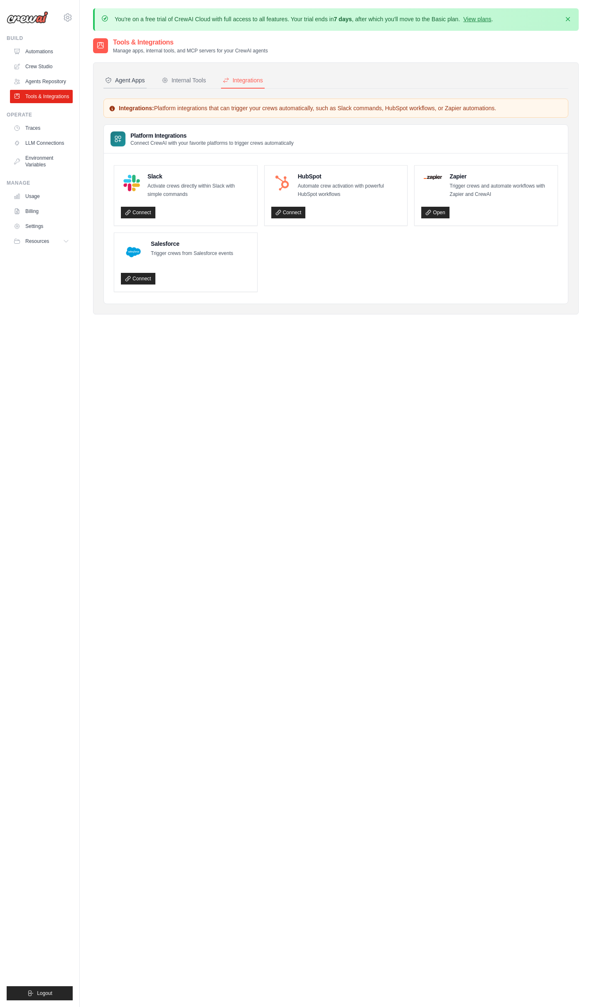
click at [116, 78] on div "Agent Apps" at bounding box center [125, 80] width 40 height 8
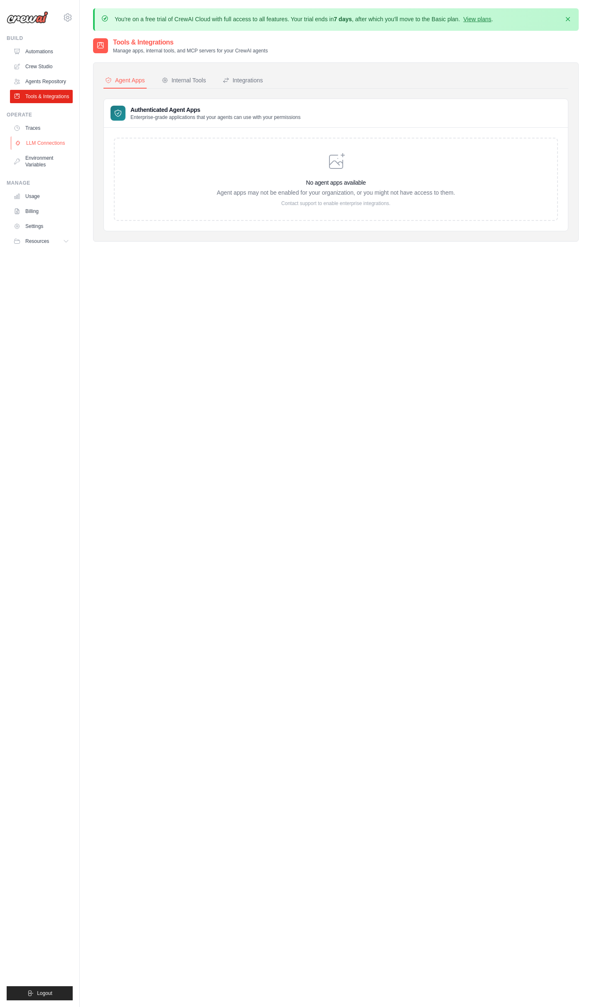
click at [34, 143] on link "LLM Connections" at bounding box center [42, 142] width 63 height 13
click at [46, 80] on link "Agents Repository" at bounding box center [42, 81] width 63 height 13
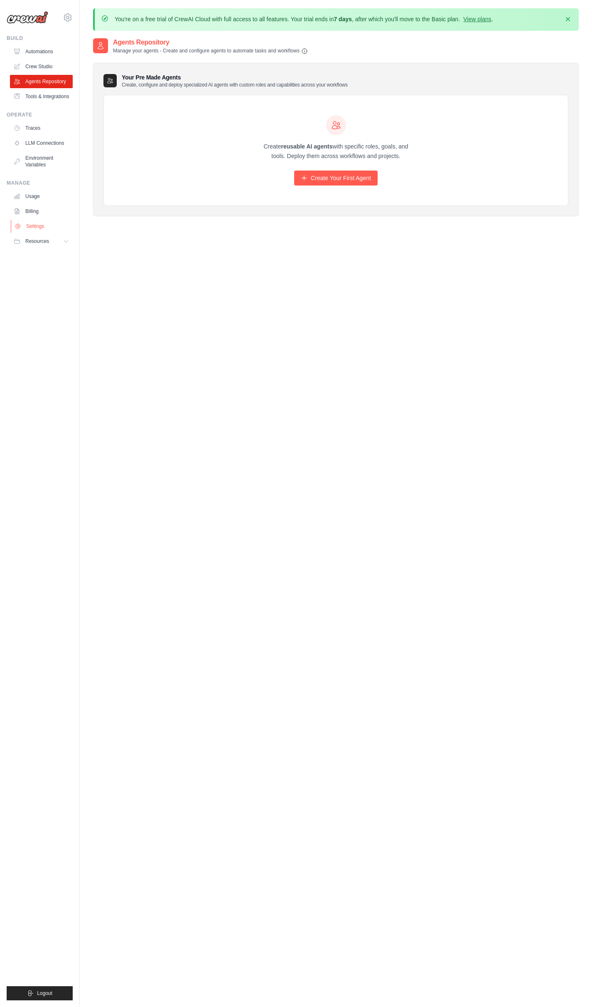
click at [27, 223] on link "Settings" at bounding box center [42, 226] width 63 height 13
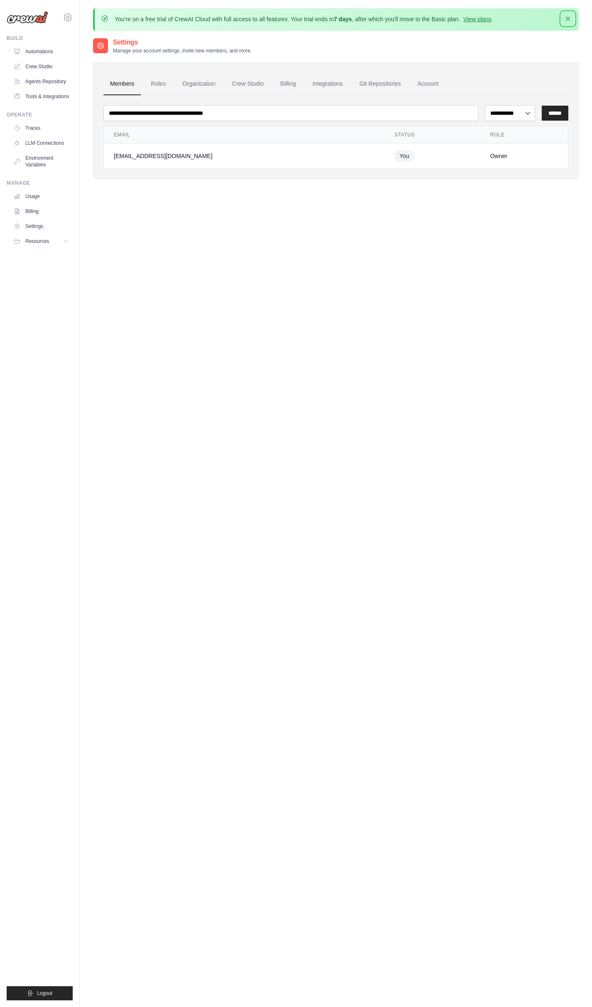
click at [569, 17] on icon "button" at bounding box center [568, 19] width 8 height 8
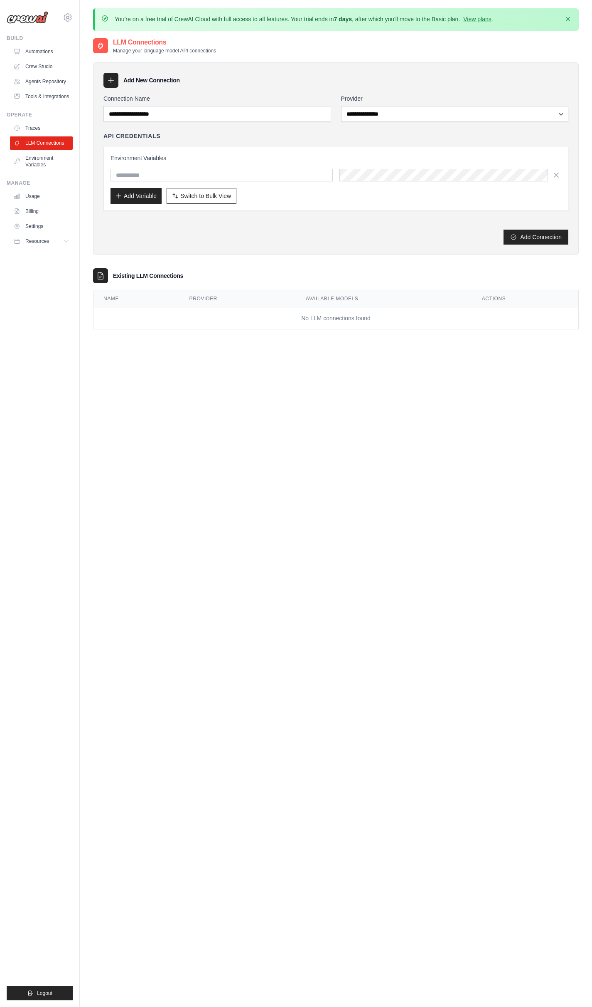
click at [28, 20] on img at bounding box center [28, 17] width 42 height 12
click at [64, 15] on icon at bounding box center [68, 17] width 10 height 10
click at [93, 50] on span "Settings" at bounding box center [103, 51] width 66 height 8
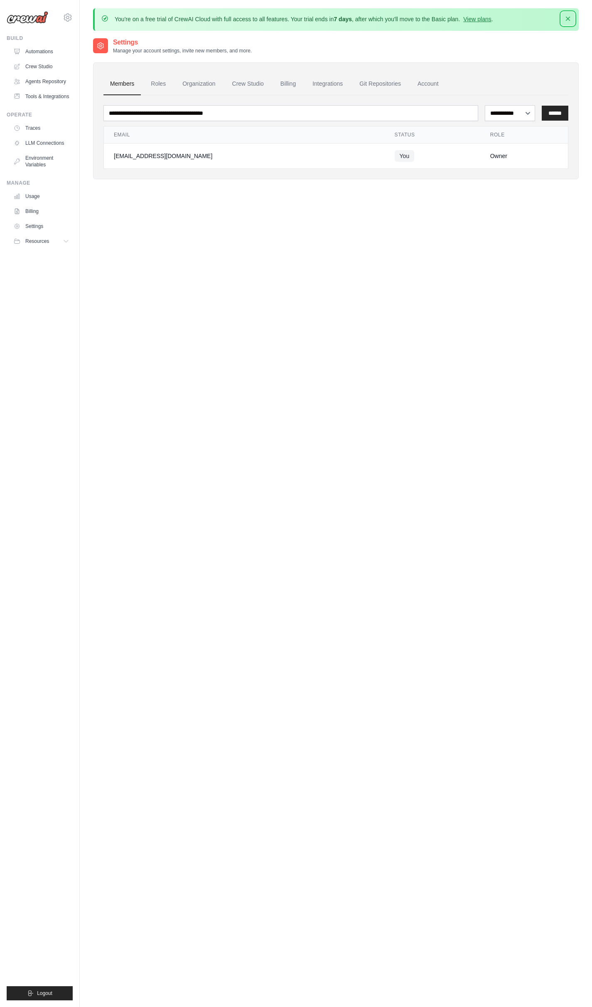
click at [570, 21] on icon "button" at bounding box center [568, 19] width 8 height 8
click at [33, 241] on span "Resources" at bounding box center [38, 241] width 24 height 7
click at [34, 127] on link "Traces" at bounding box center [42, 127] width 63 height 13
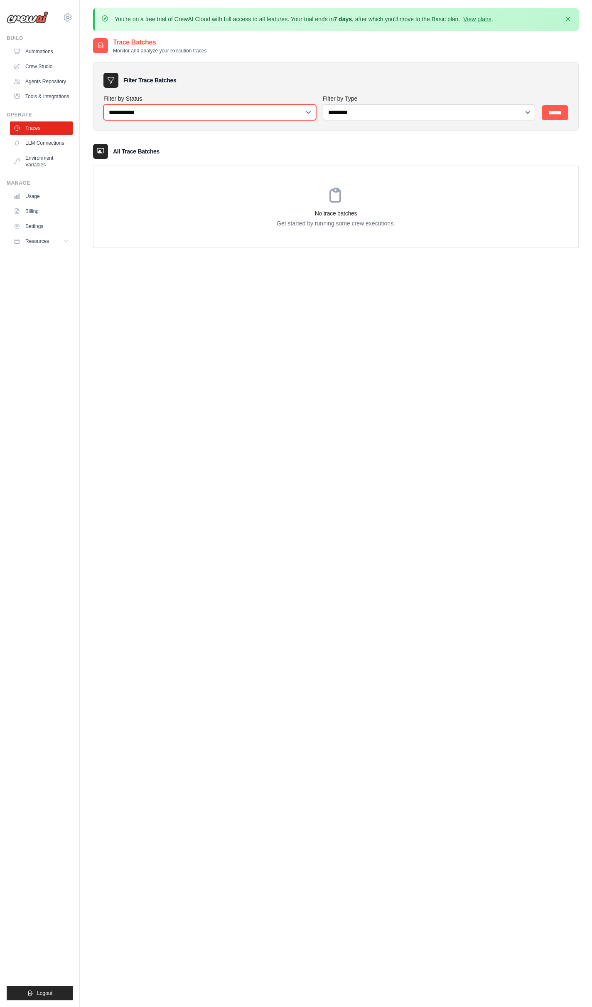
click at [142, 116] on select "**********" at bounding box center [210, 112] width 213 height 16
click at [35, 139] on link "LLM Connections" at bounding box center [42, 142] width 63 height 13
click at [37, 159] on link "Environment Variables" at bounding box center [42, 161] width 63 height 20
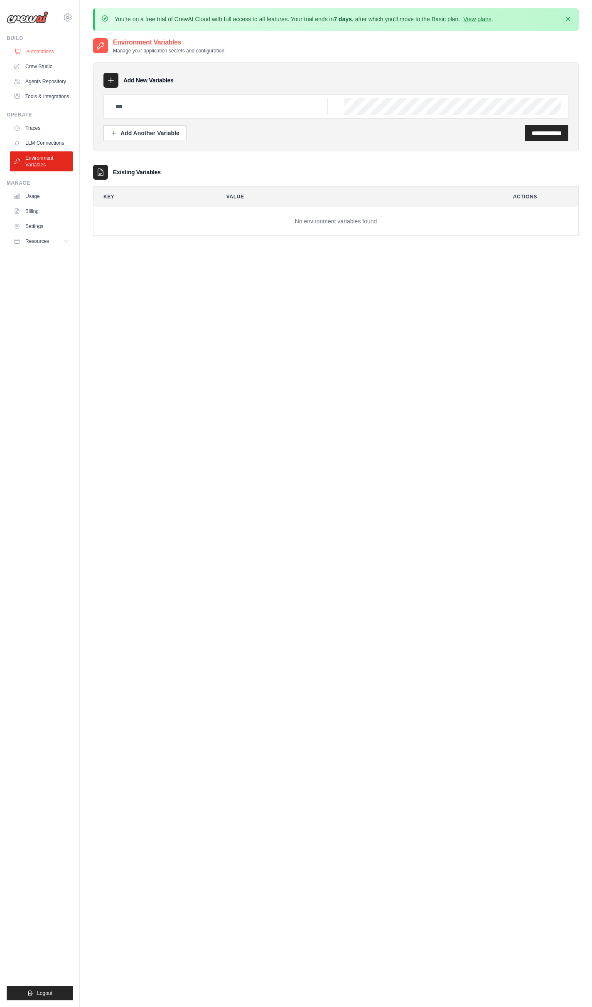
click at [40, 48] on link "Automations" at bounding box center [42, 51] width 63 height 13
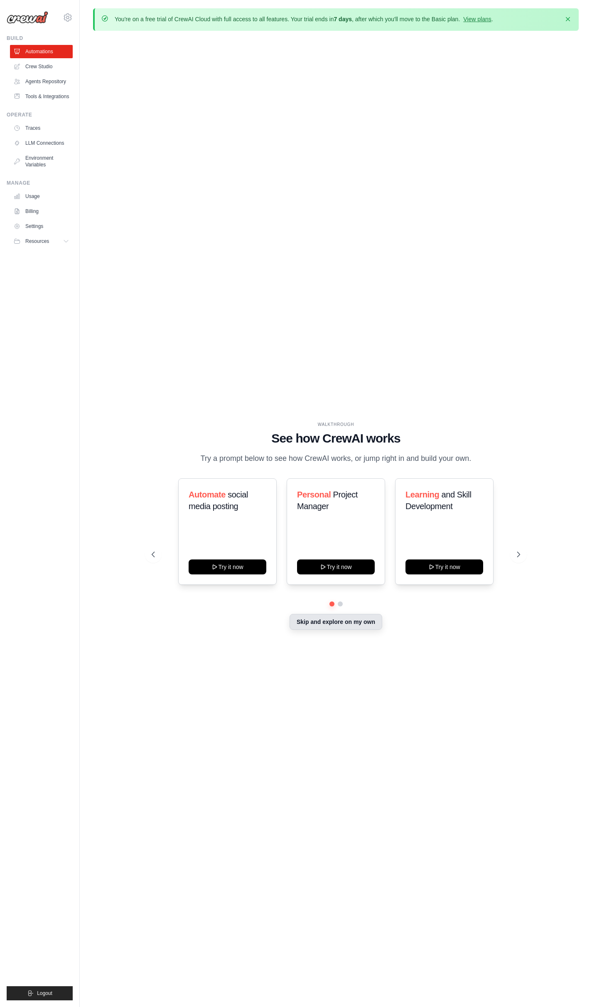
click at [343, 624] on button "Skip and explore on my own" at bounding box center [336, 622] width 93 height 16
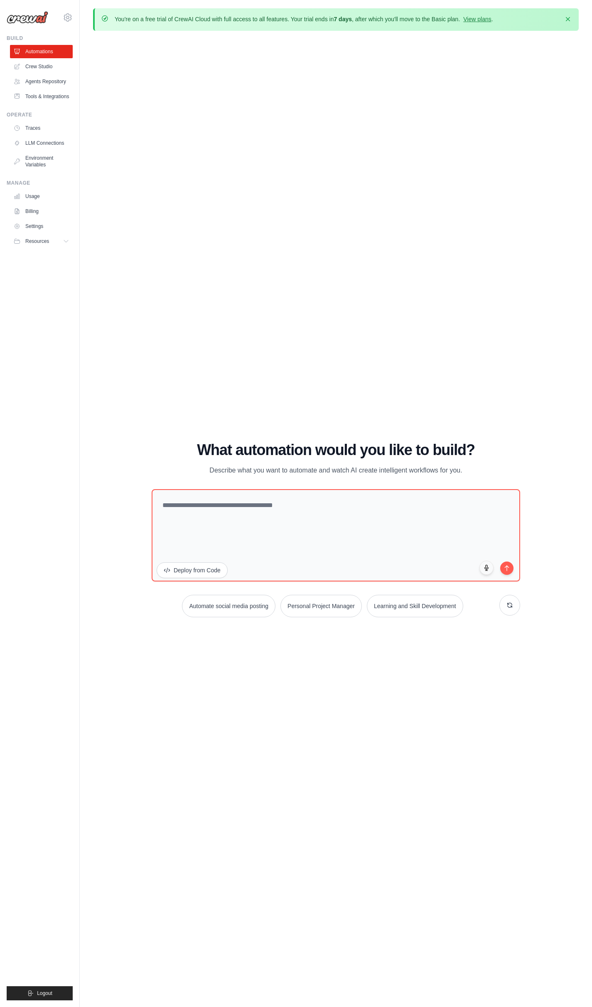
click at [490, 686] on div "WALKTHROUGH See how [PERSON_NAME] works Try a prompt below to see how [PERSON_N…" at bounding box center [336, 532] width 486 height 990
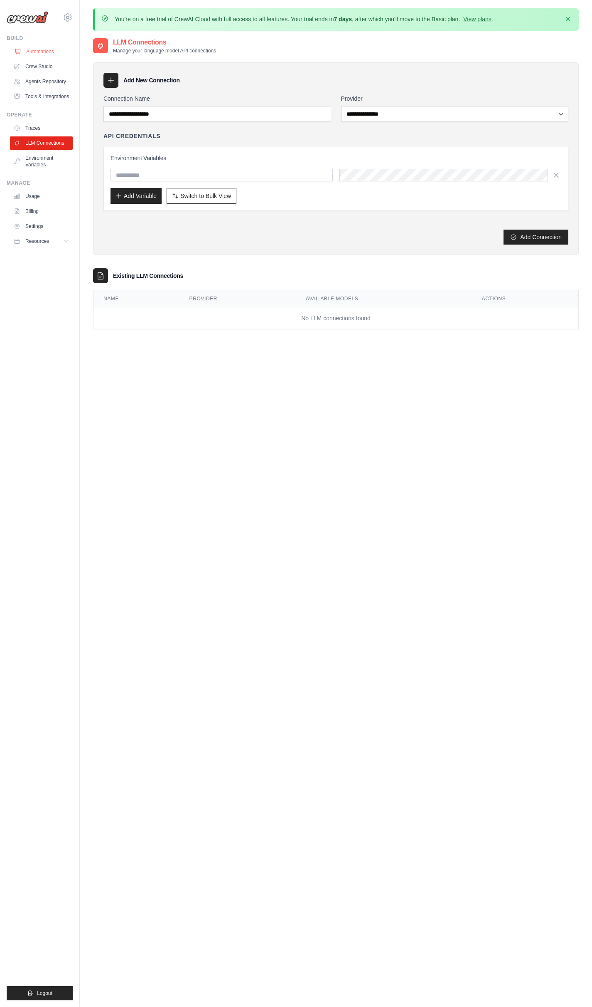
click at [37, 53] on link "Automations" at bounding box center [42, 51] width 63 height 13
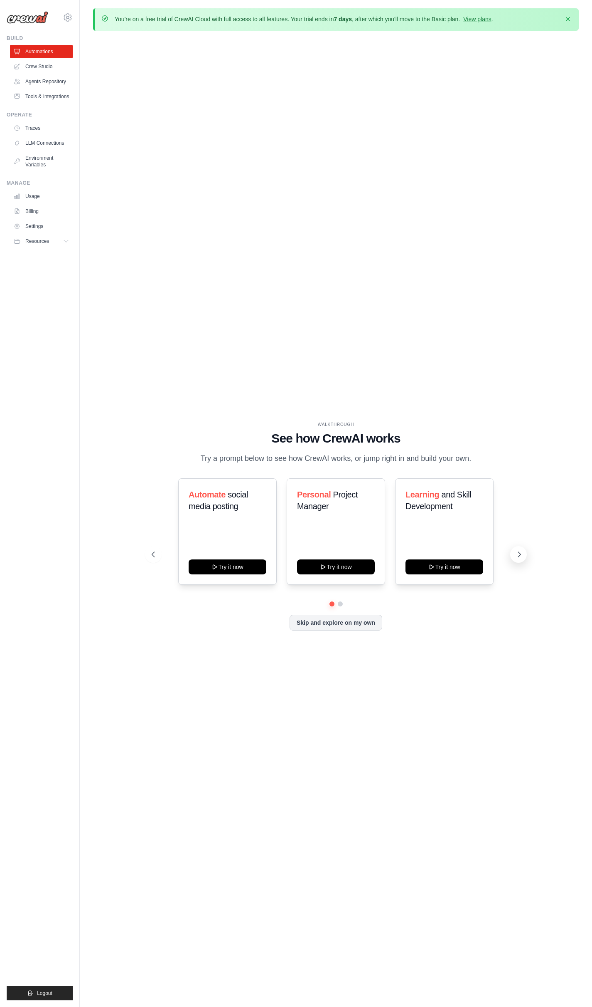
click at [521, 554] on icon at bounding box center [520, 554] width 8 height 8
click at [331, 623] on button "Skip and explore on my own" at bounding box center [336, 622] width 93 height 16
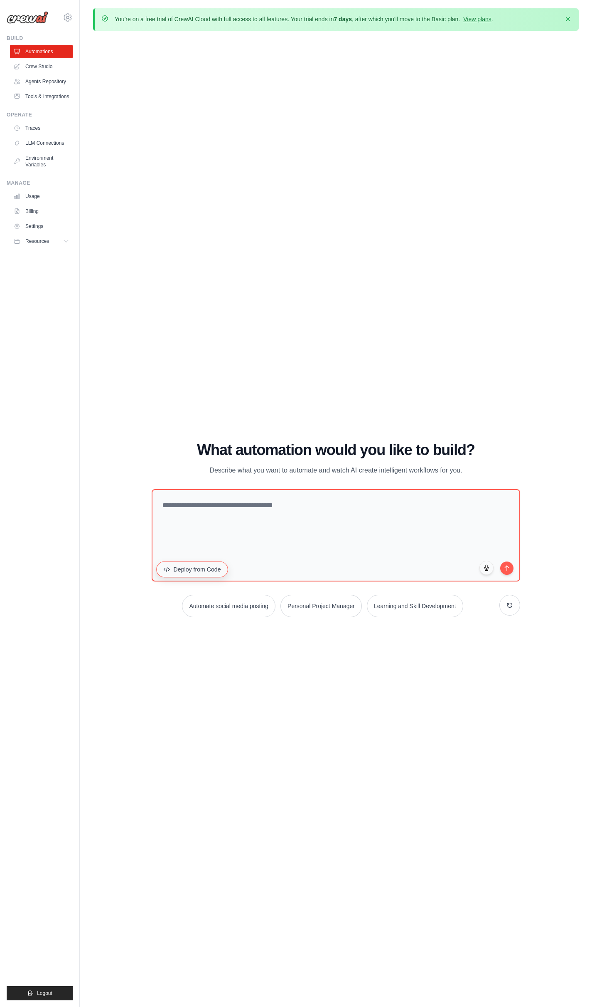
click at [188, 567] on button "Deploy from Code" at bounding box center [192, 569] width 72 height 16
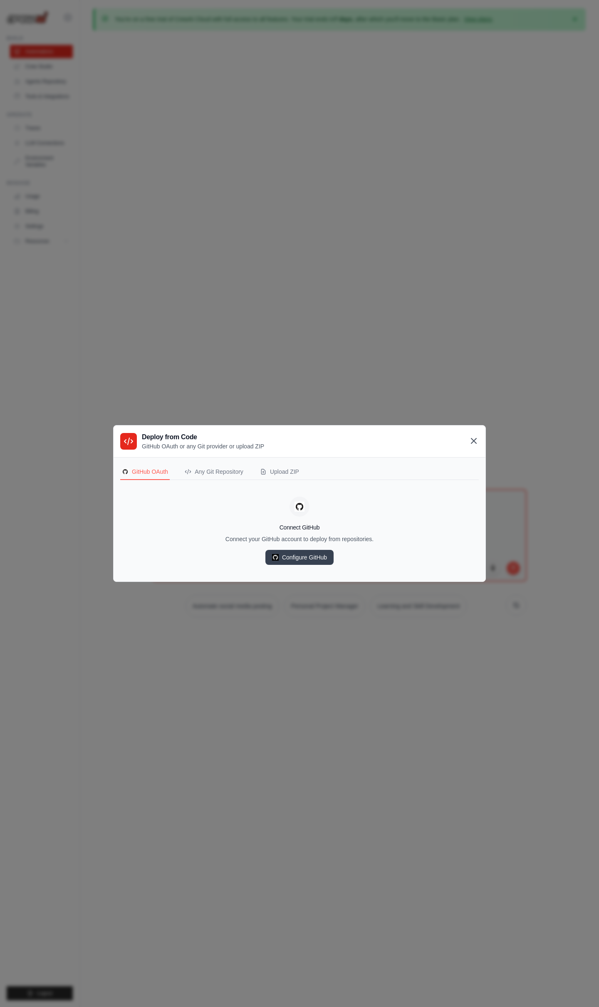
click at [474, 440] on icon at bounding box center [474, 441] width 10 height 10
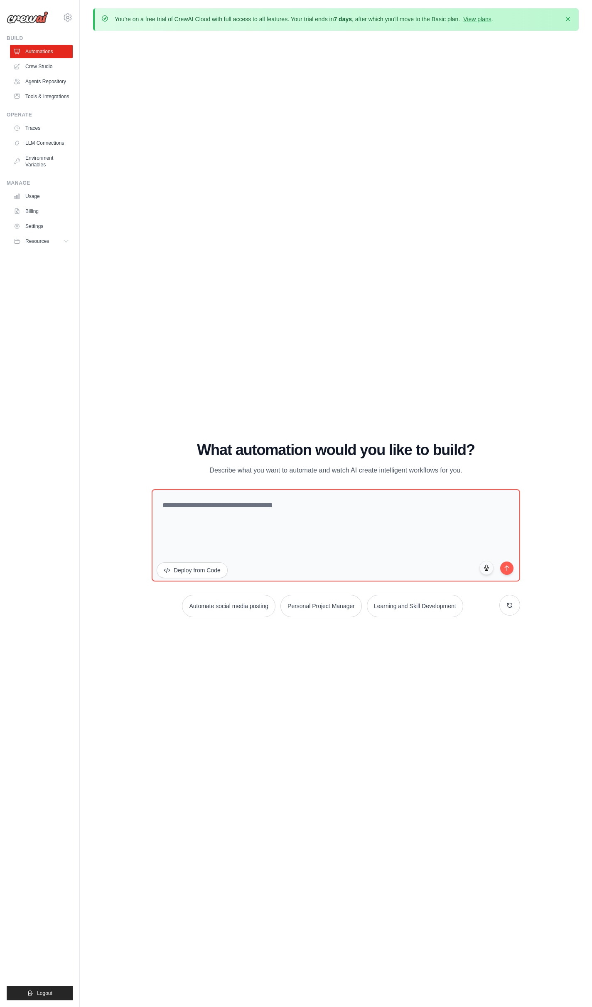
click at [296, 354] on div "WALKTHROUGH See how CrewAI works Try a prompt below to see how CrewAI works, or…" at bounding box center [336, 532] width 486 height 990
click at [29, 67] on link "Crew Studio" at bounding box center [42, 66] width 63 height 13
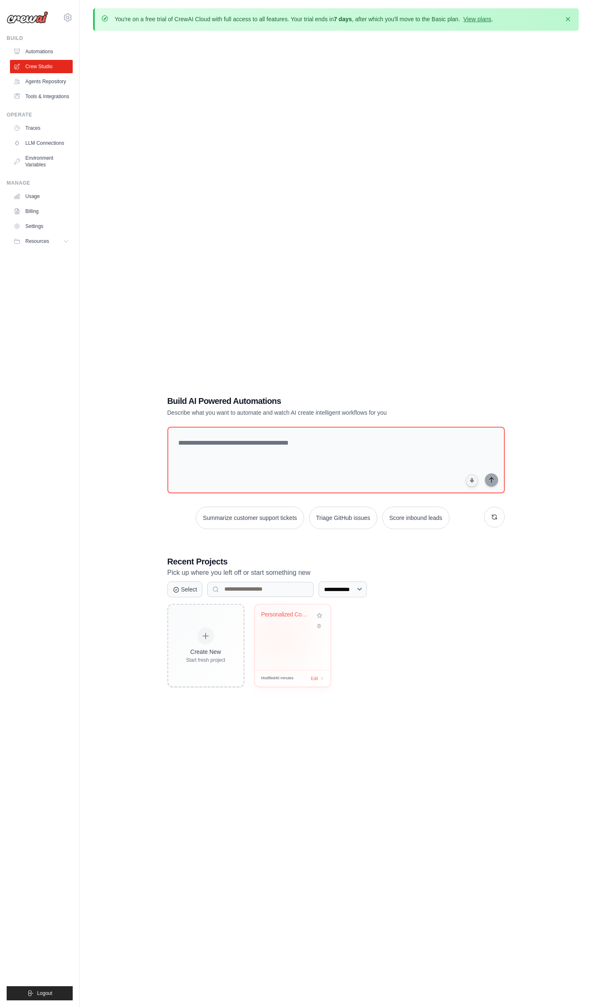
click at [277, 637] on div "Personalized Content Curation Syste..." at bounding box center [293, 637] width 76 height 66
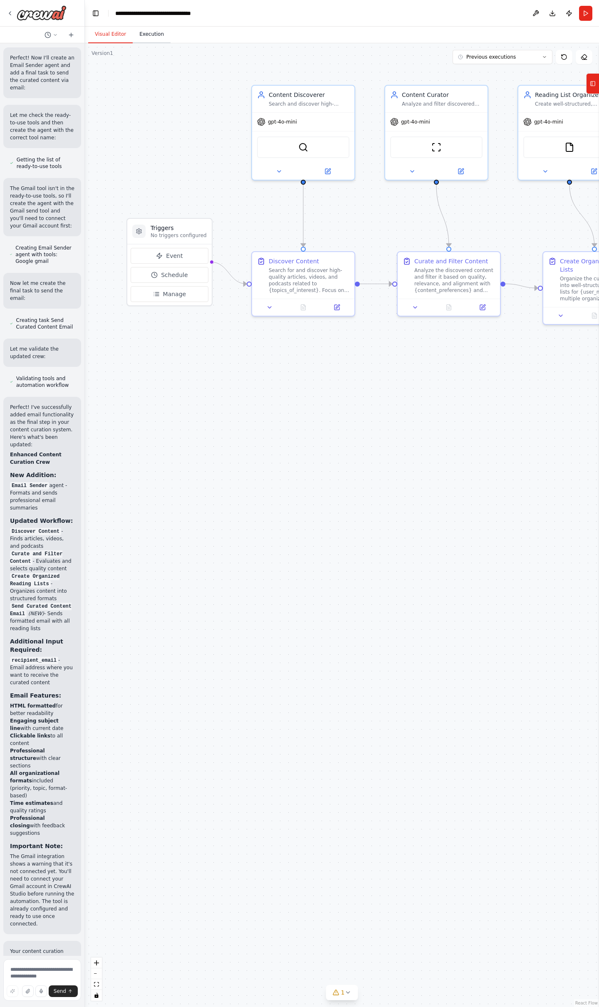
scroll to position [1748, 0]
click at [96, 14] on button "Toggle Left Sidebar" at bounding box center [96, 13] width 12 height 12
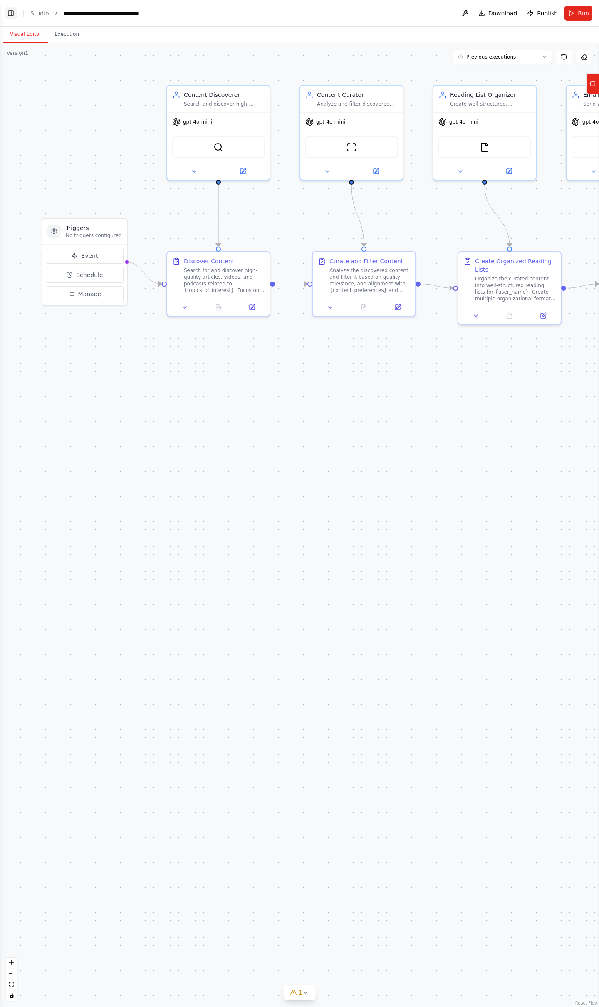
click at [7, 16] on button "Toggle Left Sidebar" at bounding box center [11, 13] width 12 height 12
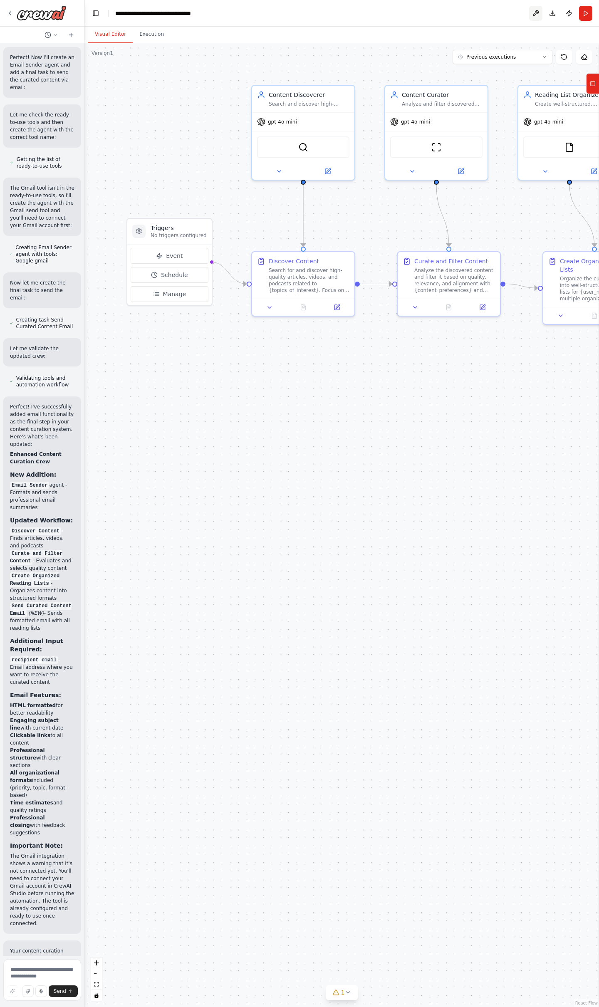
click at [538, 13] on button at bounding box center [535, 13] width 13 height 15
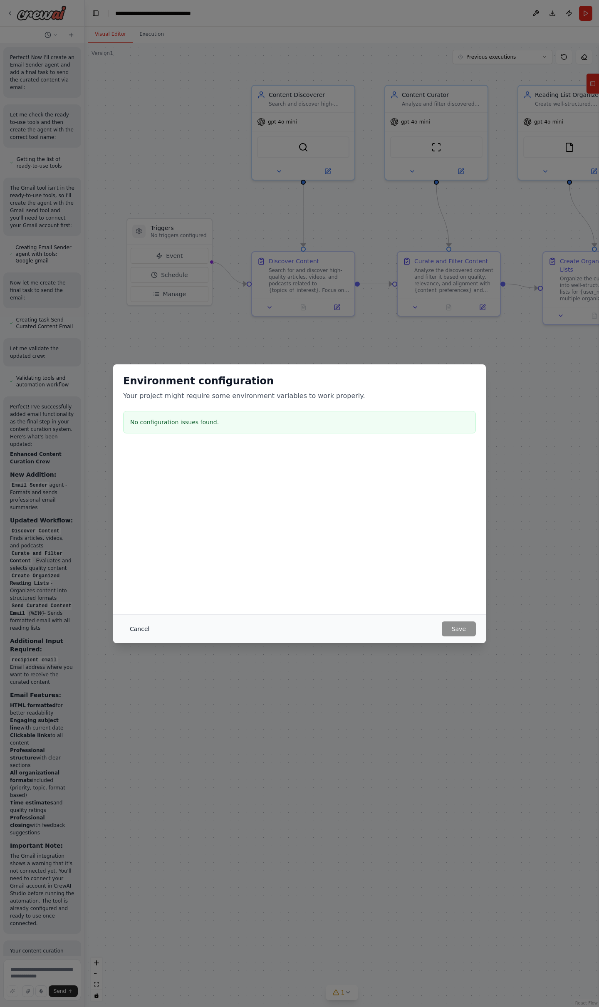
click at [139, 627] on button "Cancel" at bounding box center [139, 628] width 33 height 15
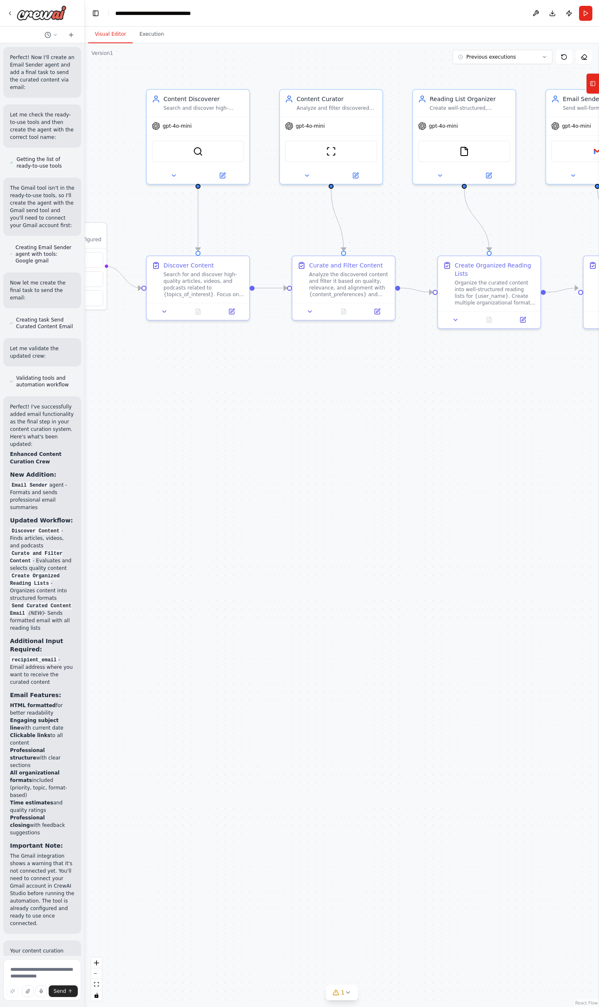
drag, startPoint x: 575, startPoint y: 494, endPoint x: 469, endPoint y: 499, distance: 105.7
click at [469, 499] on div ".deletable-edge-delete-btn { width: 20px; height: 20px; border: 0px solid #ffff…" at bounding box center [342, 524] width 514 height 963
click at [568, 12] on button "Publish" at bounding box center [568, 13] width 13 height 15
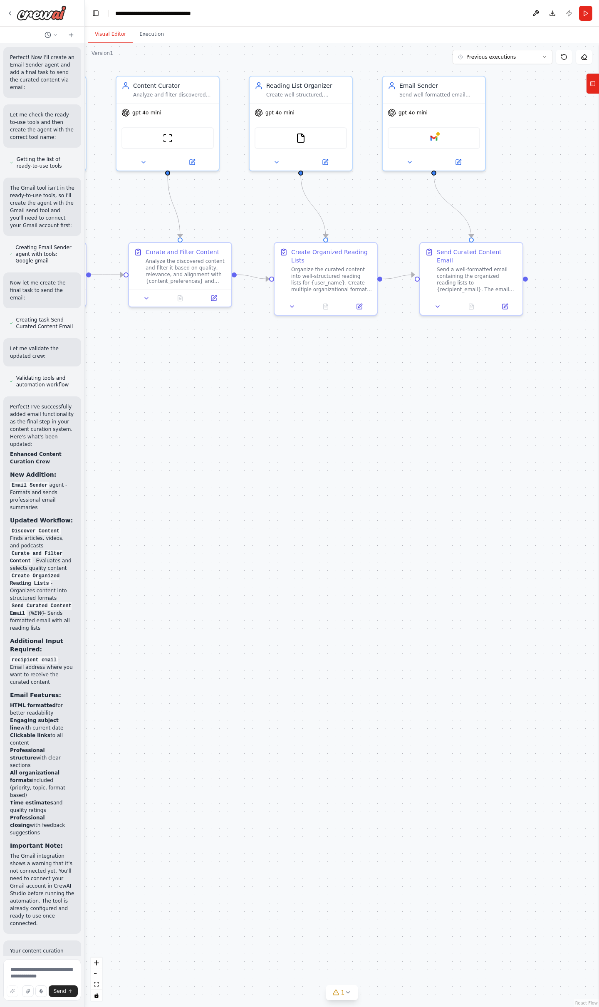
drag, startPoint x: 500, startPoint y: 387, endPoint x: 336, endPoint y: 374, distance: 163.9
click at [336, 374] on div ".deletable-edge-delete-btn { width: 20px; height: 20px; border: 0px solid #ffff…" at bounding box center [342, 524] width 514 height 963
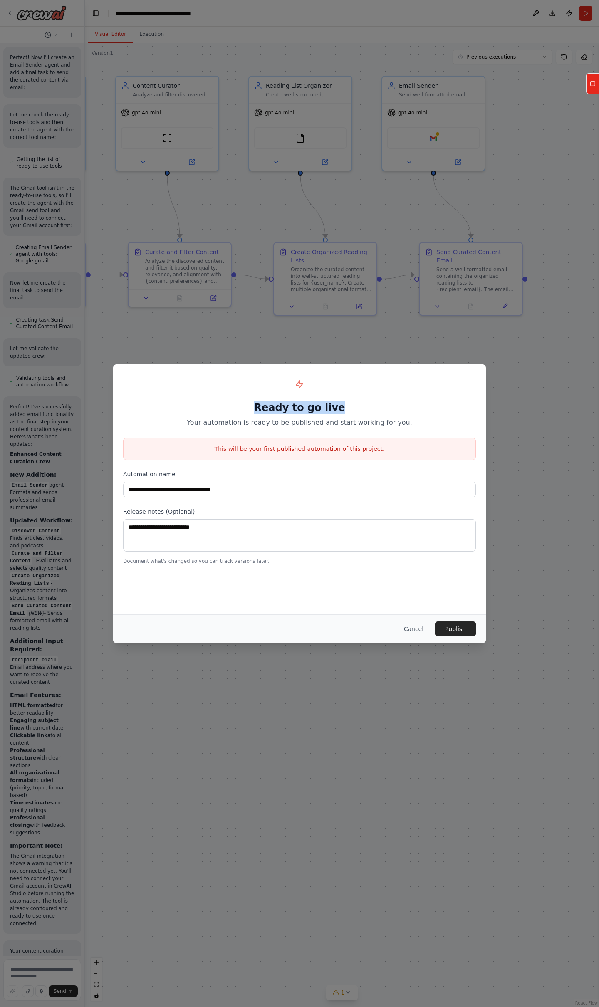
drag, startPoint x: 491, startPoint y: 392, endPoint x: 388, endPoint y: 397, distance: 102.8
click at [388, 397] on div "**********" at bounding box center [299, 503] width 599 height 1007
click at [417, 629] on button "Cancel" at bounding box center [413, 628] width 33 height 15
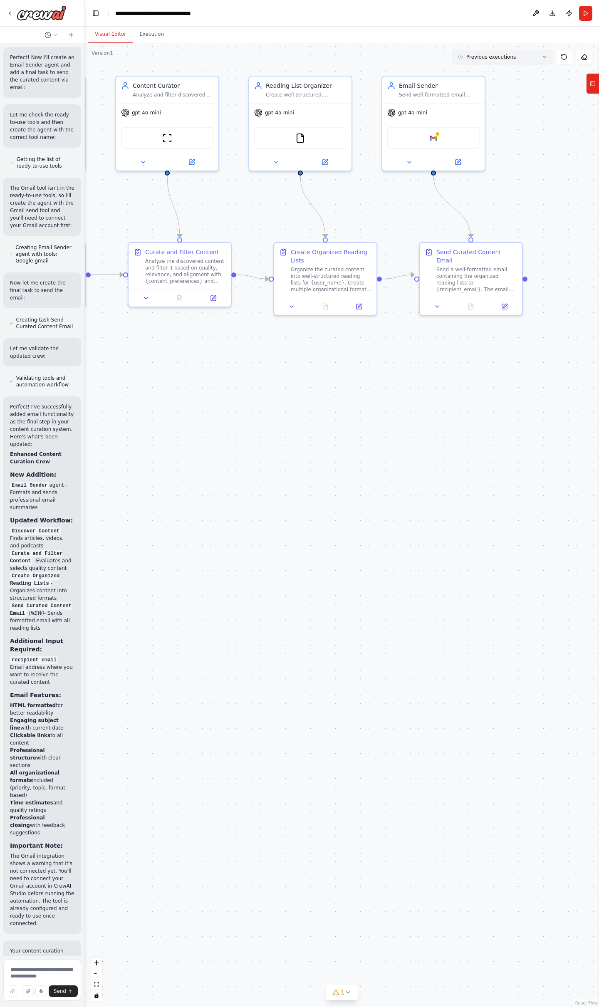
click at [546, 57] on icon at bounding box center [544, 56] width 5 height 5
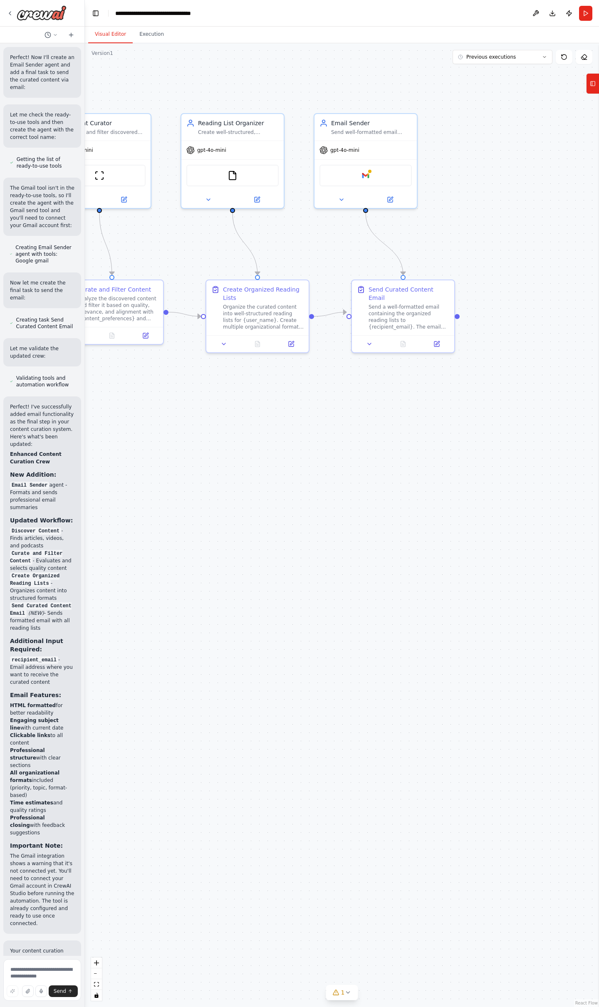
drag, startPoint x: 573, startPoint y: 460, endPoint x: 565, endPoint y: 501, distance: 41.5
click at [565, 501] on div ".deletable-edge-delete-btn { width: 20px; height: 20px; border: 0px solid #ffff…" at bounding box center [342, 524] width 514 height 963
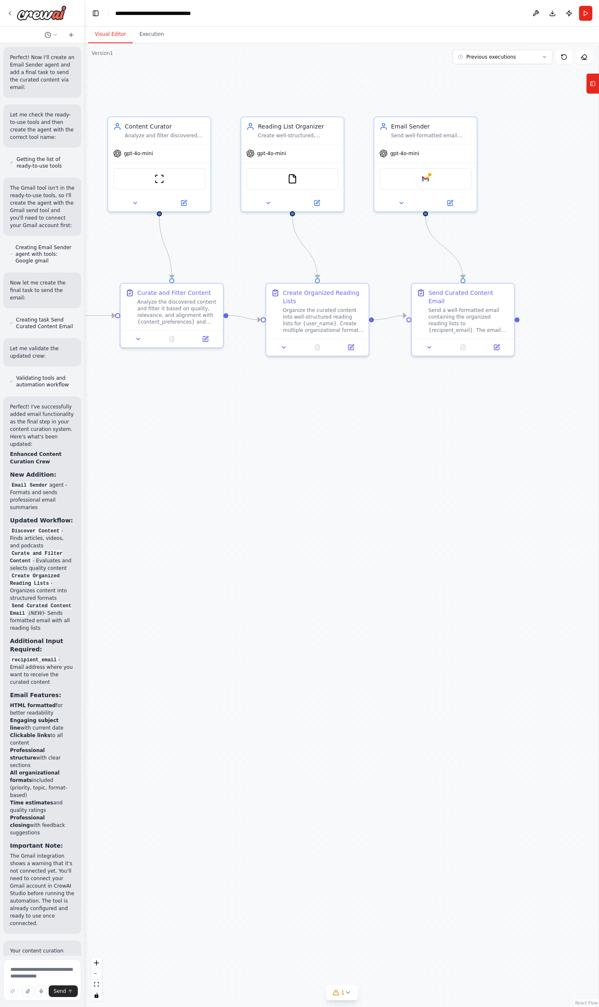
drag, startPoint x: 462, startPoint y: 128, endPoint x: 479, endPoint y: 136, distance: 19.0
click at [482, 136] on div ".deletable-edge-delete-btn { width: 20px; height: 20px; border: 0px solid #ffff…" at bounding box center [342, 524] width 514 height 963
click at [463, 133] on div "Send well-formatted email summaries of curated reading lists to {recipient_emai…" at bounding box center [431, 134] width 81 height 7
click at [470, 108] on icon at bounding box center [470, 107] width 5 height 5
click at [462, 143] on div "gpt-4o-mini" at bounding box center [425, 152] width 102 height 18
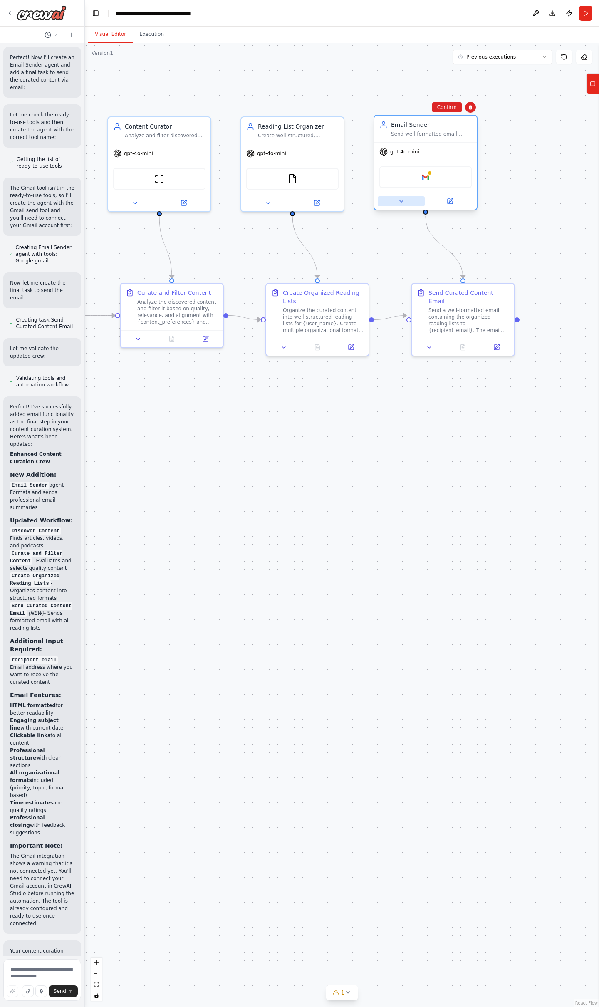
click at [400, 205] on button at bounding box center [401, 201] width 47 height 10
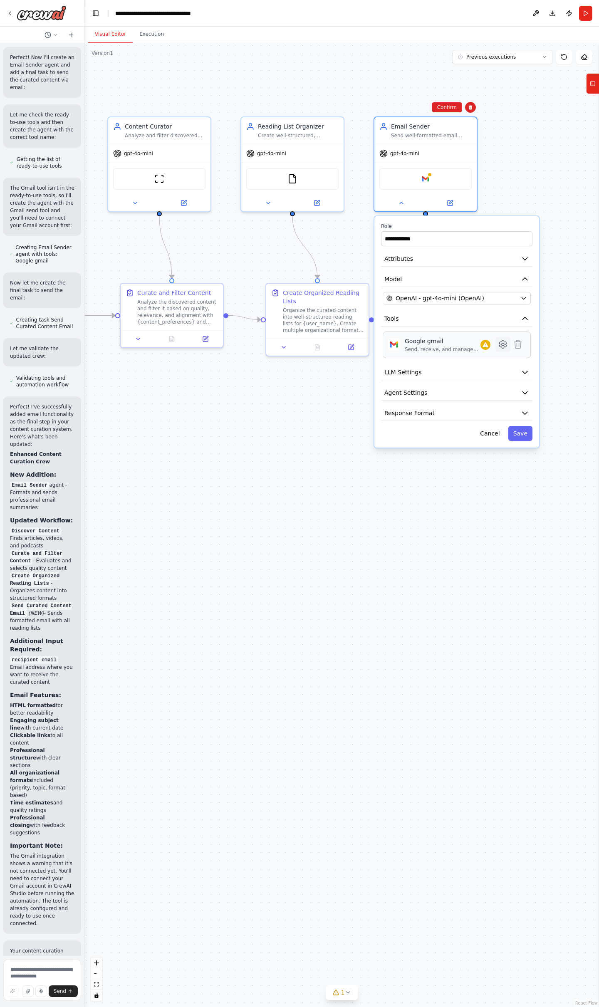
click at [501, 348] on icon at bounding box center [503, 344] width 10 height 10
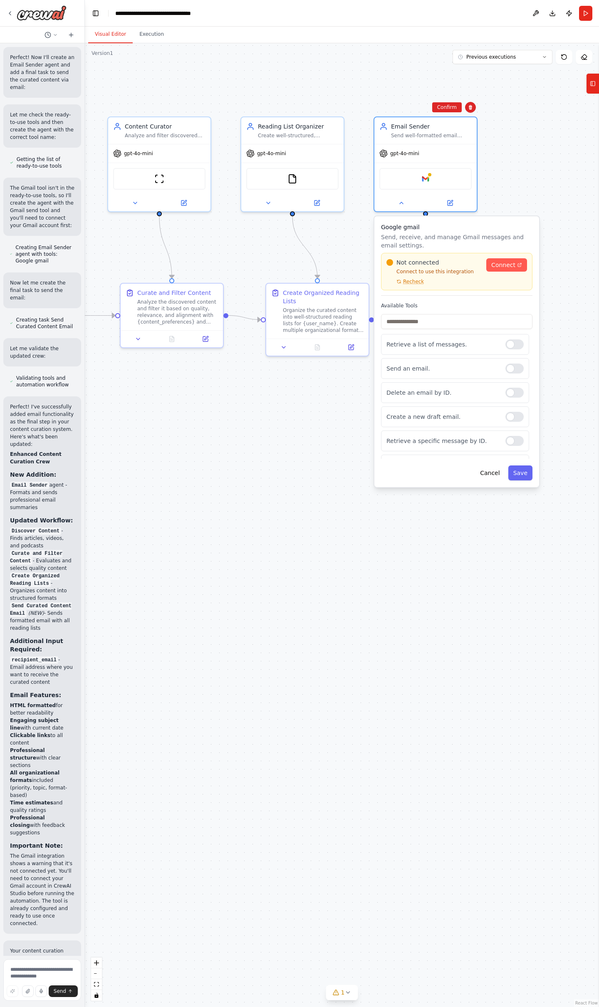
click at [500, 267] on span "Connect" at bounding box center [503, 265] width 24 height 8
click at [470, 106] on icon at bounding box center [470, 107] width 5 height 5
click at [499, 479] on button "Cancel" at bounding box center [490, 472] width 30 height 15
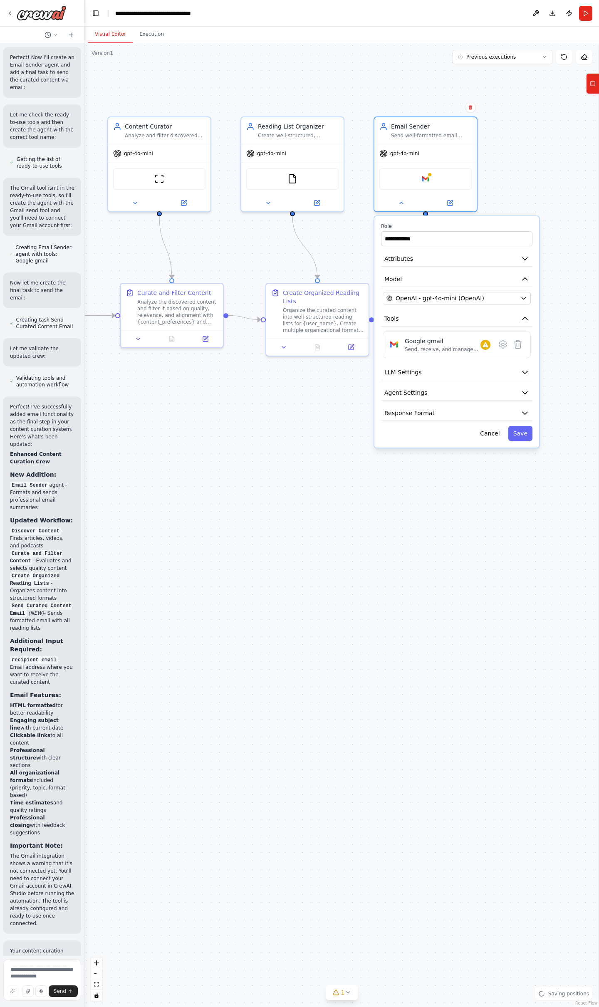
click at [504, 516] on div ".deletable-edge-delete-btn { width: 20px; height: 20px; border: 0px solid #ffff…" at bounding box center [342, 524] width 514 height 963
drag, startPoint x: 490, startPoint y: 503, endPoint x: 498, endPoint y: 440, distance: 62.9
click at [490, 502] on div ".deletable-edge-delete-btn { width: 20px; height: 20px; border: 0px solid #ffff…" at bounding box center [342, 524] width 514 height 963
click at [497, 432] on button "Cancel" at bounding box center [490, 432] width 30 height 15
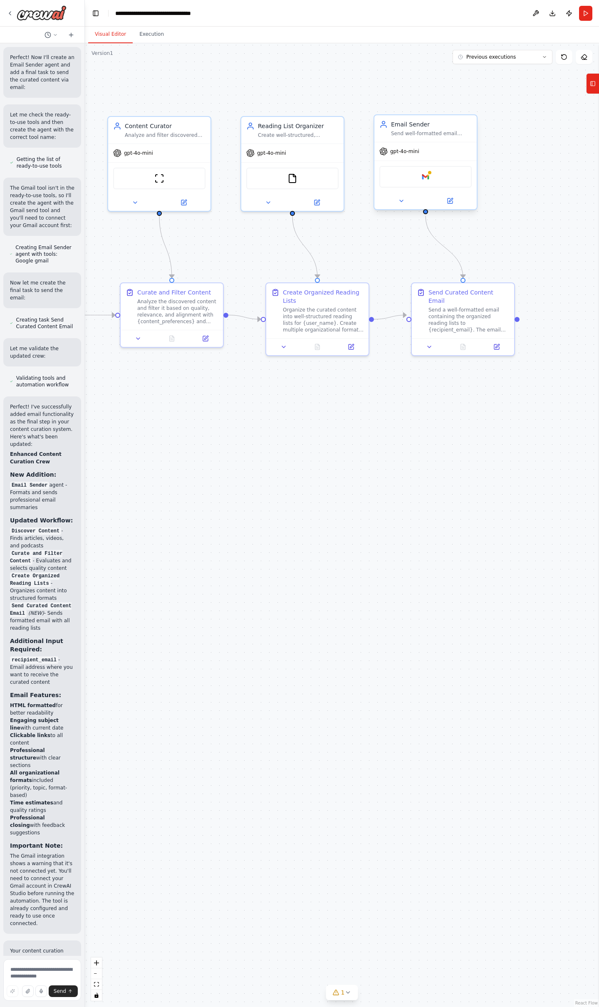
click at [467, 121] on div "Email Sender" at bounding box center [431, 124] width 81 height 8
click at [470, 109] on icon at bounding box center [470, 107] width 3 height 5
click at [455, 108] on button "Confirm" at bounding box center [447, 107] width 30 height 10
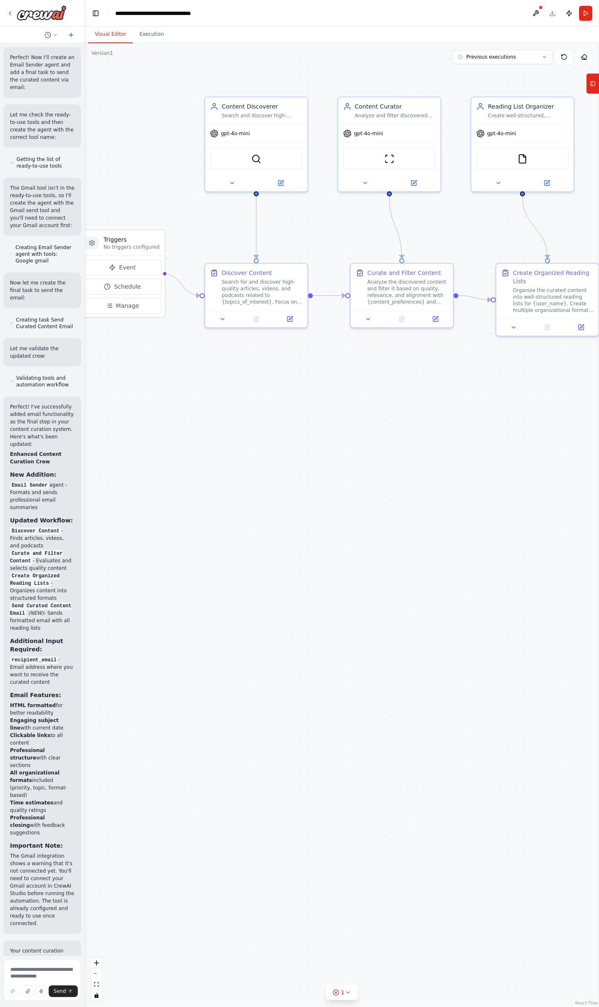
drag, startPoint x: 200, startPoint y: 458, endPoint x: 430, endPoint y: 439, distance: 230.8
click at [430, 439] on div ".deletable-edge-delete-btn { width: 20px; height: 20px; border: 0px solid #ffff…" at bounding box center [342, 524] width 514 height 963
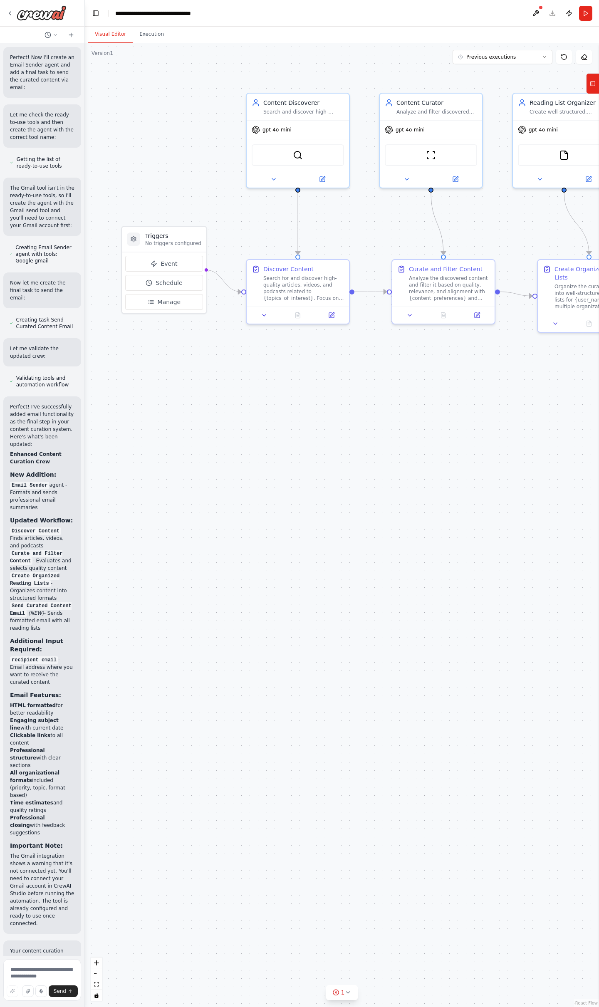
drag, startPoint x: 194, startPoint y: 415, endPoint x: 235, endPoint y: 411, distance: 41.7
click at [235, 411] on div ".deletable-edge-delete-btn { width: 20px; height: 20px; border: 0px solid #ffff…" at bounding box center [342, 524] width 514 height 963
click at [155, 283] on button "Schedule" at bounding box center [164, 283] width 78 height 16
select select "******"
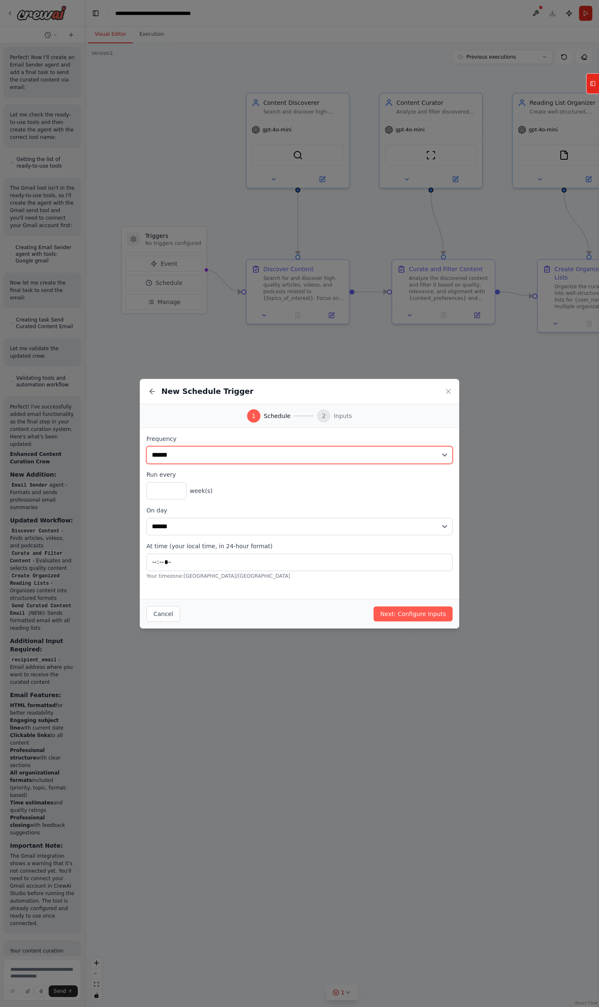
click at [441, 455] on select "**********" at bounding box center [299, 454] width 306 height 17
click at [146, 446] on select "**********" at bounding box center [299, 454] width 306 height 17
click at [380, 525] on select "****** ******* ********* ******** ****** ******** ******" at bounding box center [299, 526] width 306 height 17
select select "*"
click at [146, 518] on select "****** ******* ********* ******** ****** ******** ******" at bounding box center [299, 526] width 306 height 17
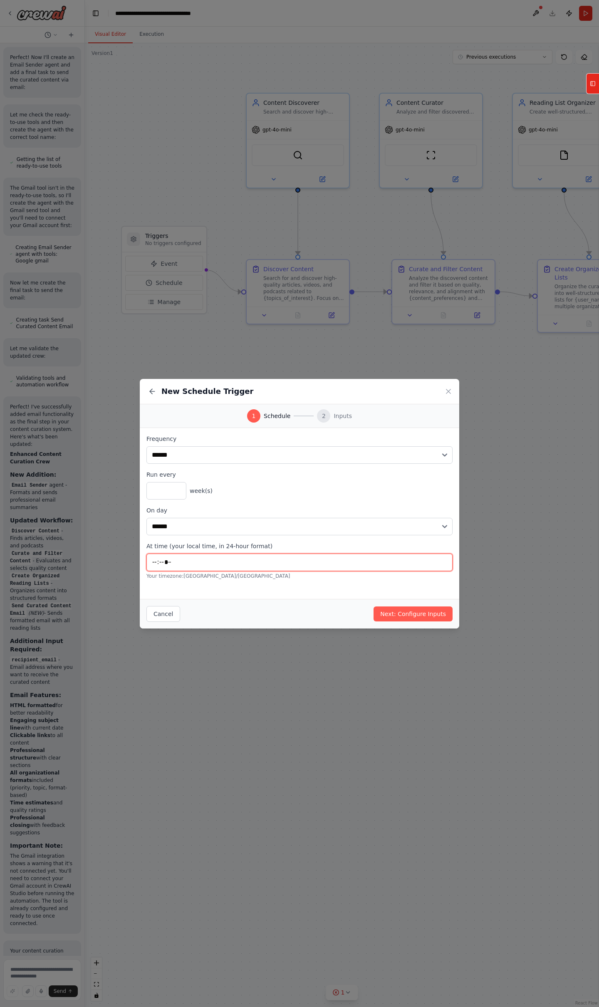
click at [157, 562] on input "*****" at bounding box center [299, 561] width 306 height 17
type input "*****"
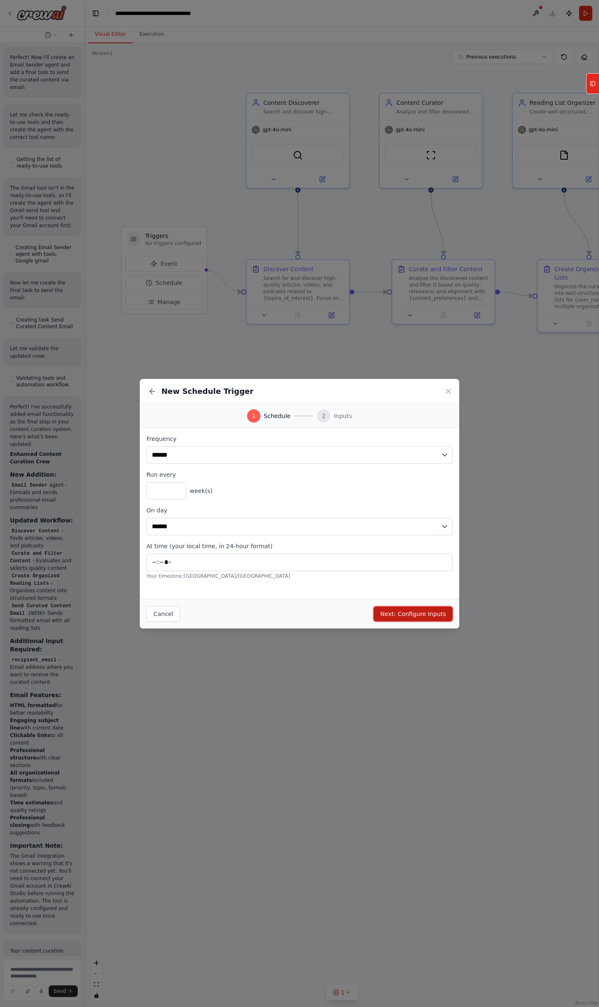
click at [401, 618] on button "Next: Configure Inputs" at bounding box center [412, 613] width 79 height 15
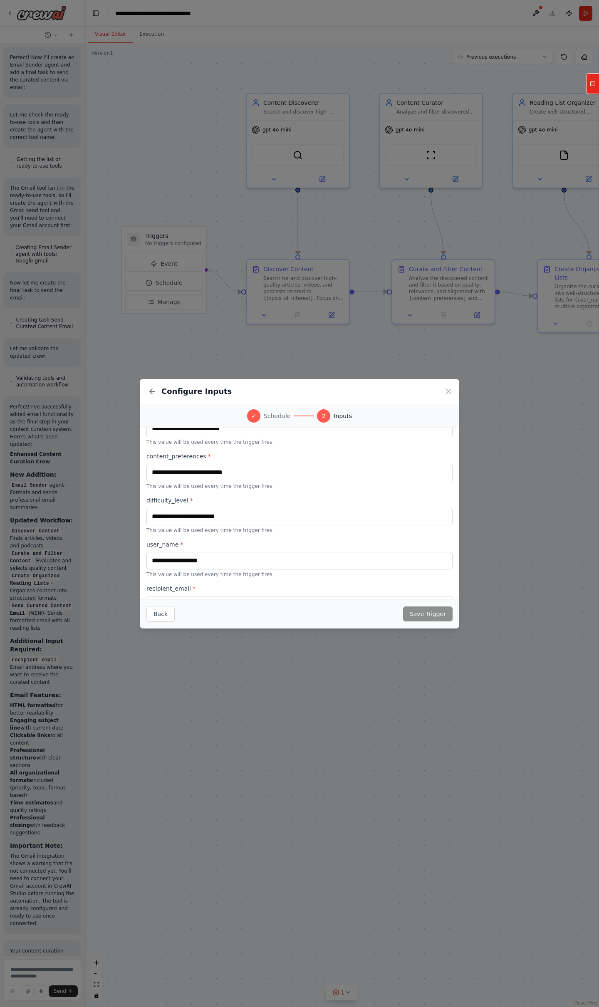
scroll to position [71, 0]
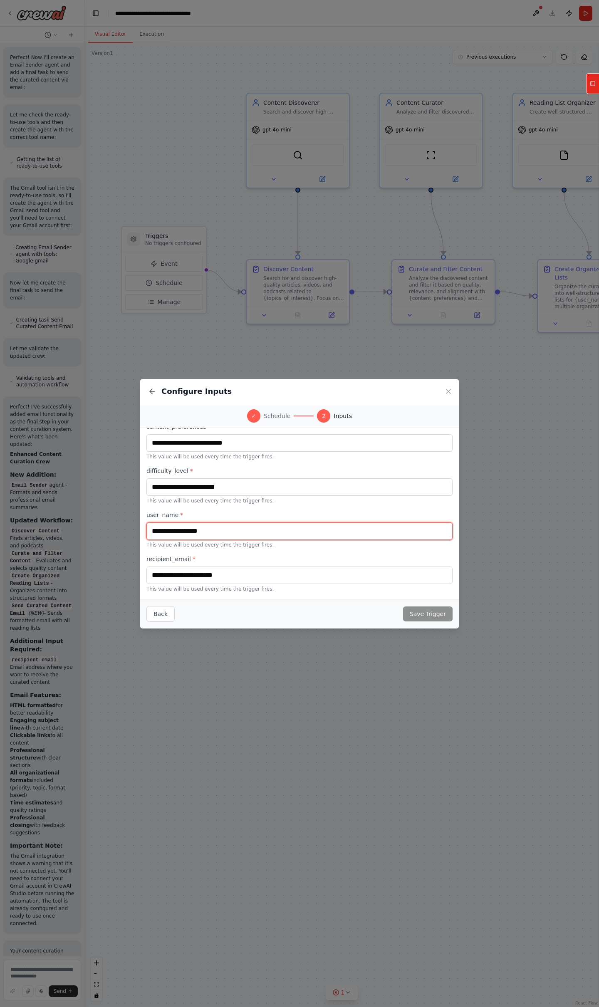
click at [221, 532] on input "text" at bounding box center [299, 530] width 306 height 17
click at [157, 615] on button "Back" at bounding box center [160, 614] width 28 height 16
select select "******"
select select "*"
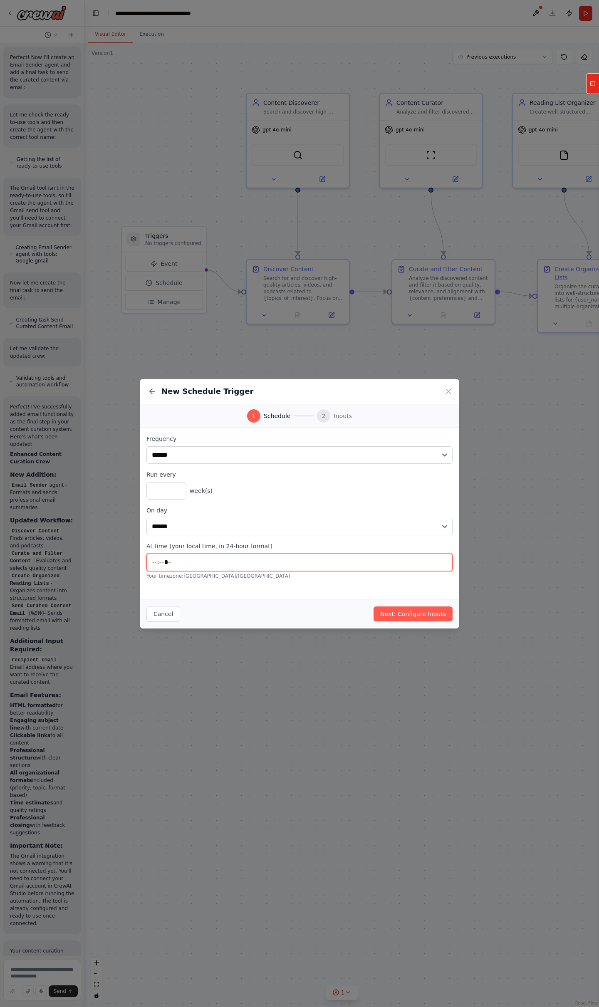
click at [170, 561] on input "*****" at bounding box center [299, 561] width 306 height 17
click at [166, 560] on input "*****" at bounding box center [299, 561] width 306 height 17
type input "*****"
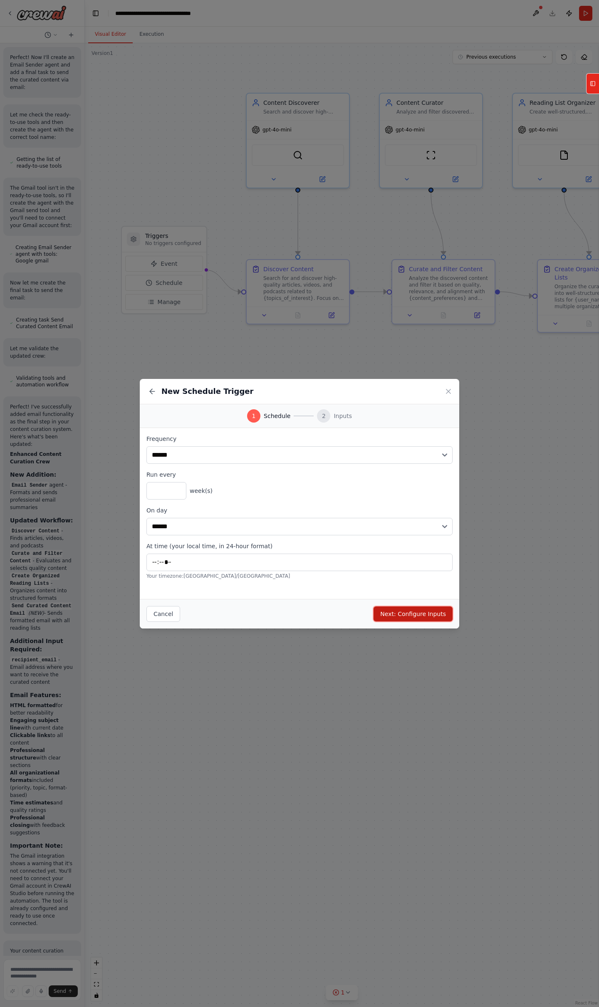
click at [406, 610] on button "Next: Configure Inputs" at bounding box center [412, 613] width 79 height 15
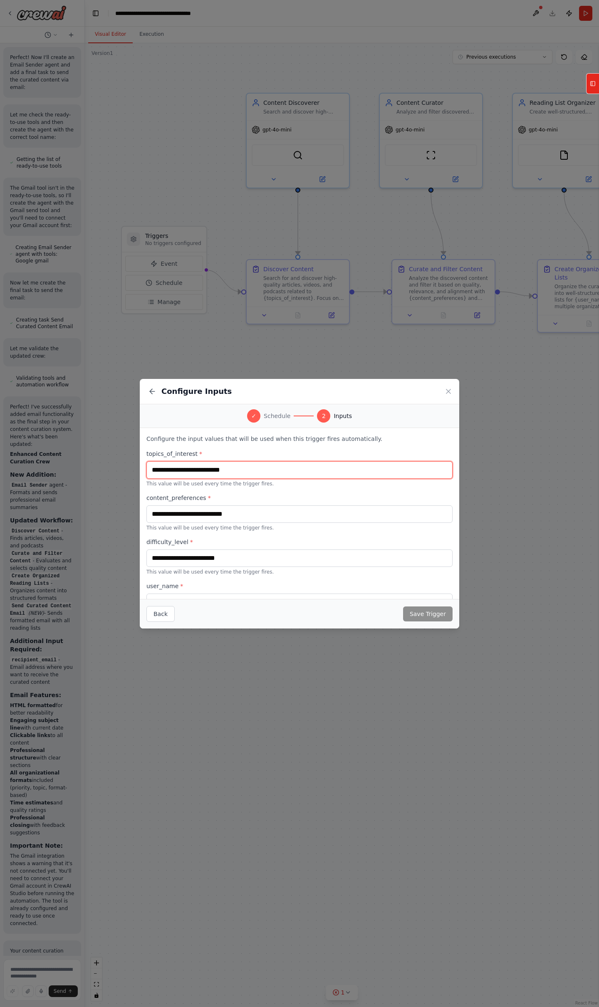
click at [279, 473] on input "text" at bounding box center [299, 469] width 306 height 17
type input "**********"
click at [153, 390] on icon at bounding box center [152, 391] width 8 height 8
select select "******"
select select "*"
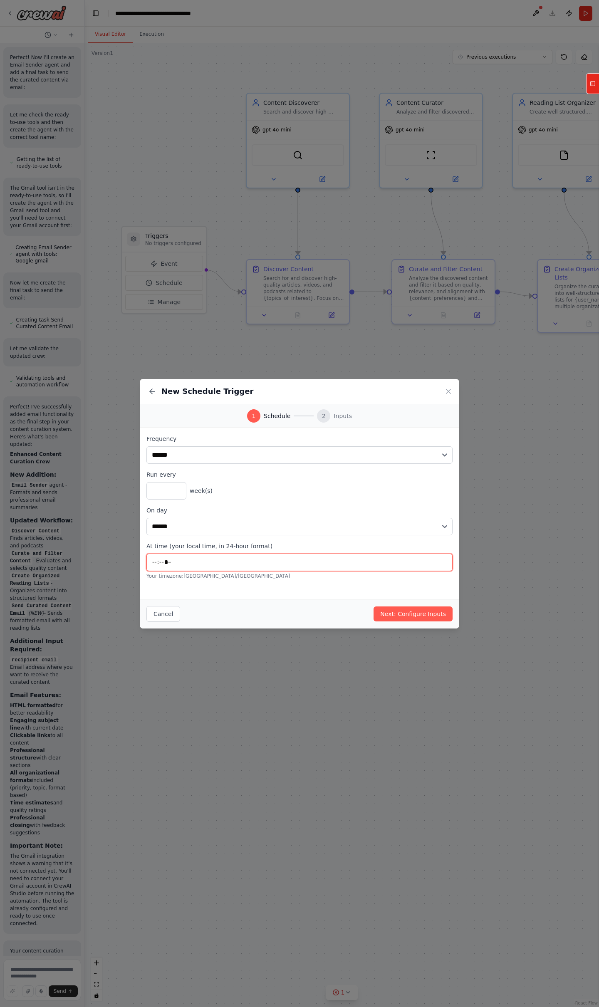
click at [191, 559] on input "*****" at bounding box center [299, 561] width 306 height 17
click at [163, 562] on input "*****" at bounding box center [299, 561] width 306 height 17
type input "*****"
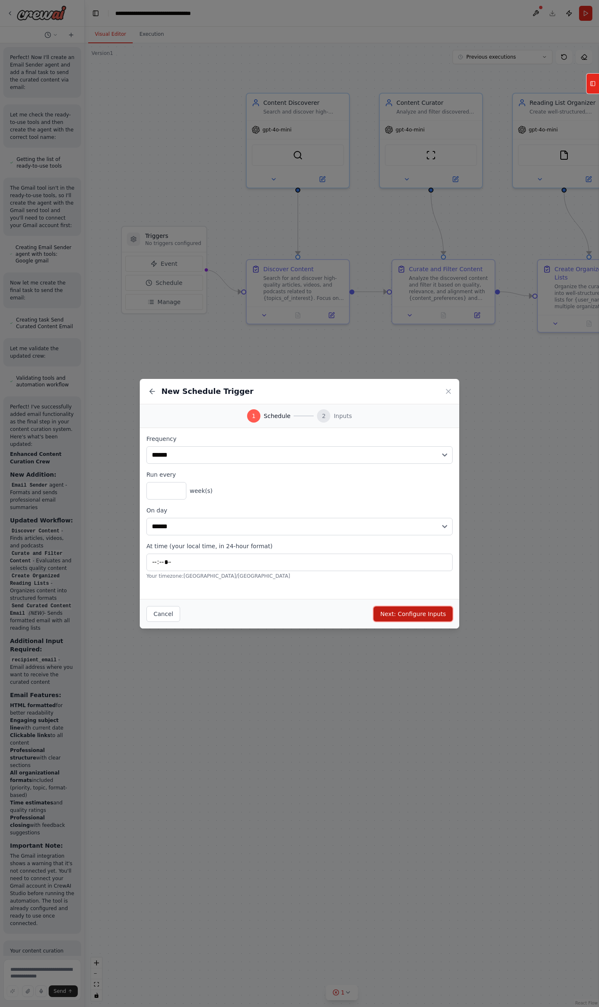
click at [413, 612] on button "Next: Configure Inputs" at bounding box center [412, 613] width 79 height 15
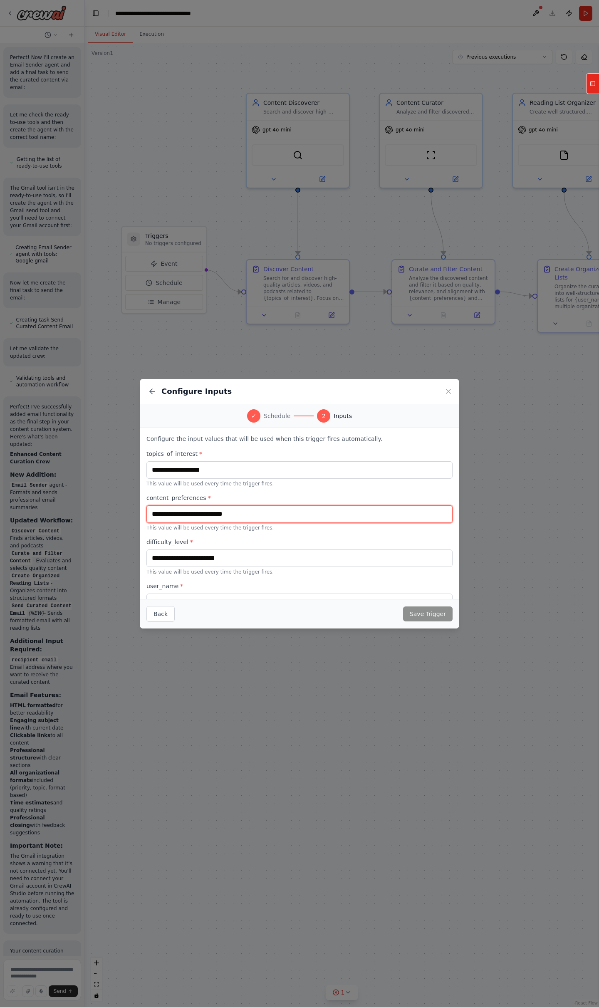
click at [203, 513] on input "text" at bounding box center [299, 513] width 306 height 17
type input "**********"
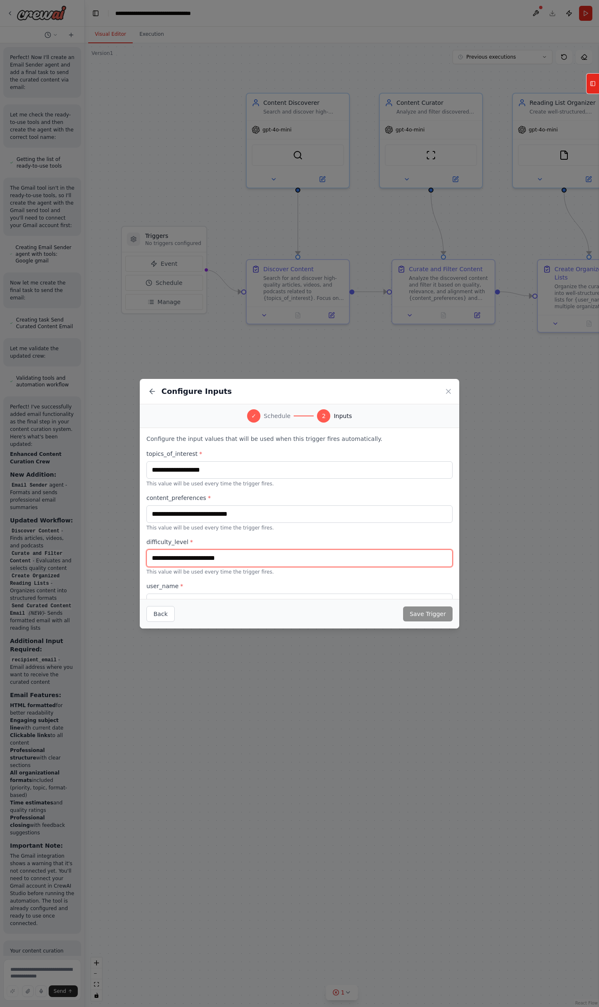
click at [214, 561] on input "text" at bounding box center [299, 557] width 306 height 17
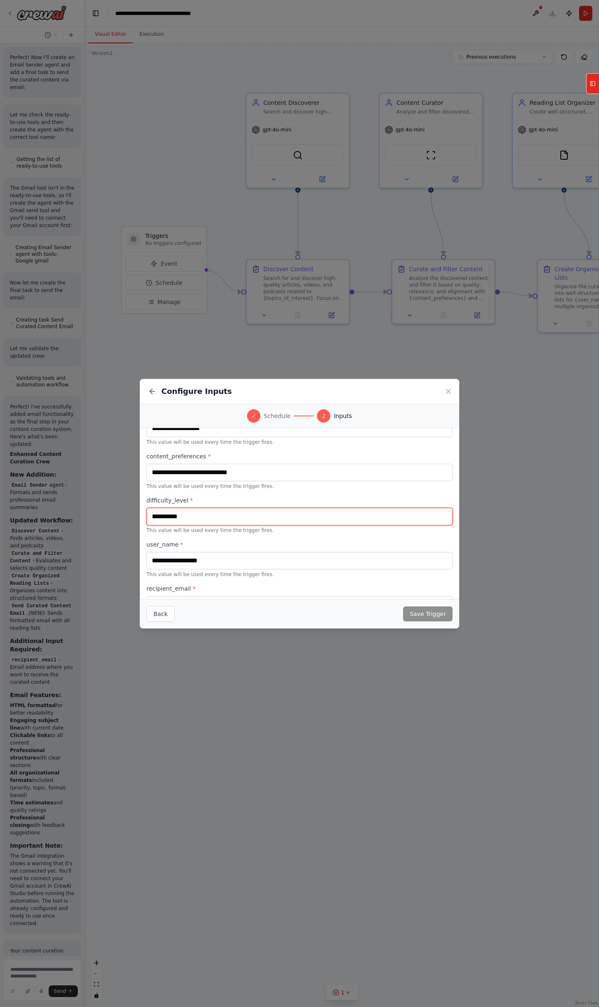
type input "**********"
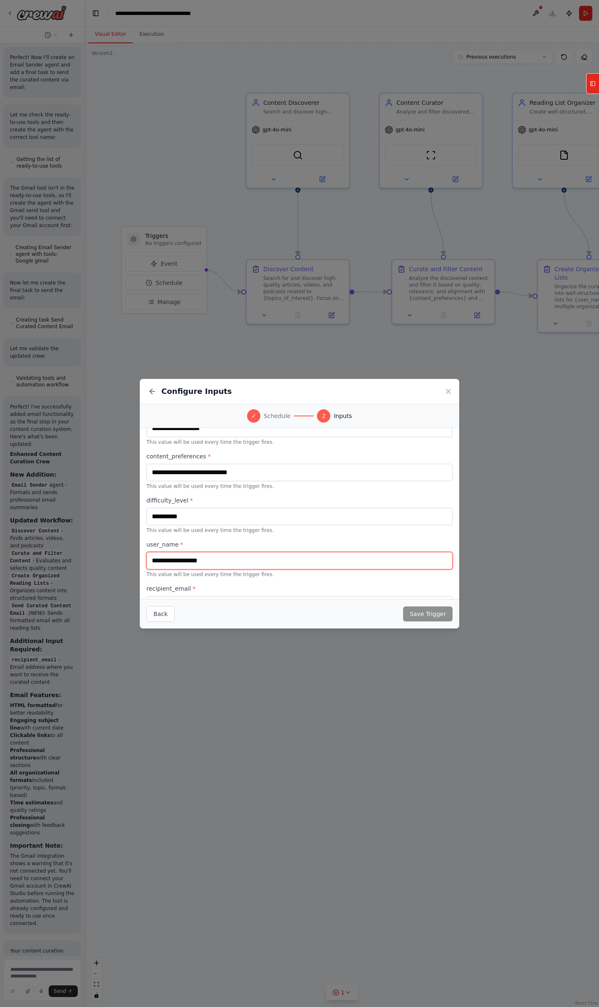
click at [226, 560] on input "text" at bounding box center [299, 560] width 306 height 17
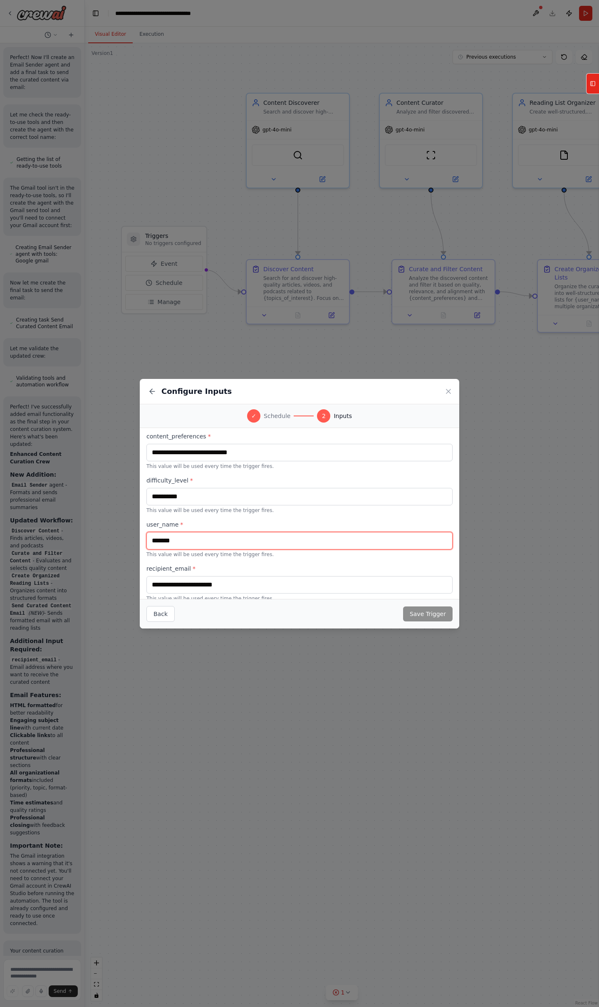
scroll to position [71, 0]
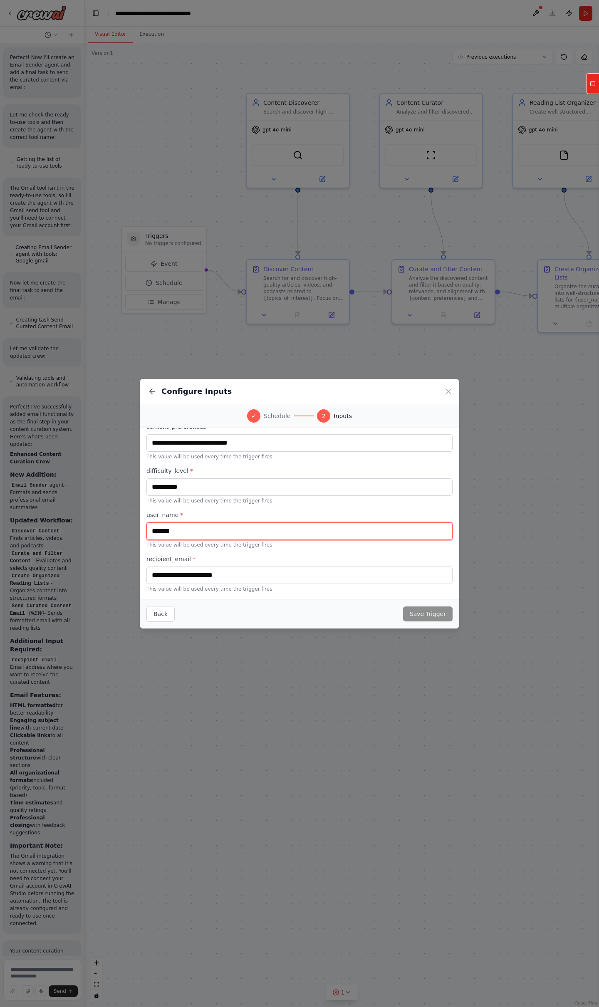
type input "*******"
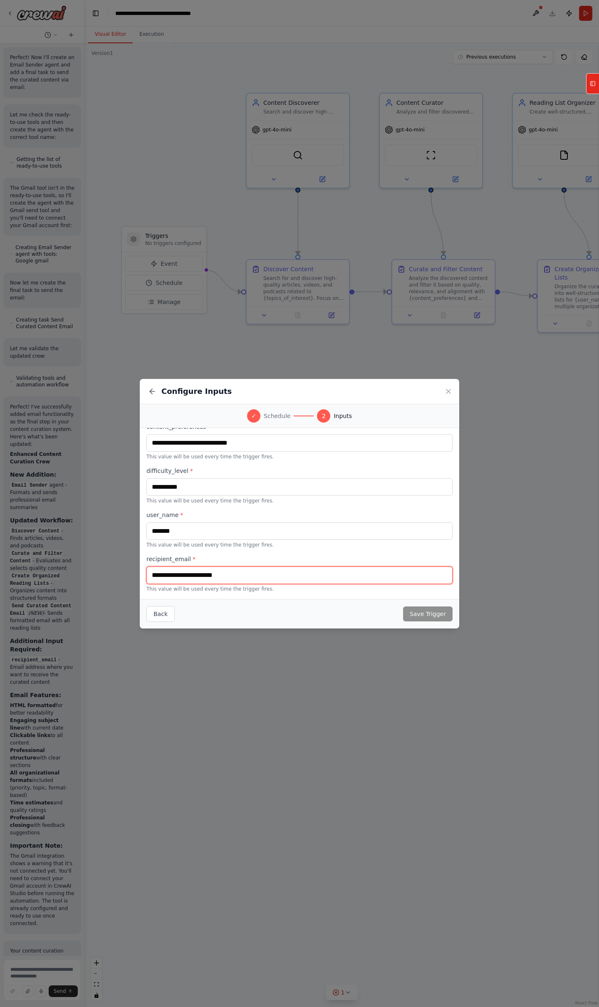
click at [248, 575] on input "text" at bounding box center [299, 574] width 306 height 17
type input "**********"
click at [419, 613] on button "Save Trigger" at bounding box center [427, 613] width 49 height 15
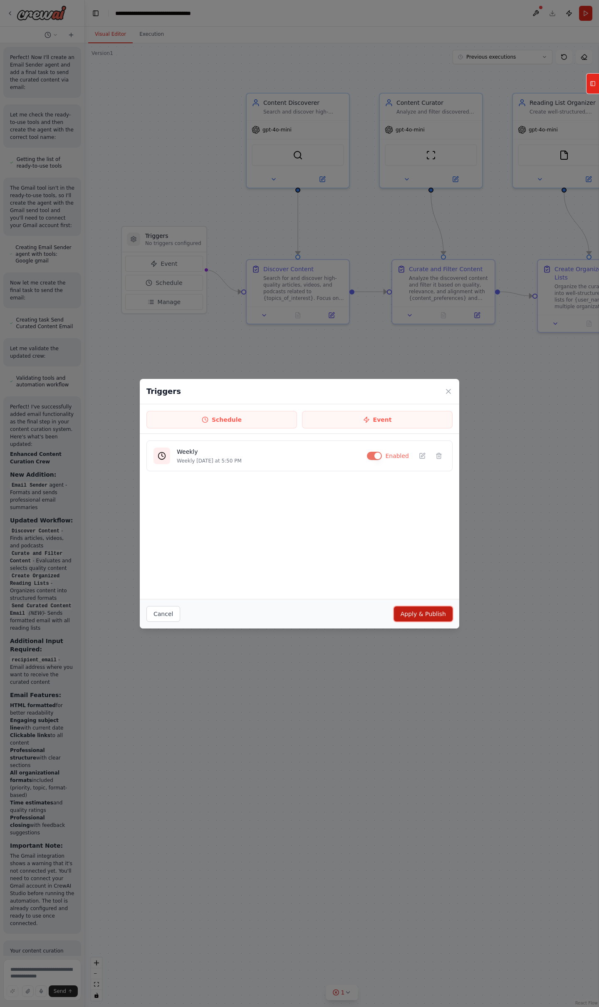
click at [422, 617] on button "Apply & Publish" at bounding box center [423, 613] width 59 height 15
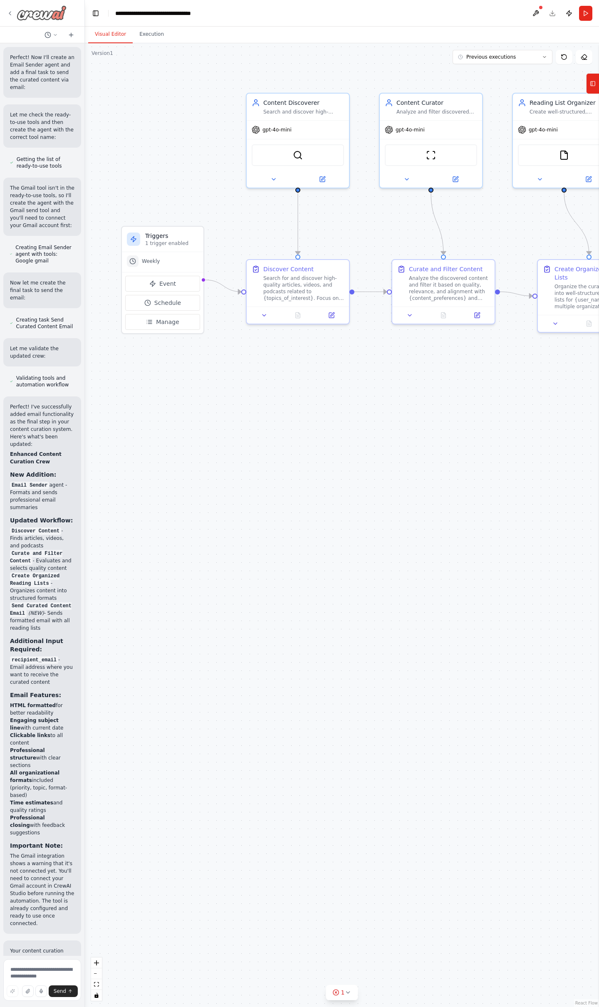
click at [11, 13] on icon at bounding box center [10, 13] width 7 height 7
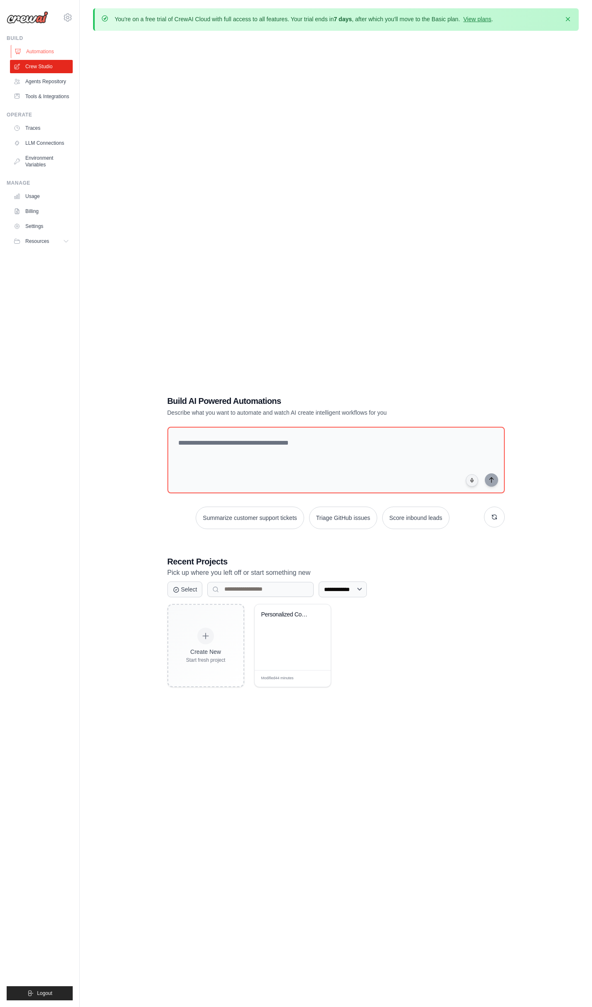
click at [38, 52] on link "Automations" at bounding box center [42, 51] width 63 height 13
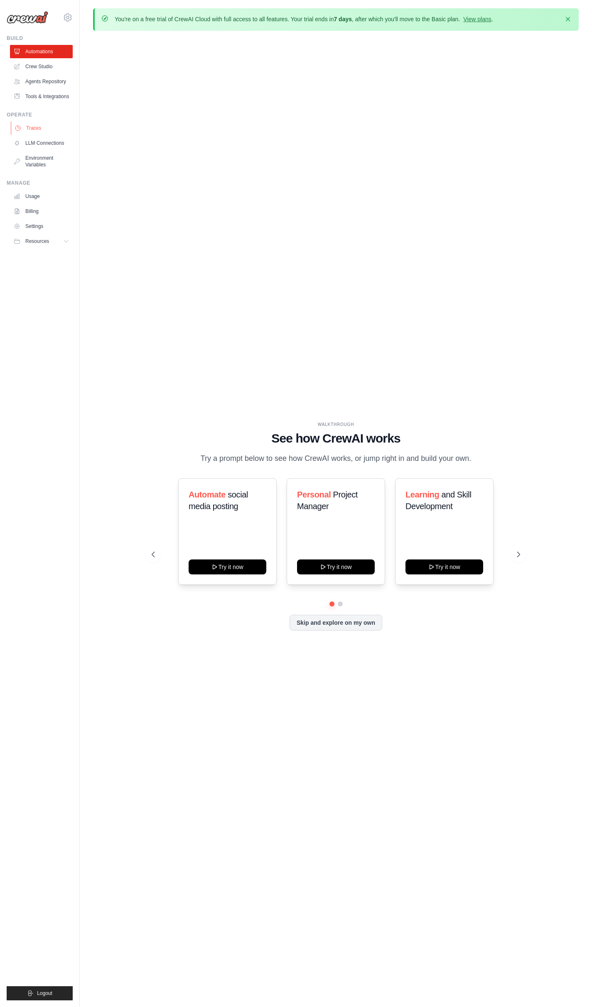
click at [46, 128] on link "Traces" at bounding box center [42, 127] width 63 height 13
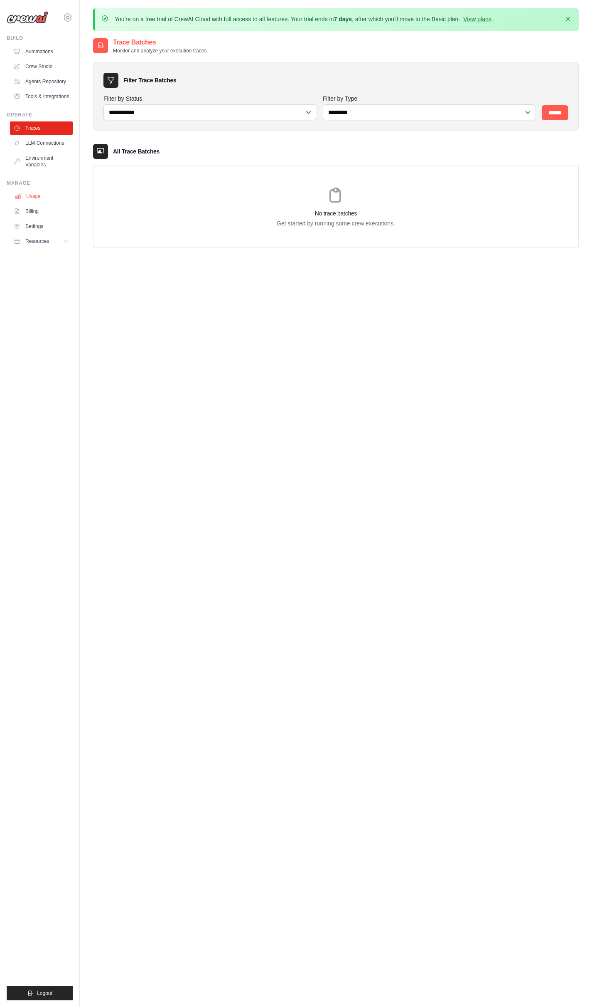
click at [29, 195] on link "Usage" at bounding box center [42, 196] width 63 height 13
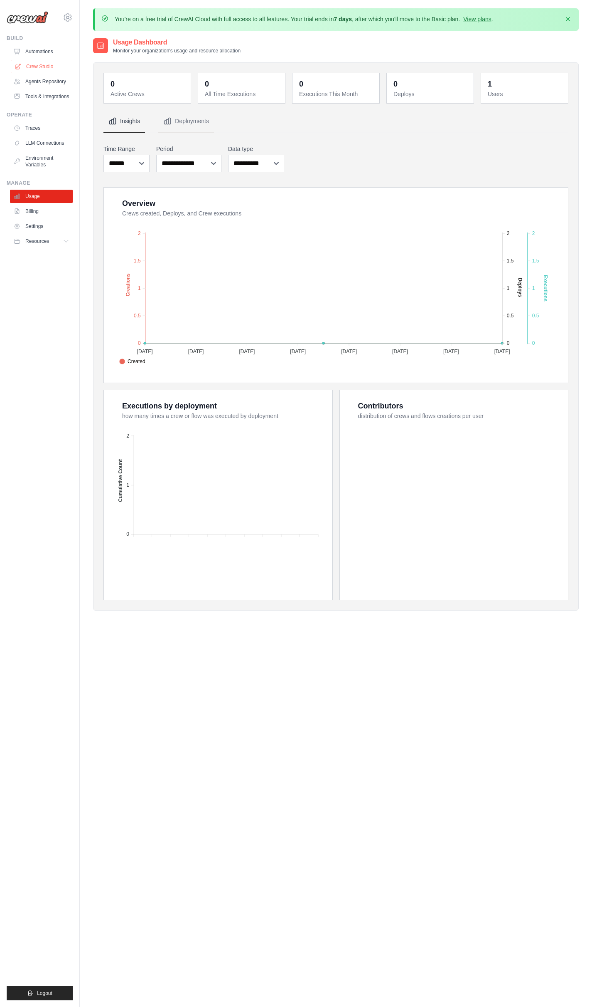
click at [37, 67] on link "Crew Studio" at bounding box center [42, 66] width 63 height 13
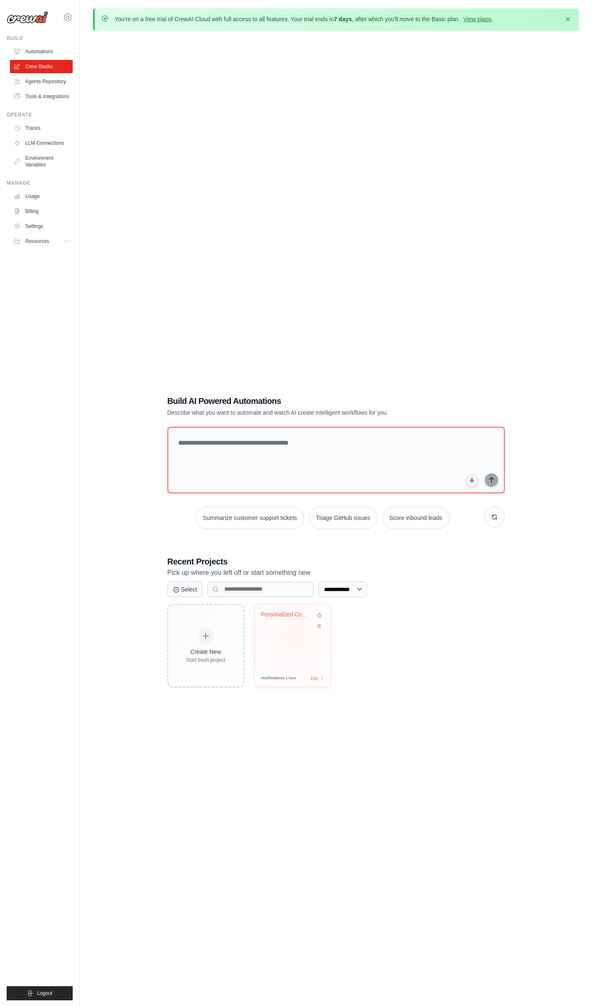
click at [294, 634] on div "Personalized Content Curation Syste..." at bounding box center [293, 637] width 76 height 66
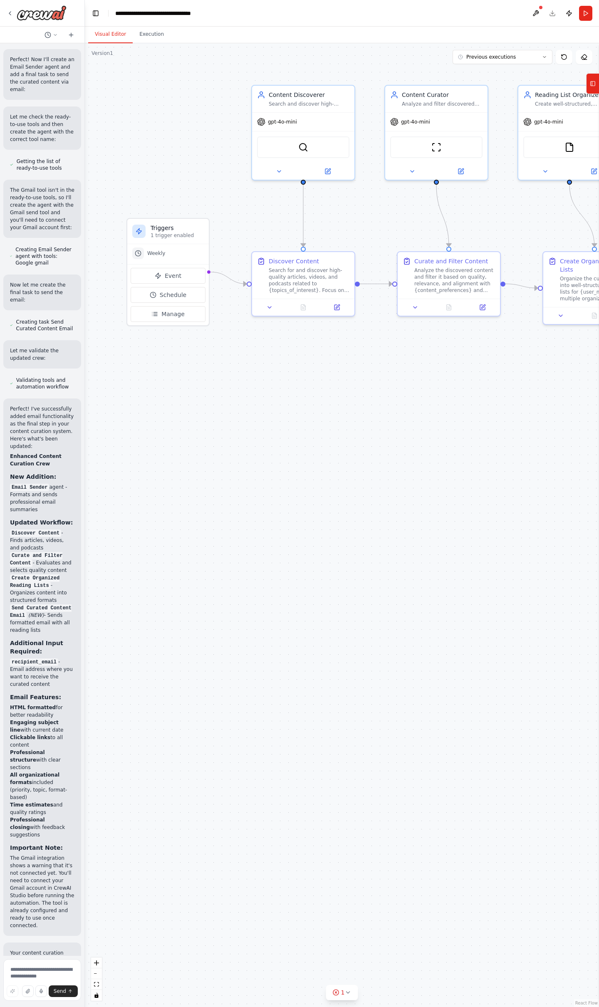
scroll to position [1748, 0]
click at [166, 239] on div "Triggers 1 trigger enabled" at bounding box center [167, 231] width 81 height 25
click at [166, 317] on span "Manage" at bounding box center [172, 314] width 23 height 8
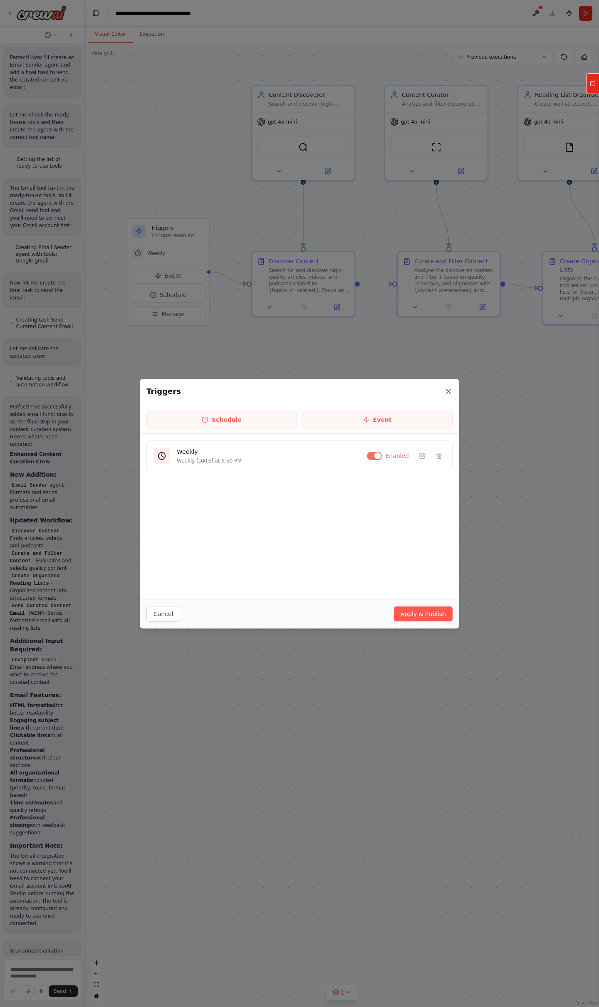
click at [446, 390] on icon at bounding box center [448, 391] width 8 height 8
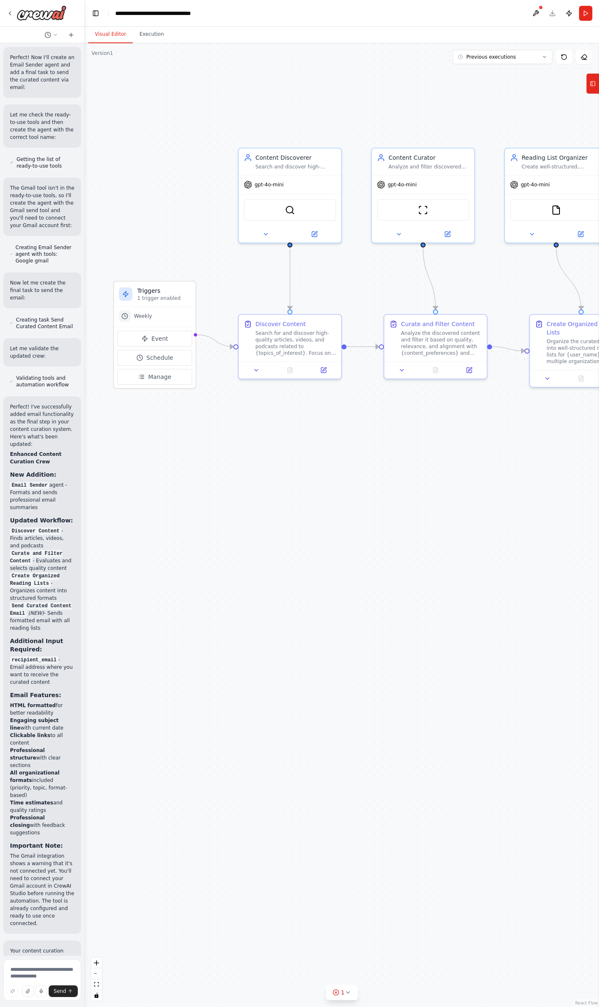
drag, startPoint x: 480, startPoint y: 460, endPoint x: 467, endPoint y: 523, distance: 64.2
click at [467, 523] on div ".deletable-edge-delete-btn { width: 20px; height: 20px; border: 0px solid #ffff…" at bounding box center [342, 524] width 514 height 963
click at [538, 10] on button at bounding box center [535, 13] width 13 height 15
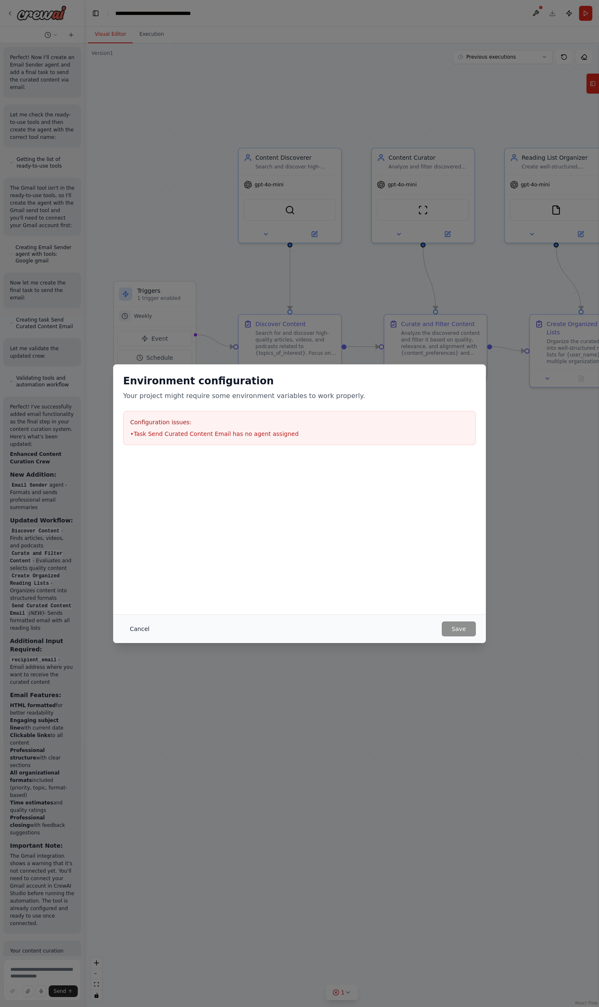
click at [141, 627] on button "Cancel" at bounding box center [139, 628] width 33 height 15
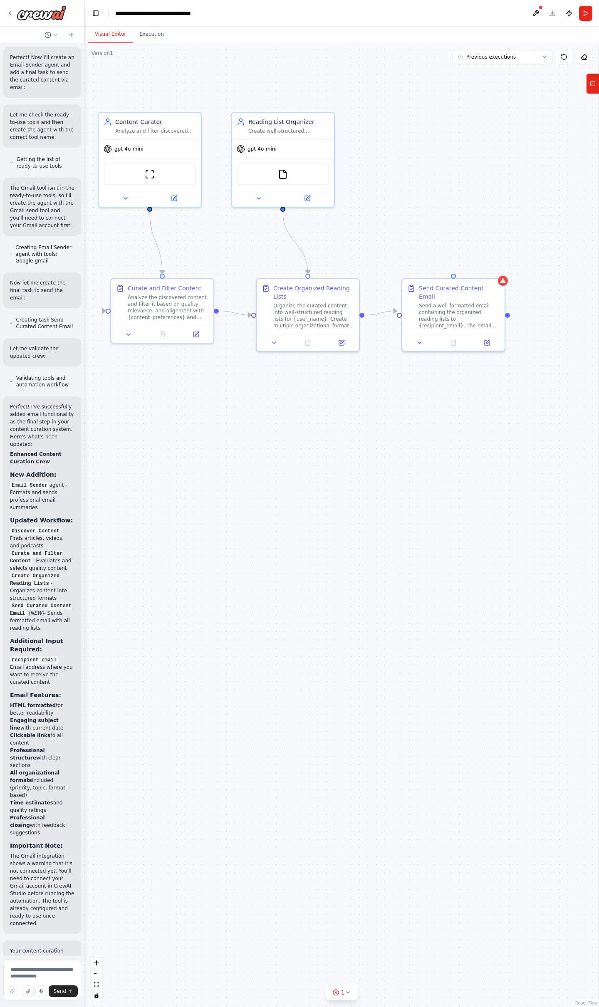
drag, startPoint x: 531, startPoint y: 560, endPoint x: 228, endPoint y: 526, distance: 305.0
click at [228, 526] on div ".deletable-edge-delete-btn { width: 20px; height: 20px; border: 0px solid #ffff…" at bounding box center [342, 524] width 514 height 963
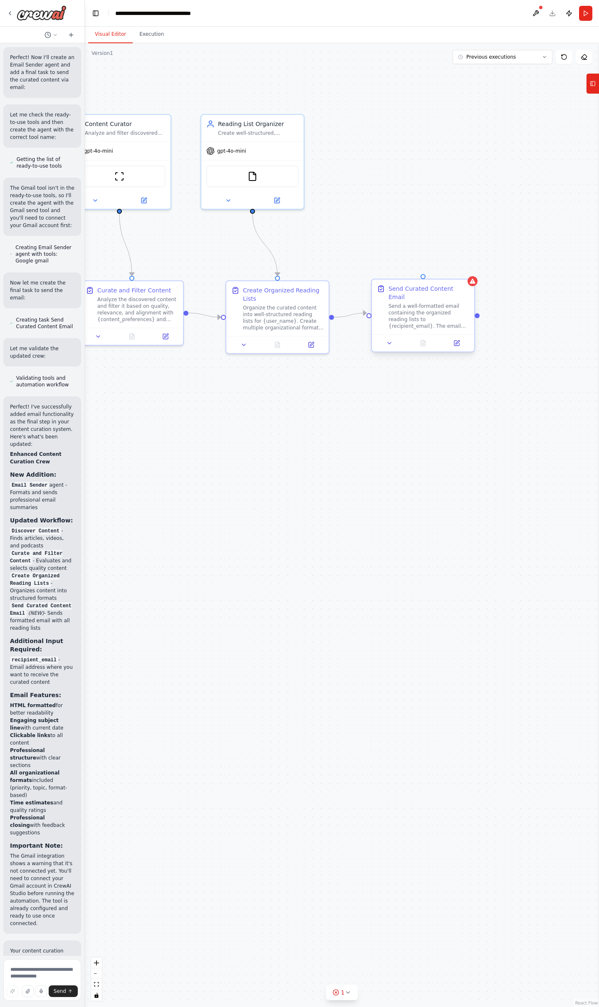
click at [459, 294] on div "Send Curated Content Email Send a well-formatted email containing the organized…" at bounding box center [428, 306] width 81 height 45
click at [470, 273] on icon at bounding box center [467, 271] width 5 height 5
click at [439, 271] on button "Confirm" at bounding box center [445, 272] width 30 height 10
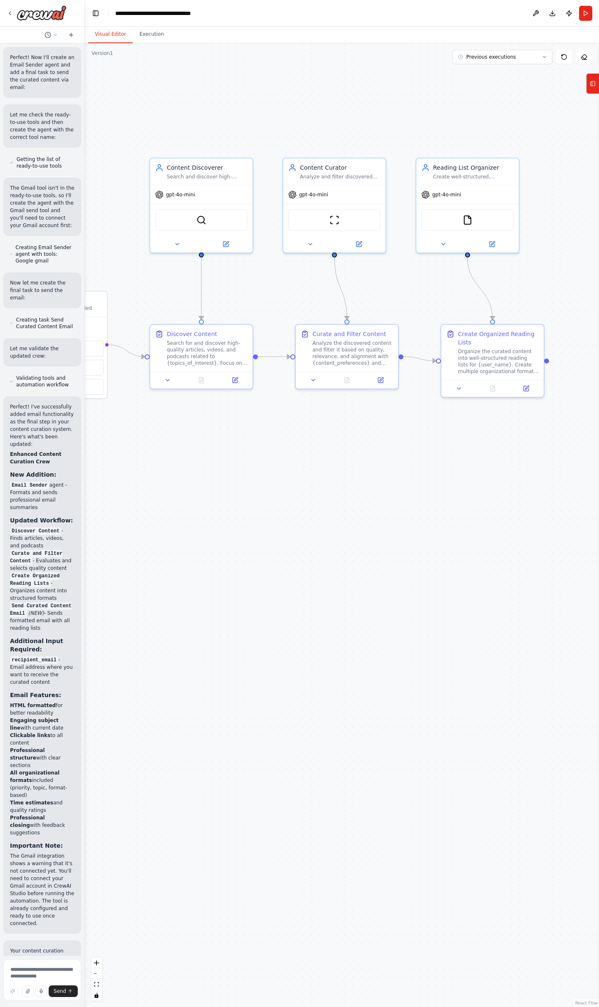
drag, startPoint x: 210, startPoint y: 441, endPoint x: 425, endPoint y: 484, distance: 219.3
click at [425, 484] on div ".deletable-edge-delete-btn { width: 20px; height: 20px; border: 0px solid #ffff…" at bounding box center [342, 524] width 514 height 963
click at [586, 15] on button "Run" at bounding box center [585, 13] width 13 height 15
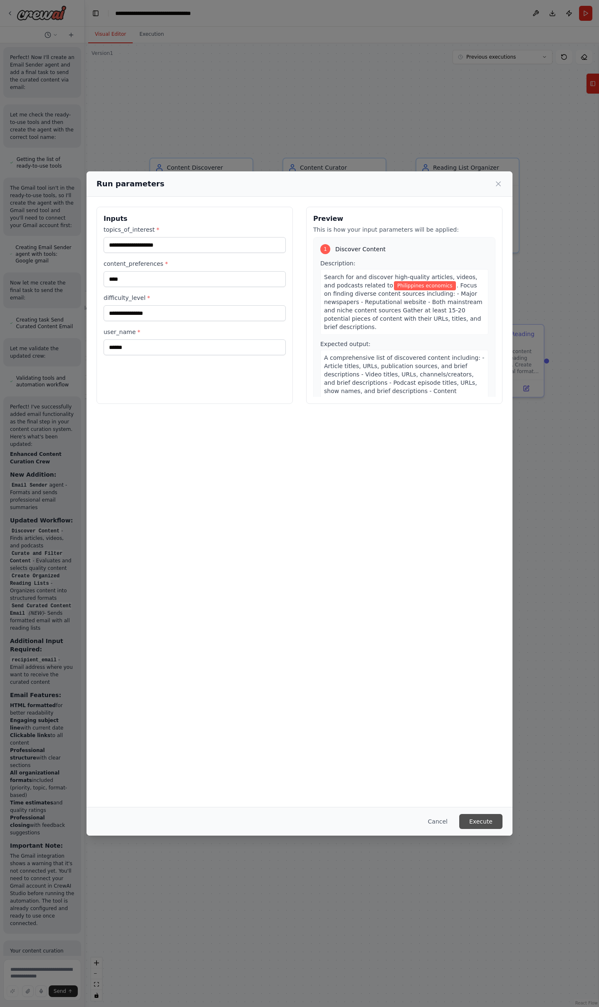
click at [491, 822] on button "Execute" at bounding box center [480, 821] width 43 height 15
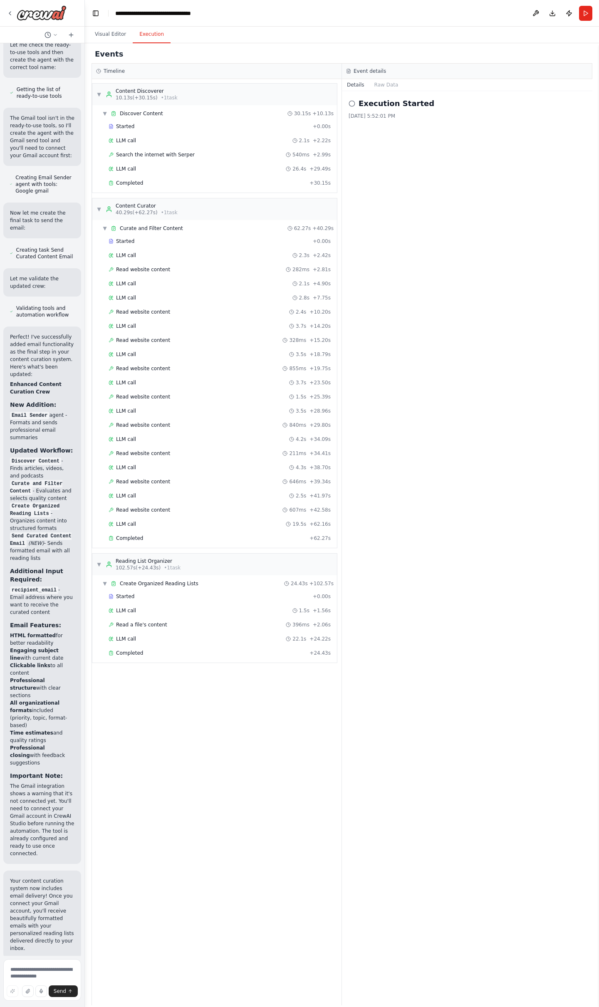
scroll to position [1828, 0]
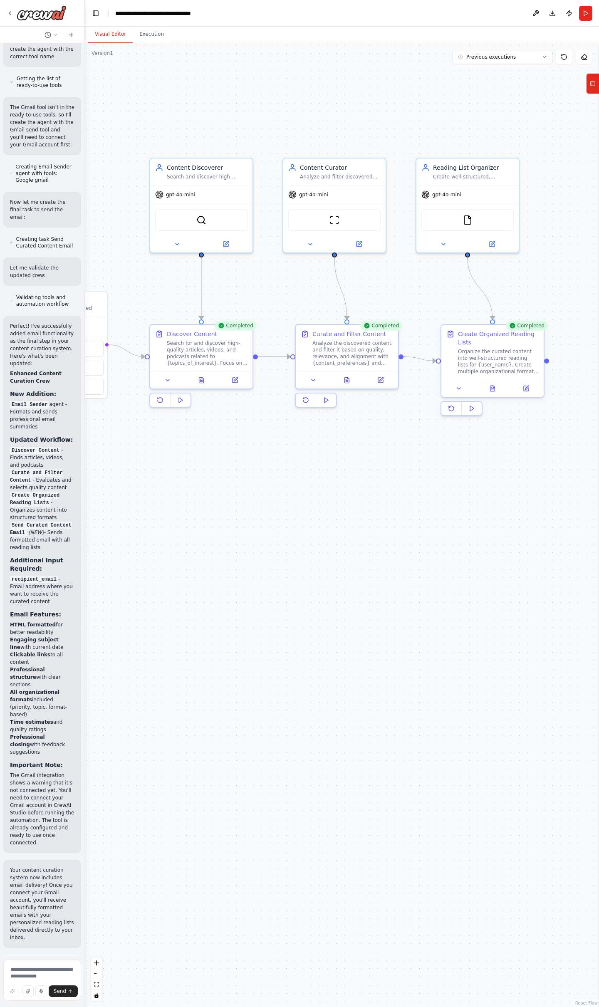
click at [108, 31] on button "Visual Editor" at bounding box center [110, 34] width 44 height 17
click at [459, 389] on icon at bounding box center [458, 386] width 7 height 7
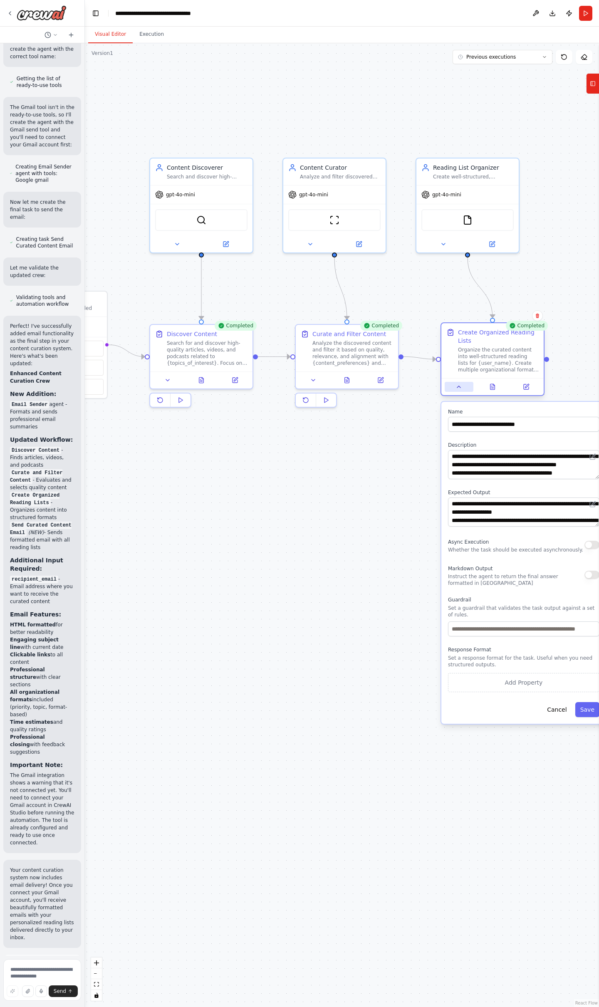
click at [462, 388] on icon at bounding box center [458, 386] width 7 height 7
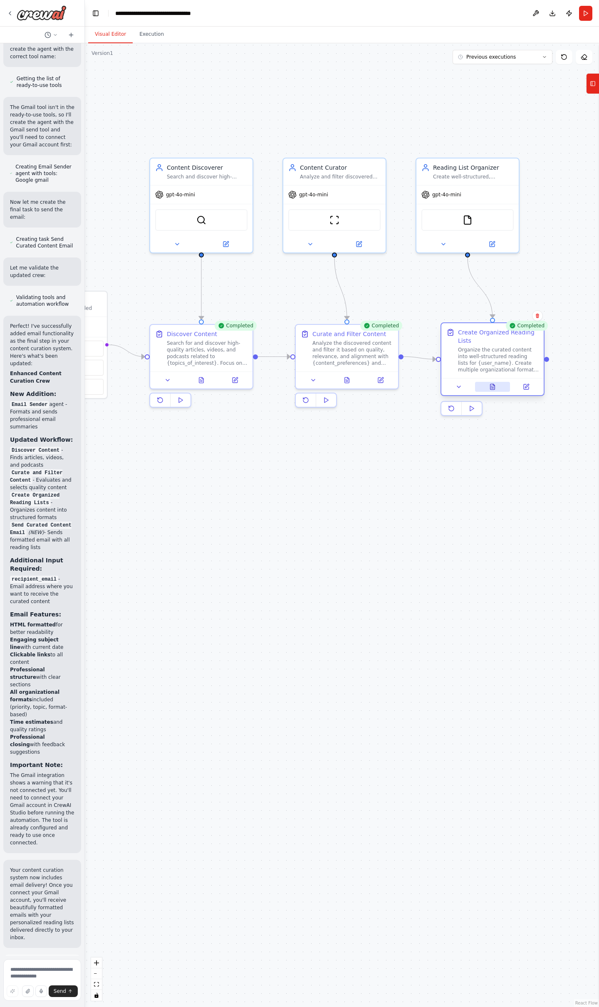
click at [490, 387] on icon at bounding box center [492, 386] width 5 height 5
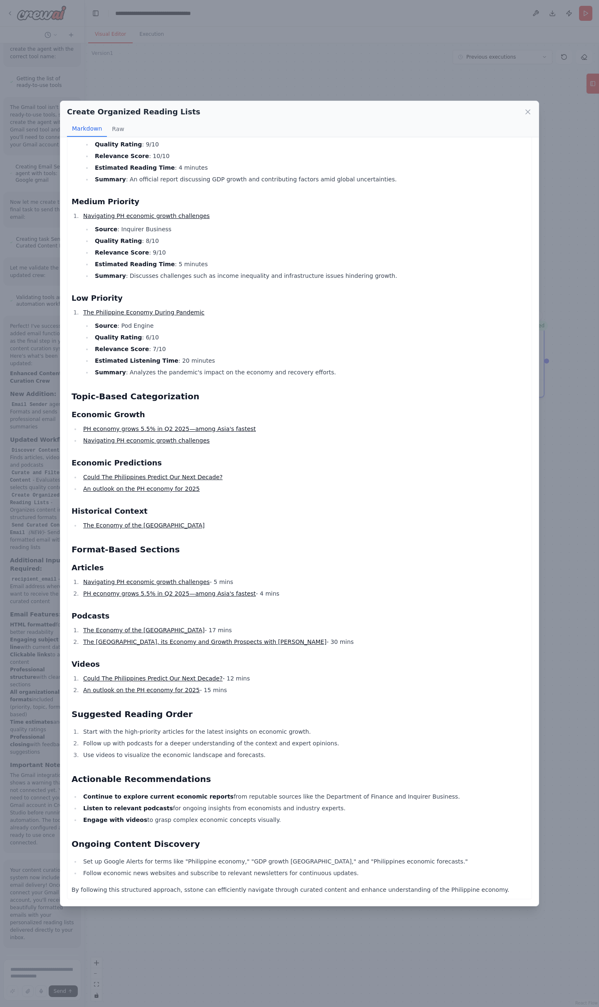
scroll to position [0, 0]
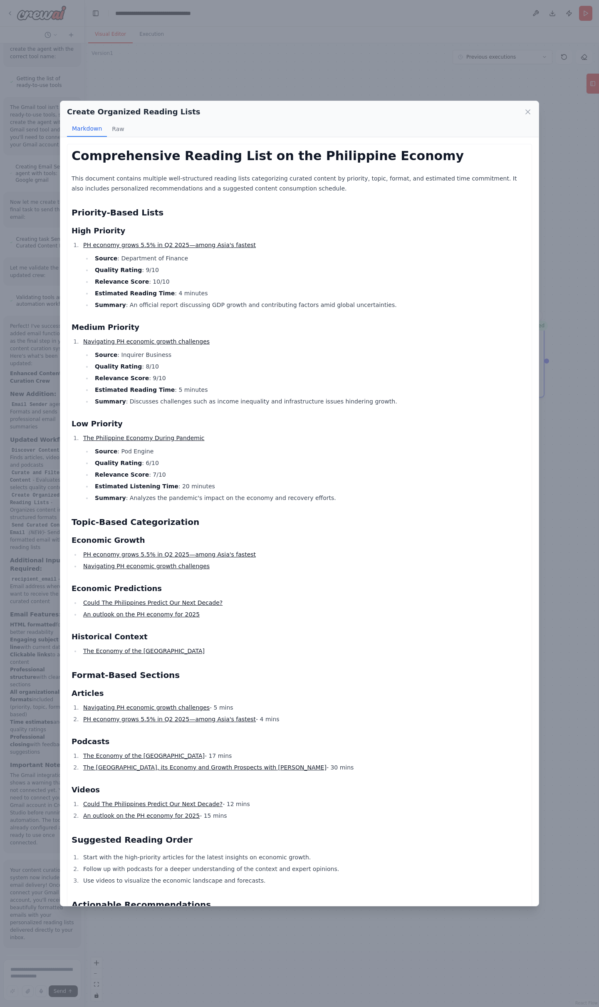
click at [555, 296] on div "Create Organized Reading Lists Markdown Raw Comprehensive Reading List on the P…" at bounding box center [299, 503] width 599 height 1007
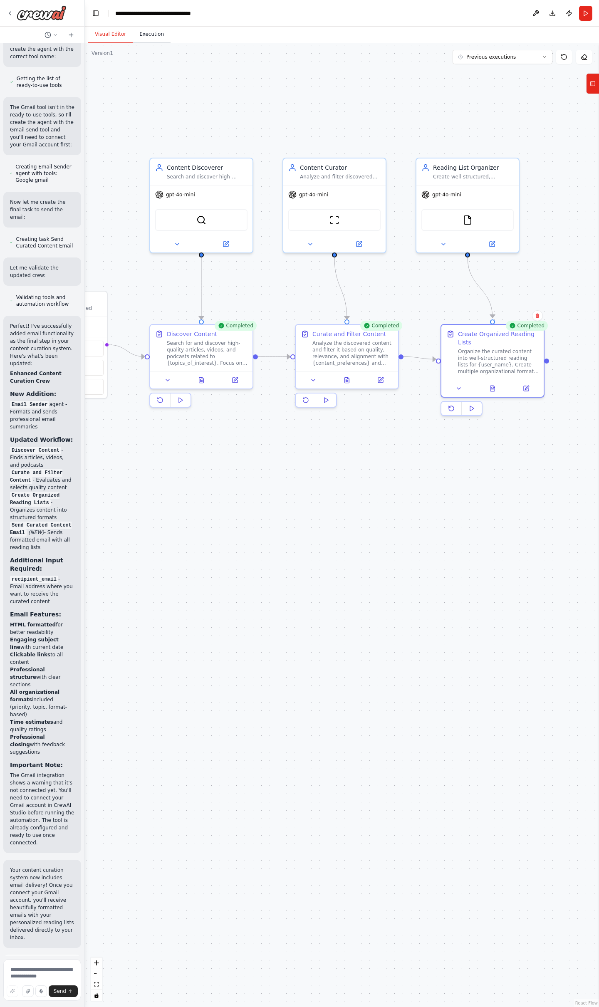
click at [151, 36] on button "Execution" at bounding box center [152, 34] width 38 height 17
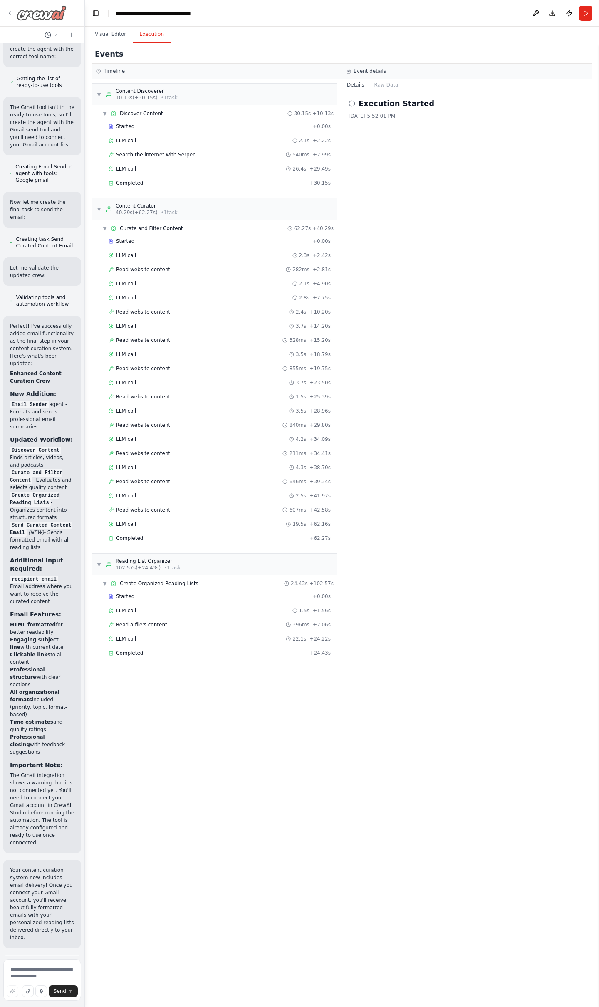
click at [9, 13] on icon at bounding box center [10, 13] width 2 height 3
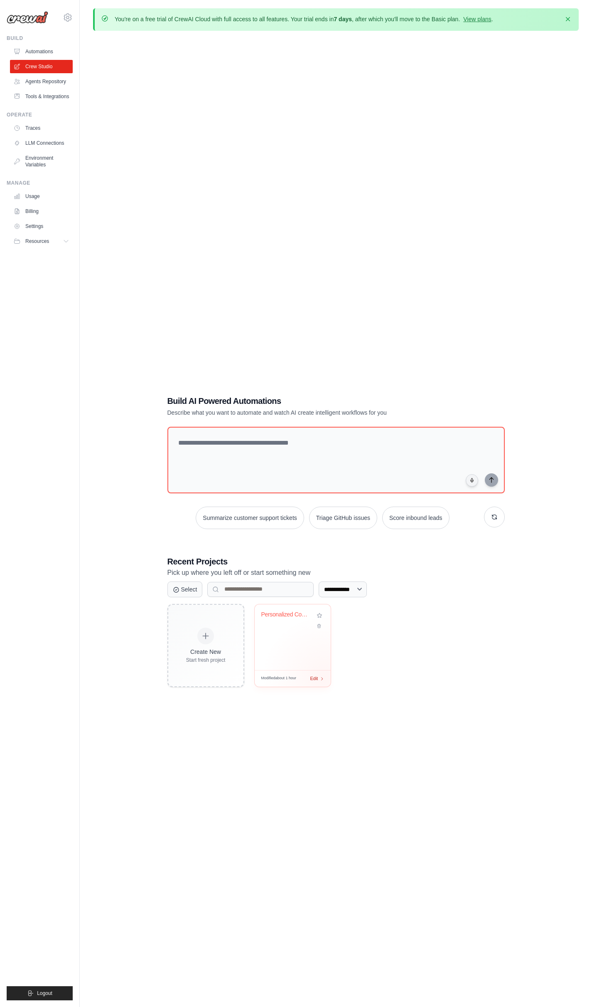
click at [324, 678] on icon at bounding box center [322, 678] width 5 height 5
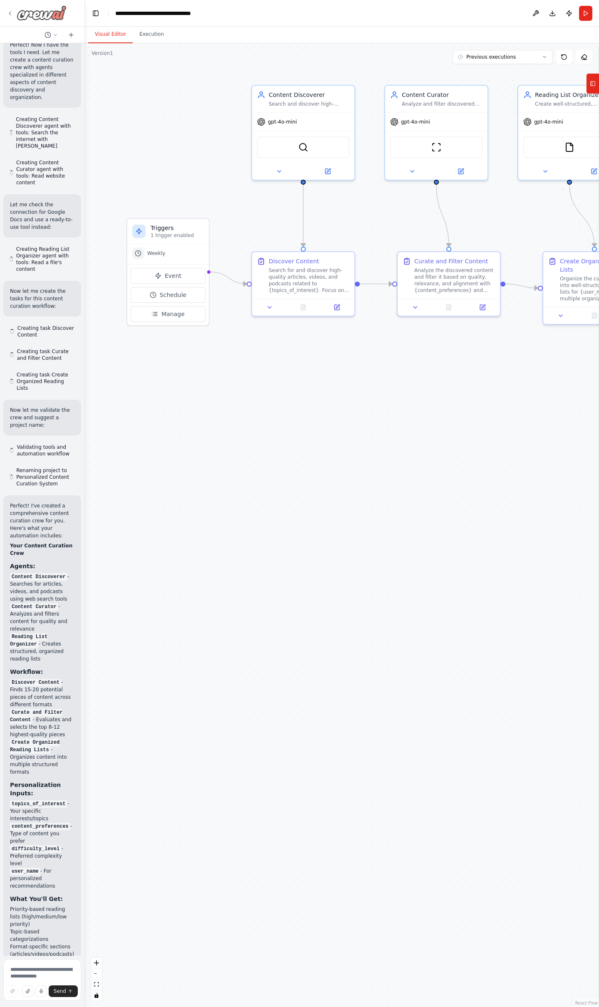
click at [10, 12] on icon at bounding box center [10, 13] width 7 height 7
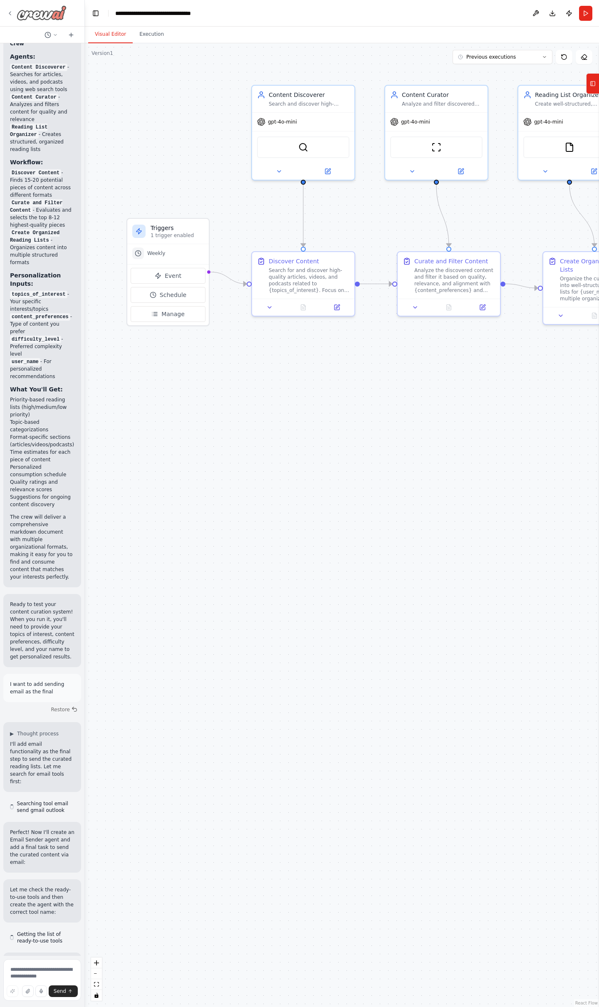
scroll to position [1518, 0]
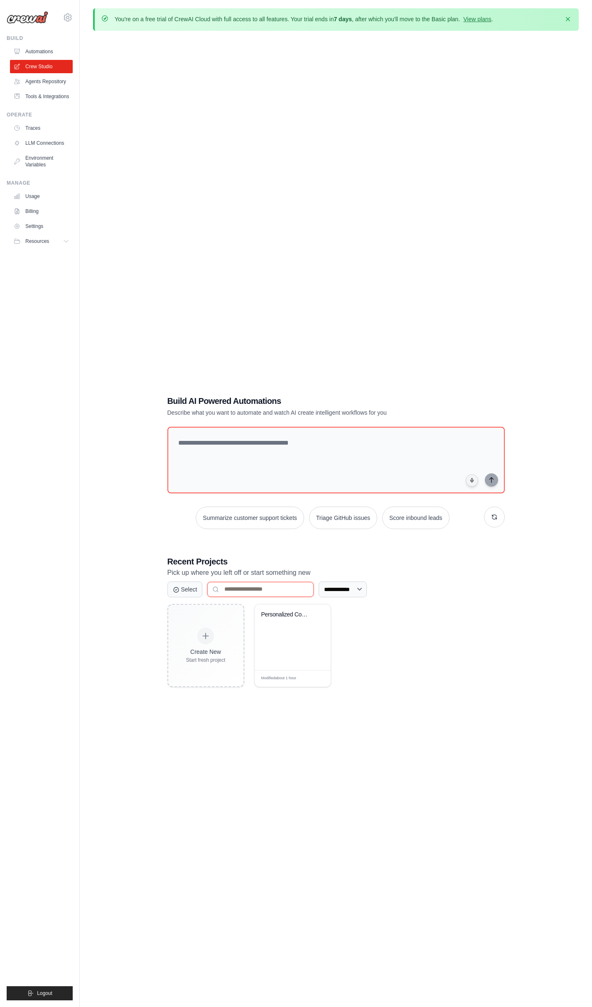
click at [291, 588] on input at bounding box center [260, 589] width 106 height 15
click at [367, 592] on select "**********" at bounding box center [343, 589] width 48 height 16
click at [397, 585] on div "**********" at bounding box center [337, 589] width 338 height 16
click at [37, 227] on link "Settings" at bounding box center [42, 226] width 63 height 13
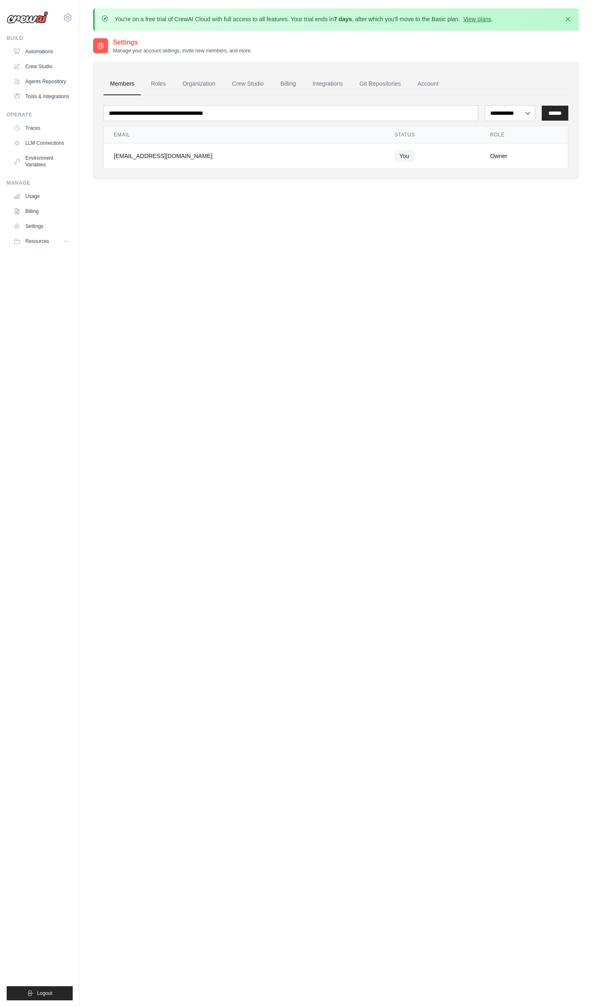
click at [219, 455] on div "**********" at bounding box center [336, 540] width 486 height 1007
click at [42, 98] on link "Tools & Integrations" at bounding box center [42, 96] width 63 height 13
